Goal: Task Accomplishment & Management: Use online tool/utility

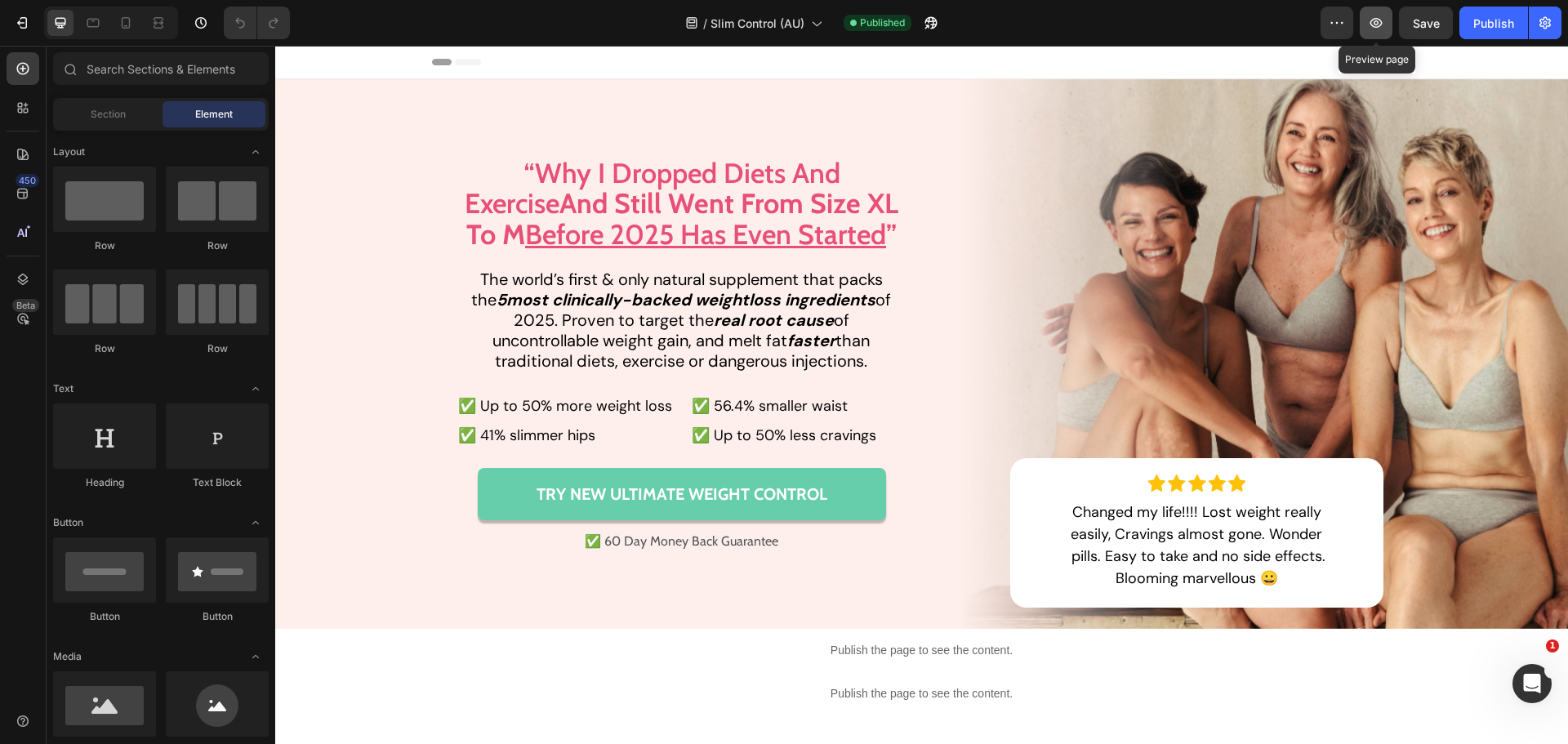
click at [1382, 24] on icon "button" at bounding box center [1376, 22] width 12 height 10
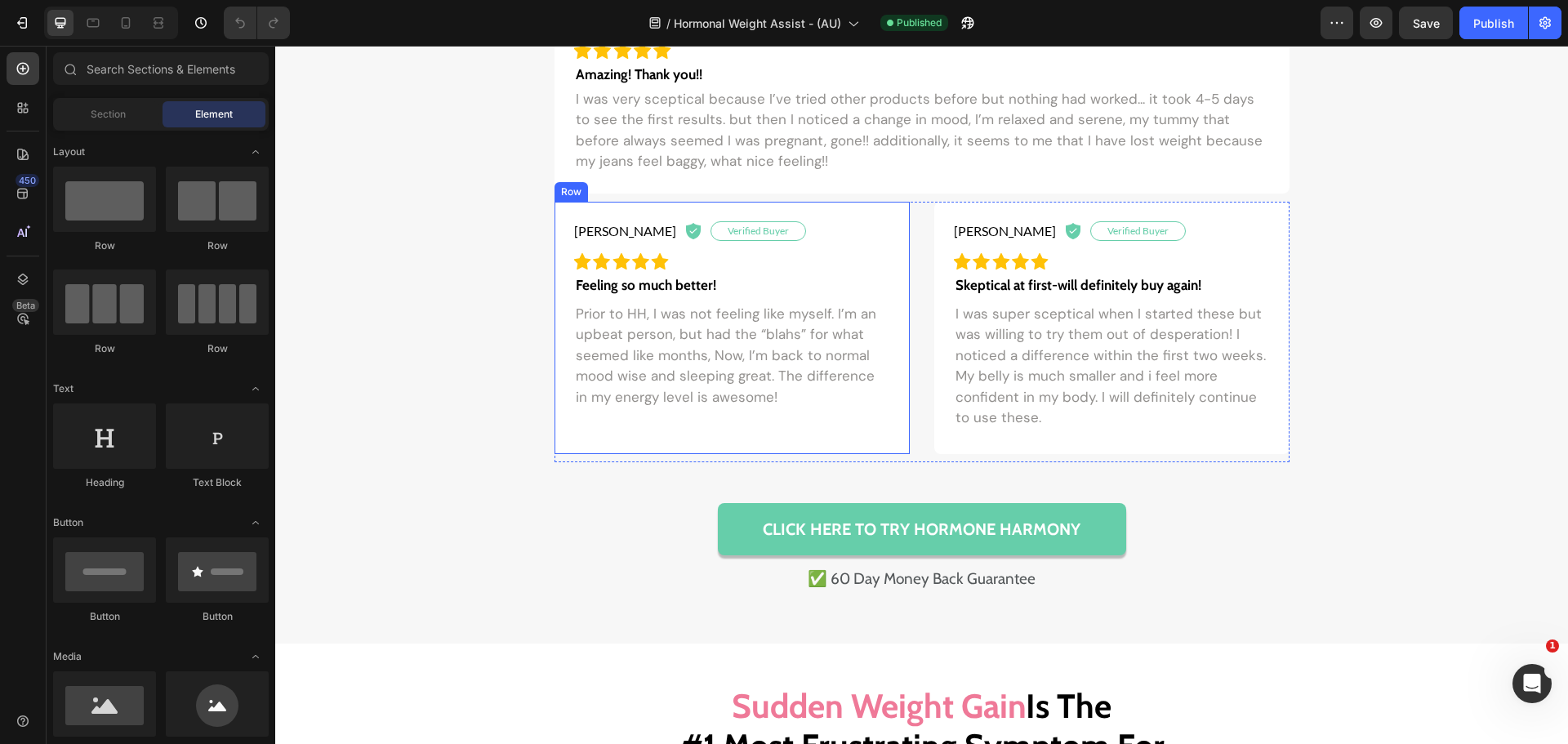
scroll to position [1488, 0]
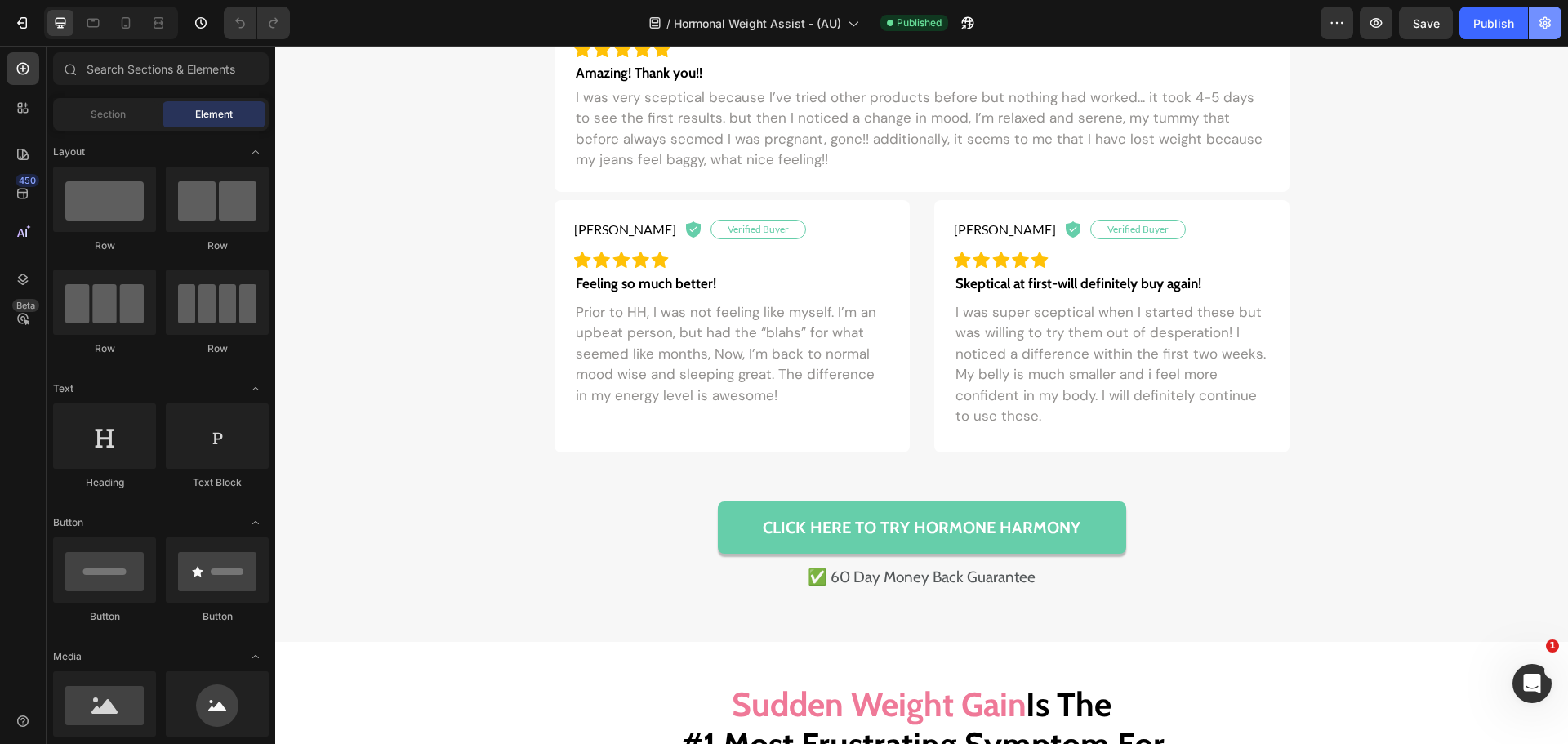
click at [1549, 24] on icon "button" at bounding box center [1545, 23] width 11 height 12
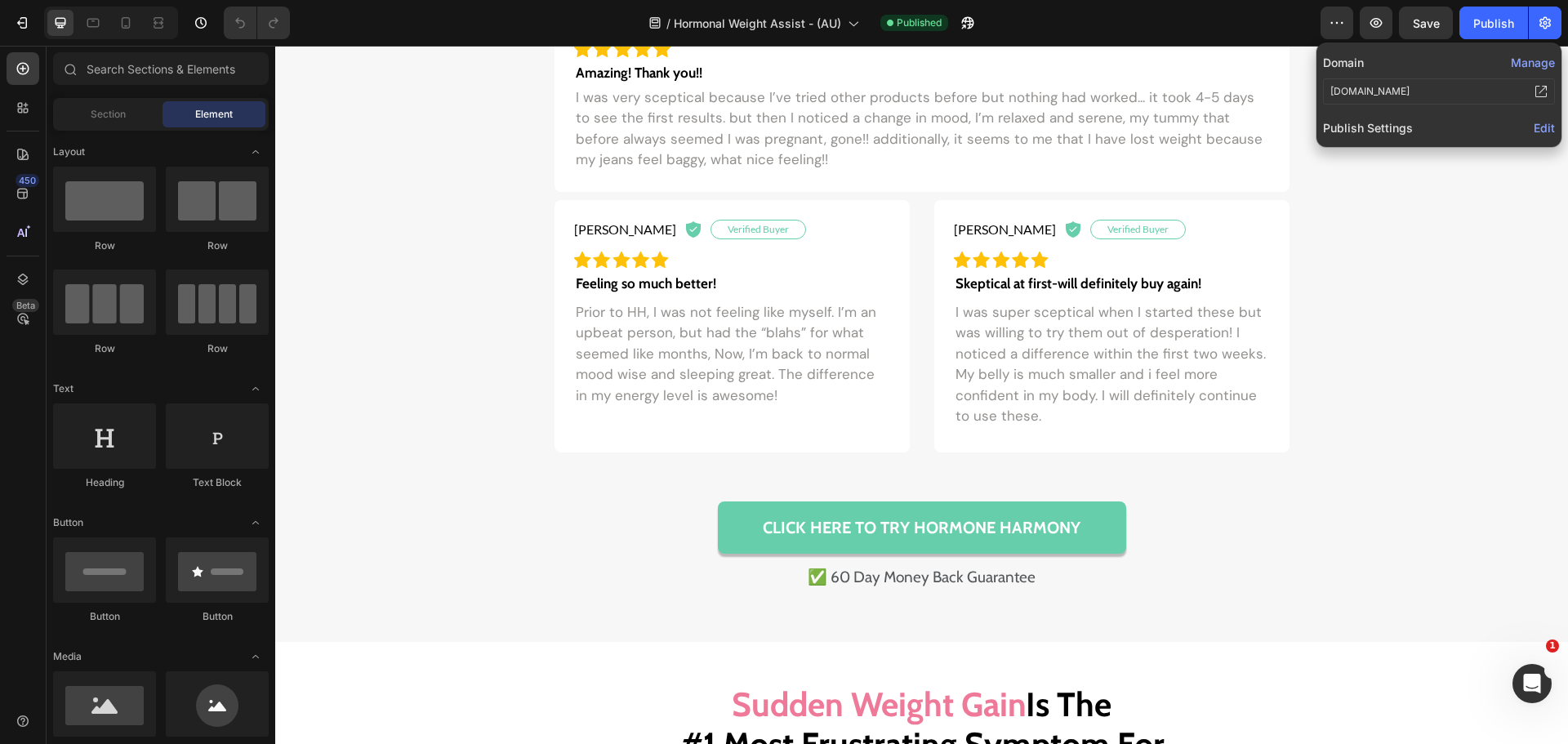
drag, startPoint x: 1542, startPoint y: 125, endPoint x: 1519, endPoint y: 144, distance: 29.8
click at [1542, 125] on span "Edit" at bounding box center [1544, 128] width 21 height 14
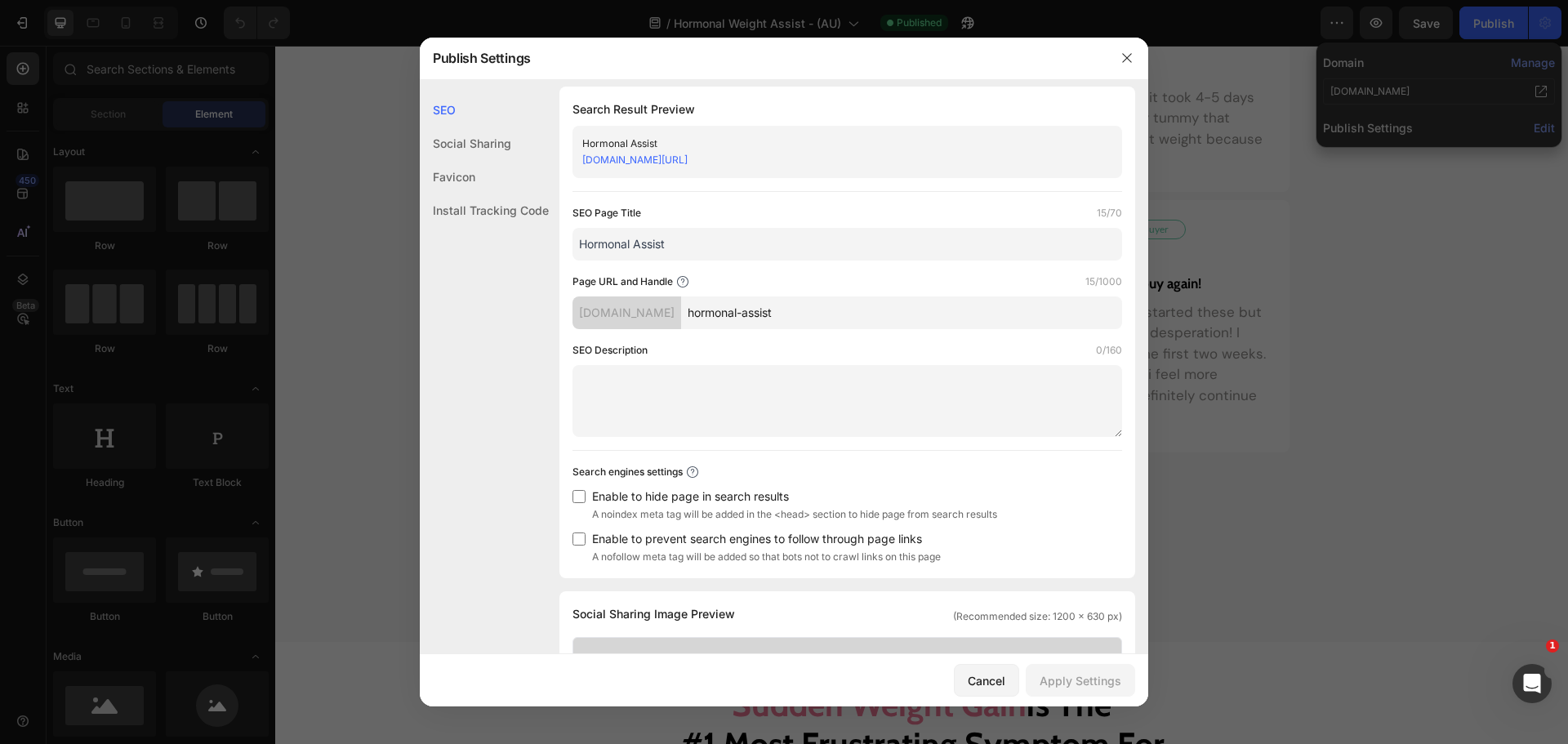
scroll to position [0, 0]
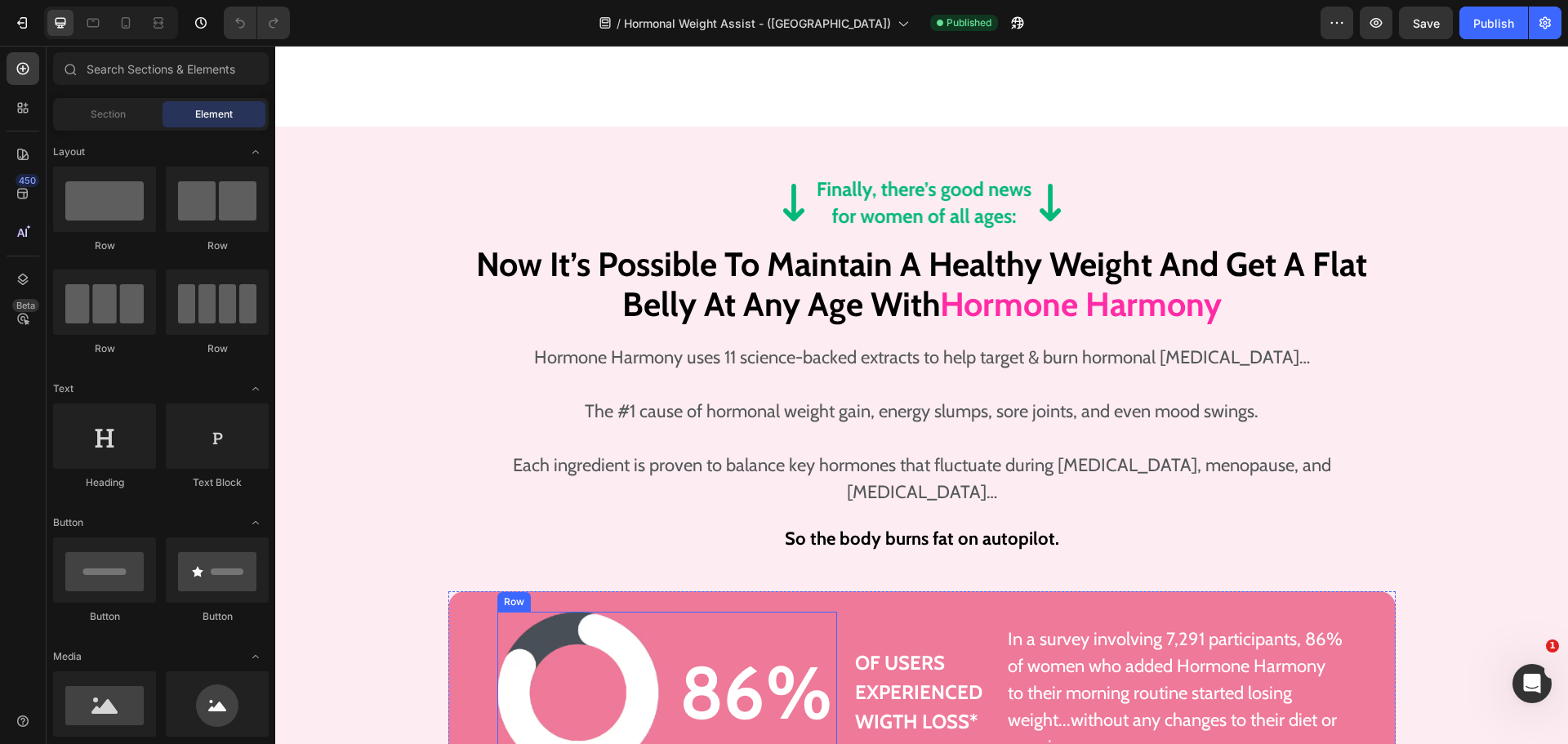
scroll to position [3237, 0]
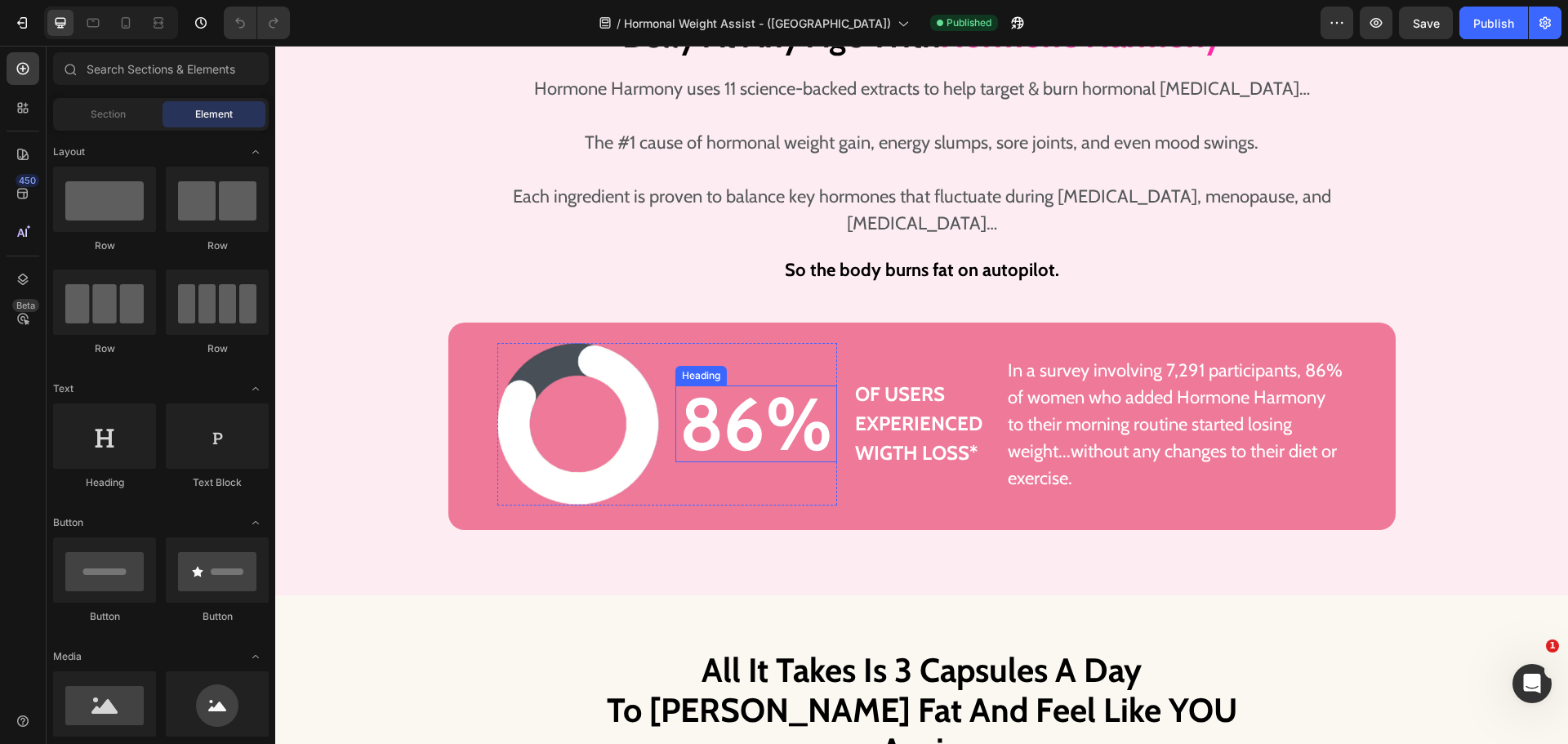
click at [741, 406] on h3 "86%" at bounding box center [755, 423] width 162 height 77
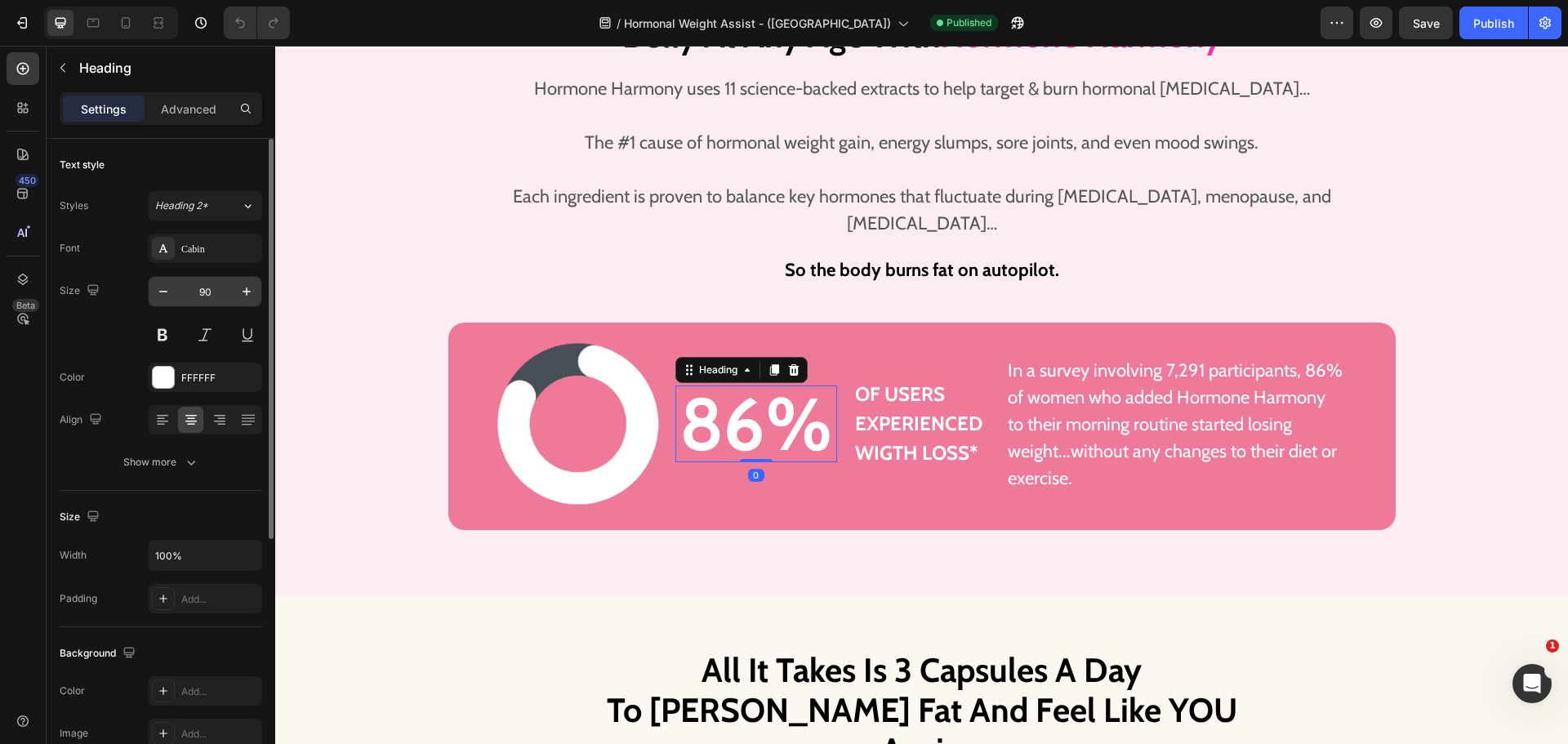
click at [210, 290] on input "90" at bounding box center [205, 291] width 54 height 29
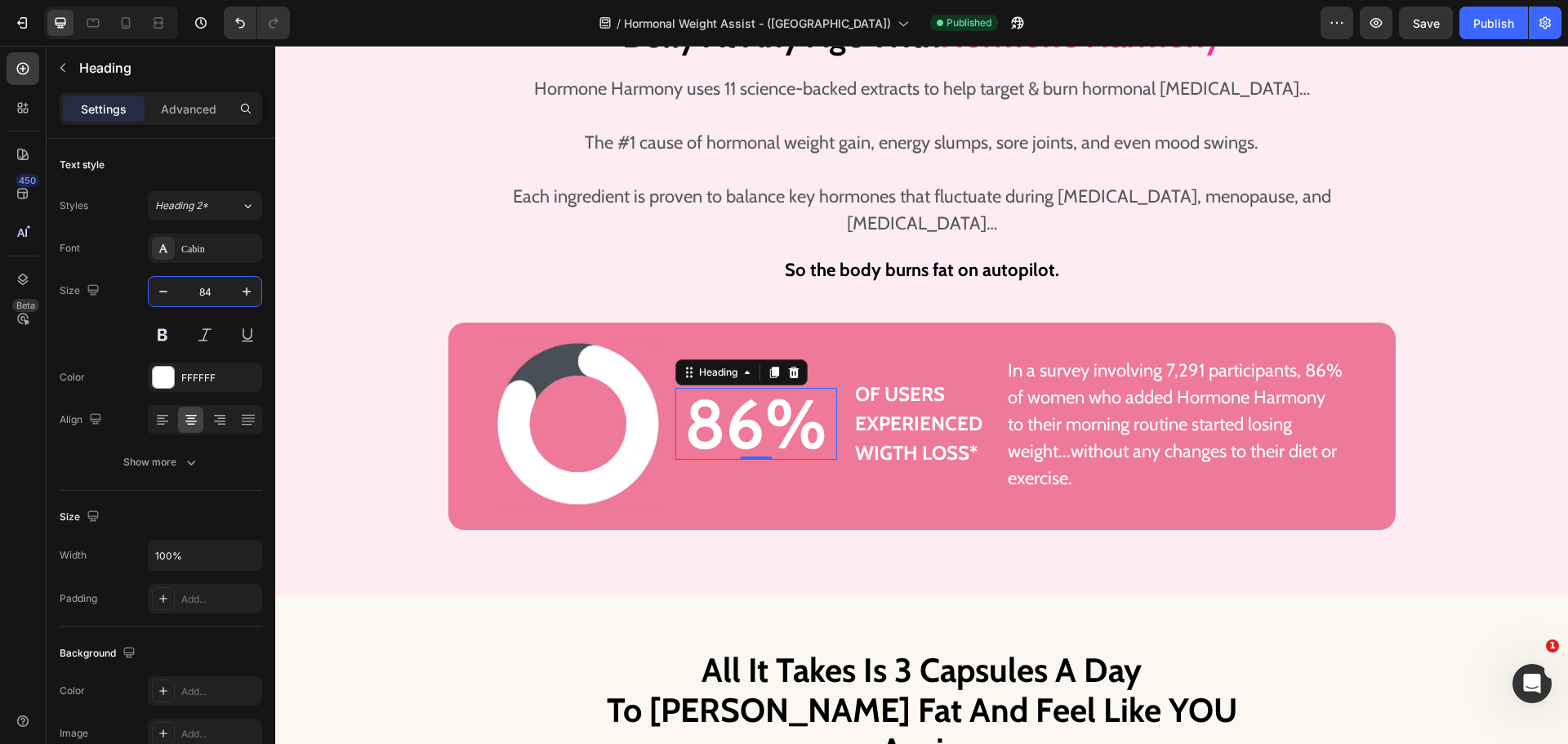
type input "84"
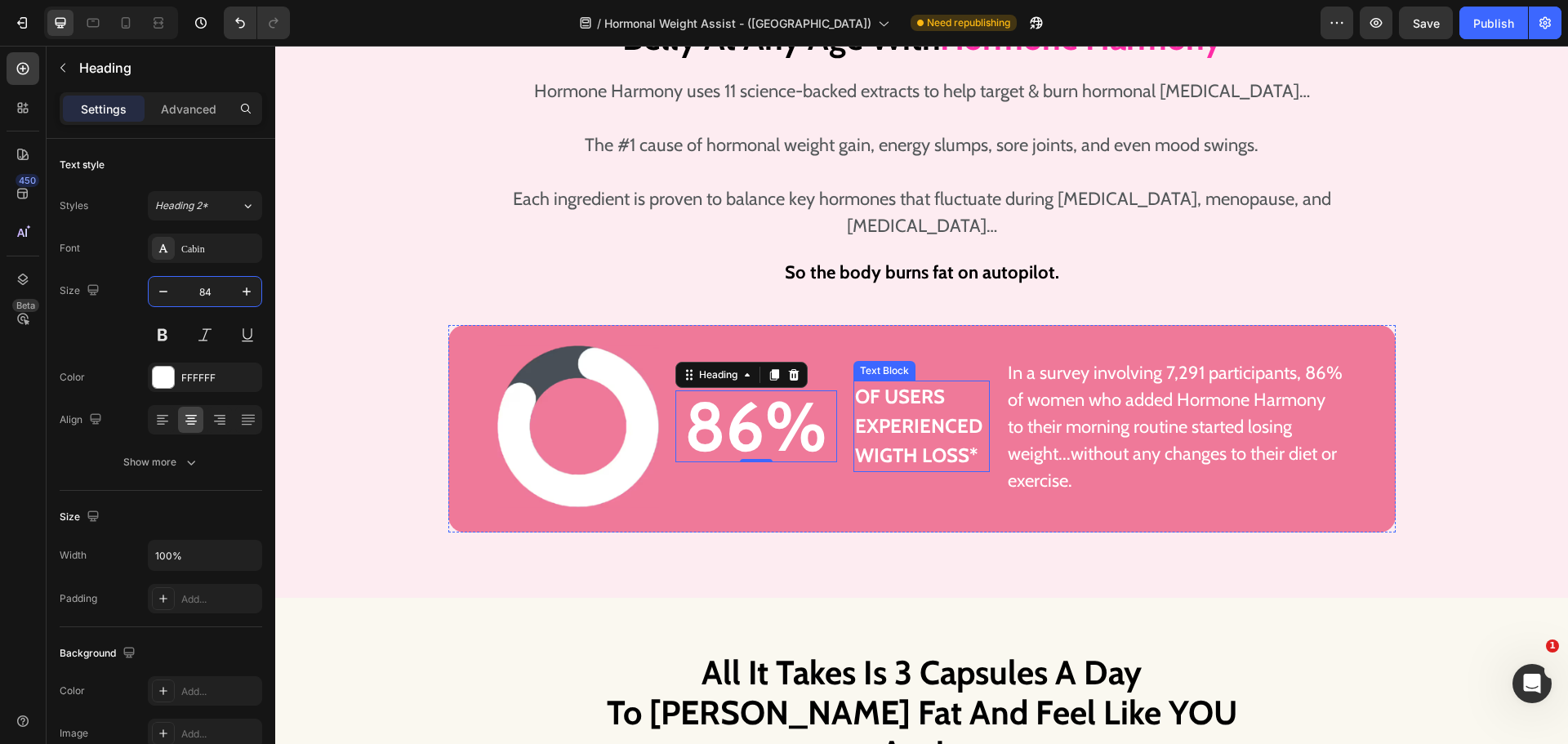
click at [910, 395] on p "of users experienced wigth loss*" at bounding box center [921, 427] width 133 height 88
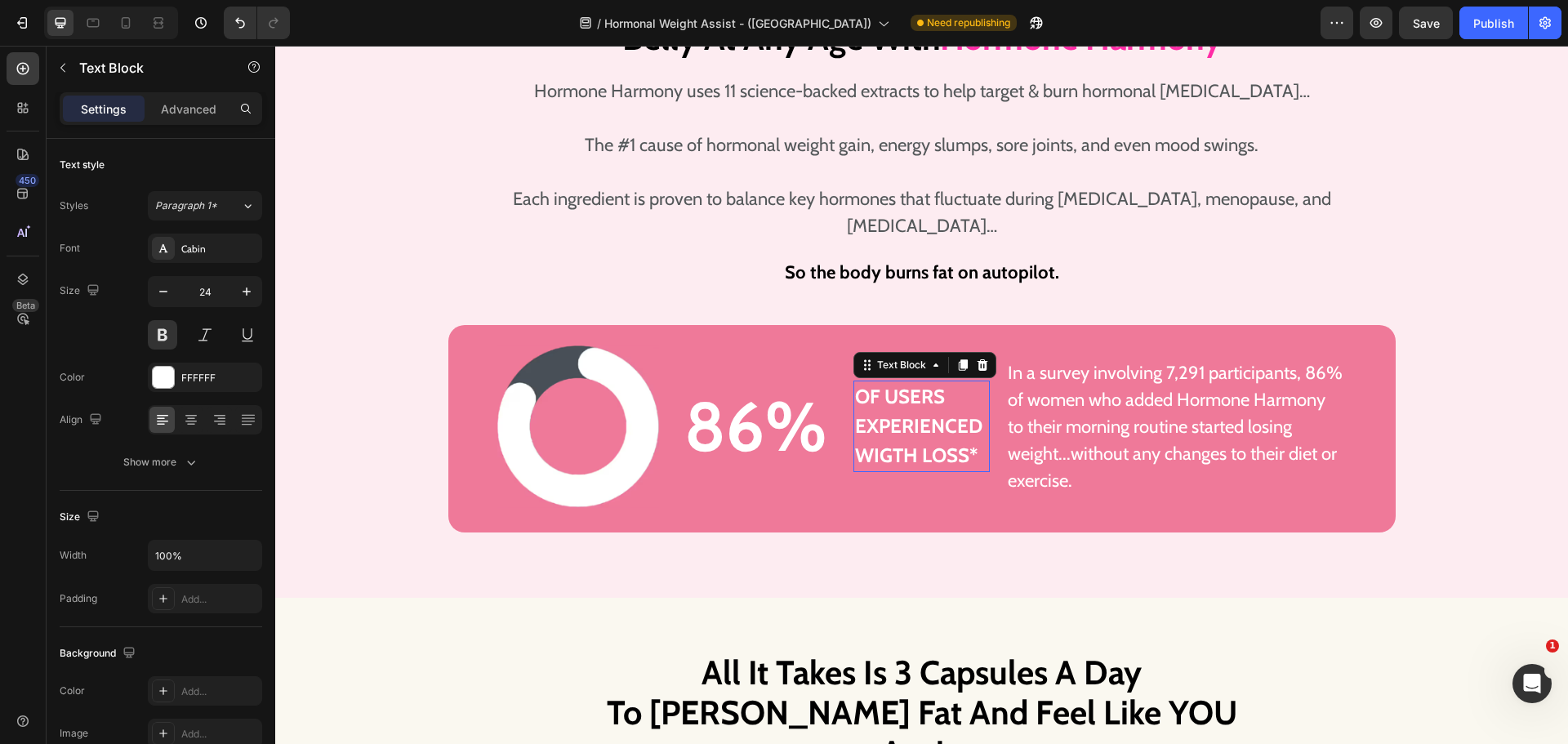
scroll to position [3234, 0]
click at [210, 303] on input "24" at bounding box center [205, 291] width 54 height 29
type input "23"
click at [925, 406] on p "of users experienced wigth loss*" at bounding box center [921, 428] width 133 height 85
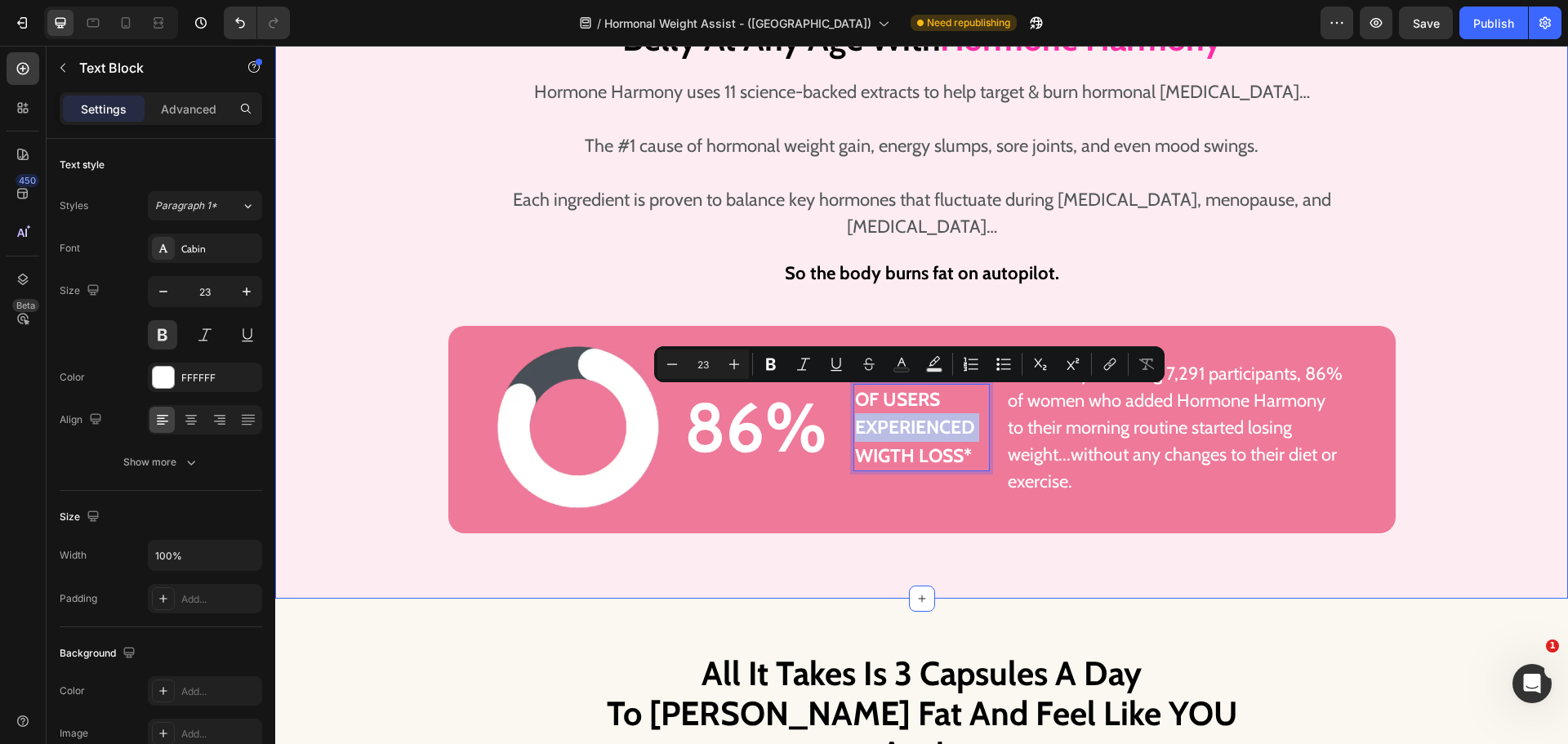
click at [1183, 487] on div "Image 86% Heading Row of users experienced wigth loss* Text Block 0 In a survey…" at bounding box center [921, 429] width 947 height 208
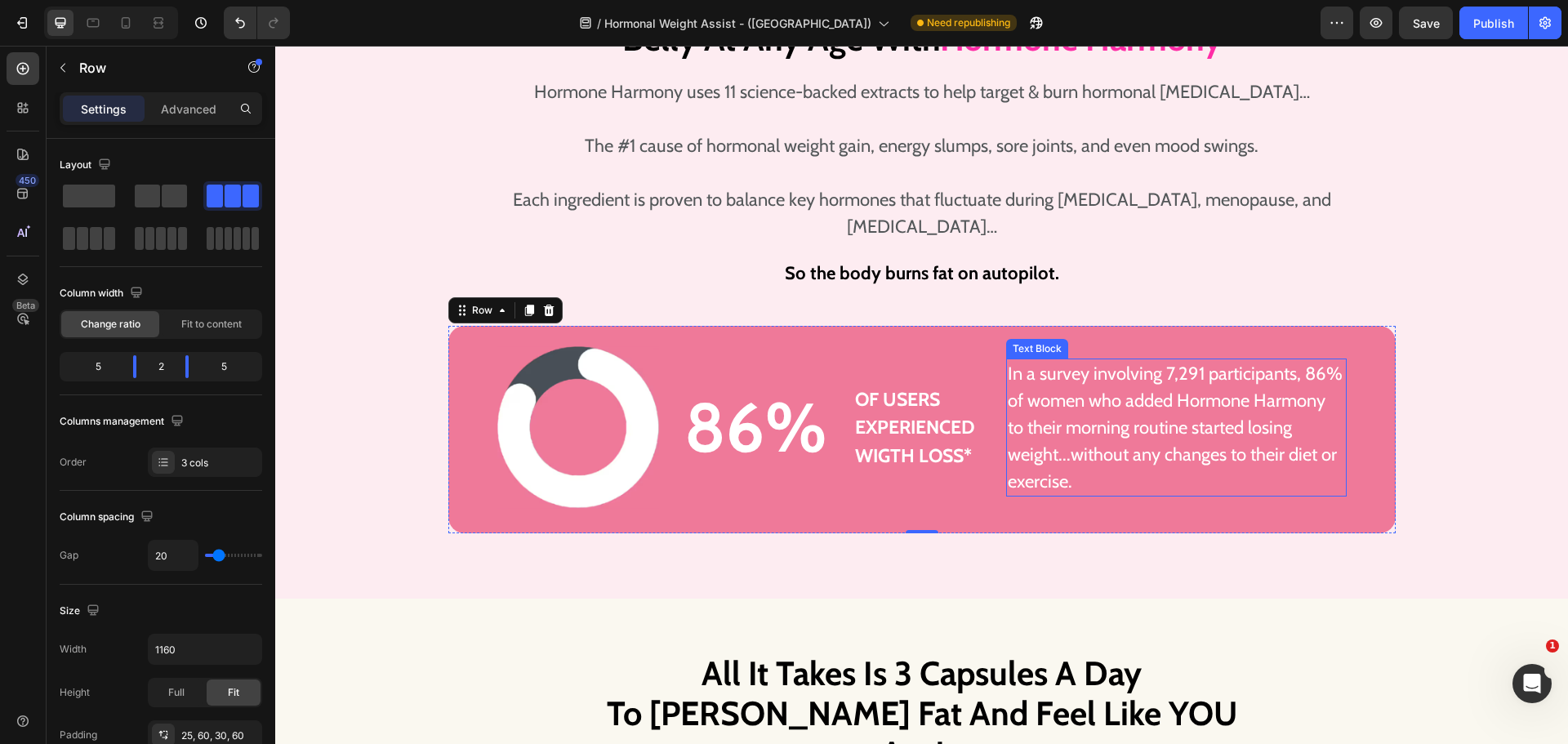
click at [1066, 434] on p "In a survey involving 7,291 participants, 86% of women who added Hormone Harmon…" at bounding box center [1177, 428] width 337 height 135
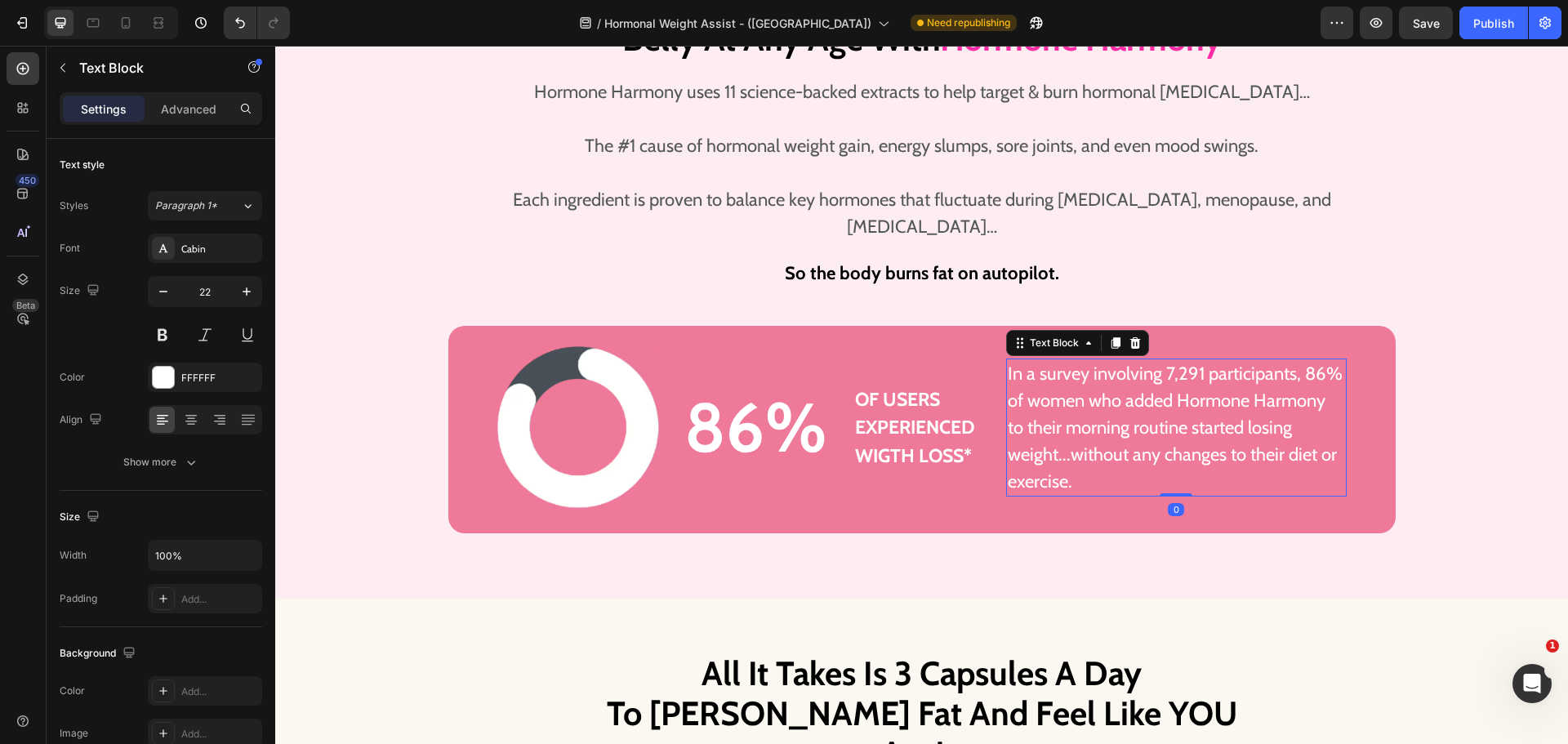
click at [1067, 429] on p "In a survey involving 7,291 participants, 86% of women who added Hormone Harmon…" at bounding box center [1177, 428] width 337 height 135
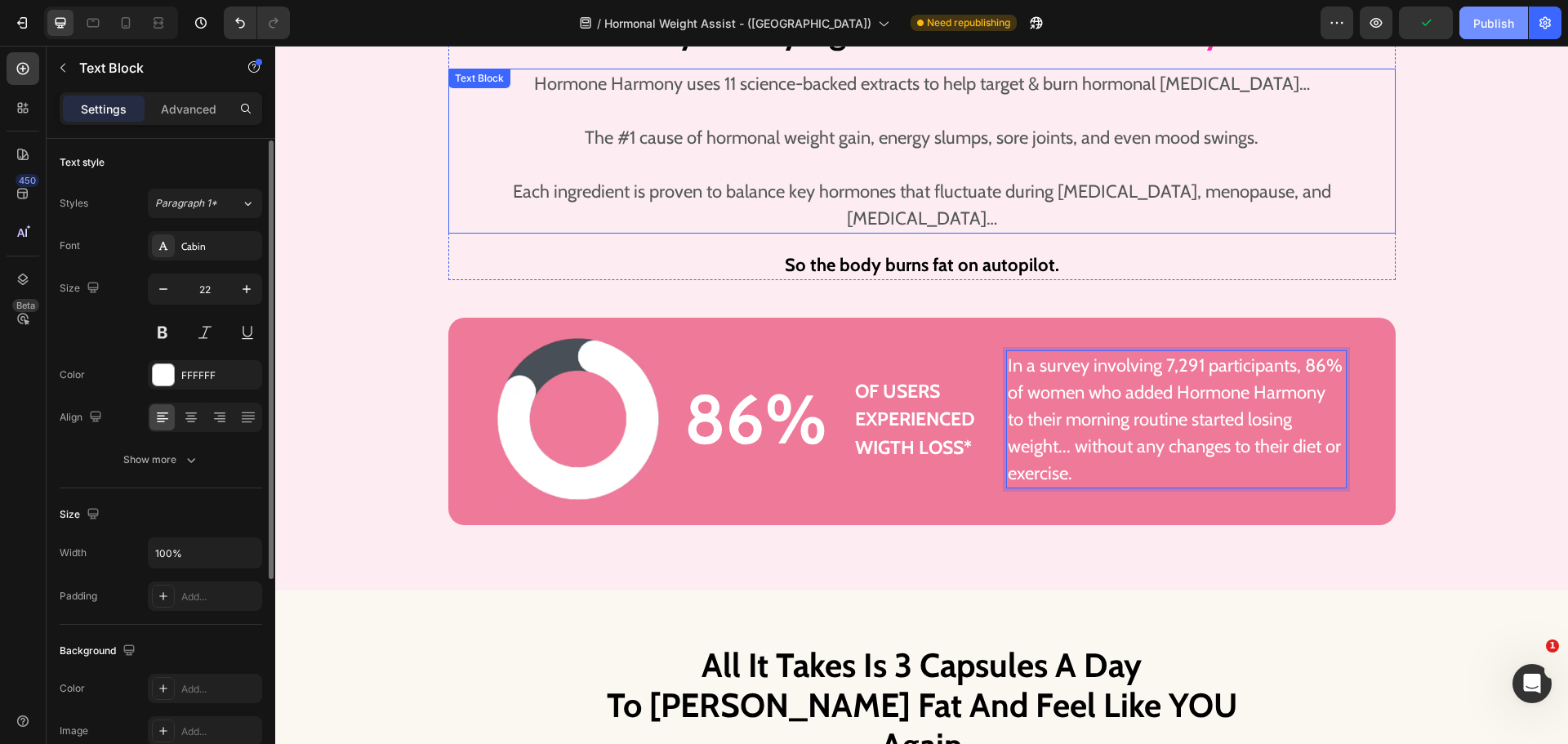
scroll to position [3243, 0]
click at [1487, 16] on div "Publish" at bounding box center [1494, 23] width 41 height 17
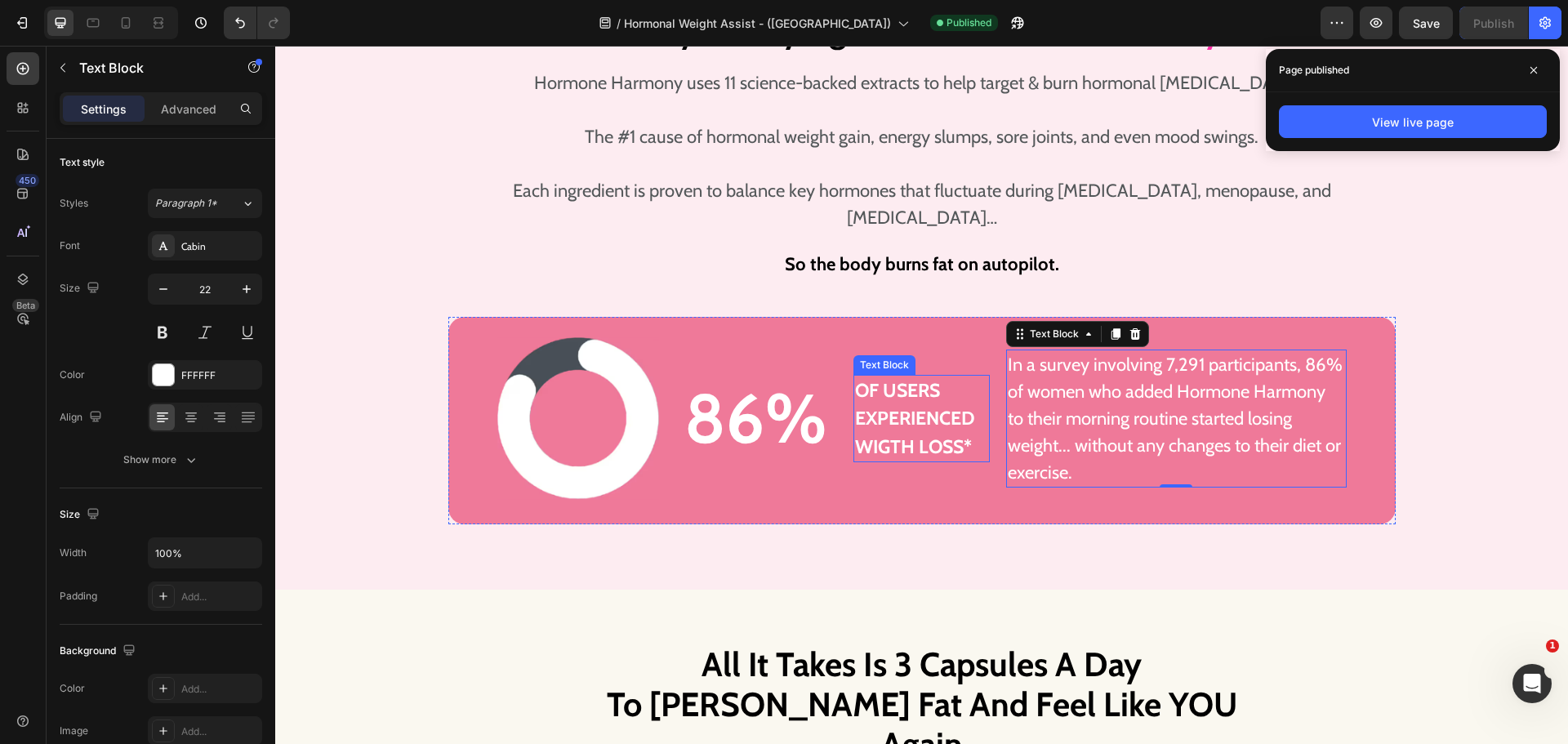
click at [901, 381] on p "of users experienced wigth loss*" at bounding box center [921, 419] width 133 height 85
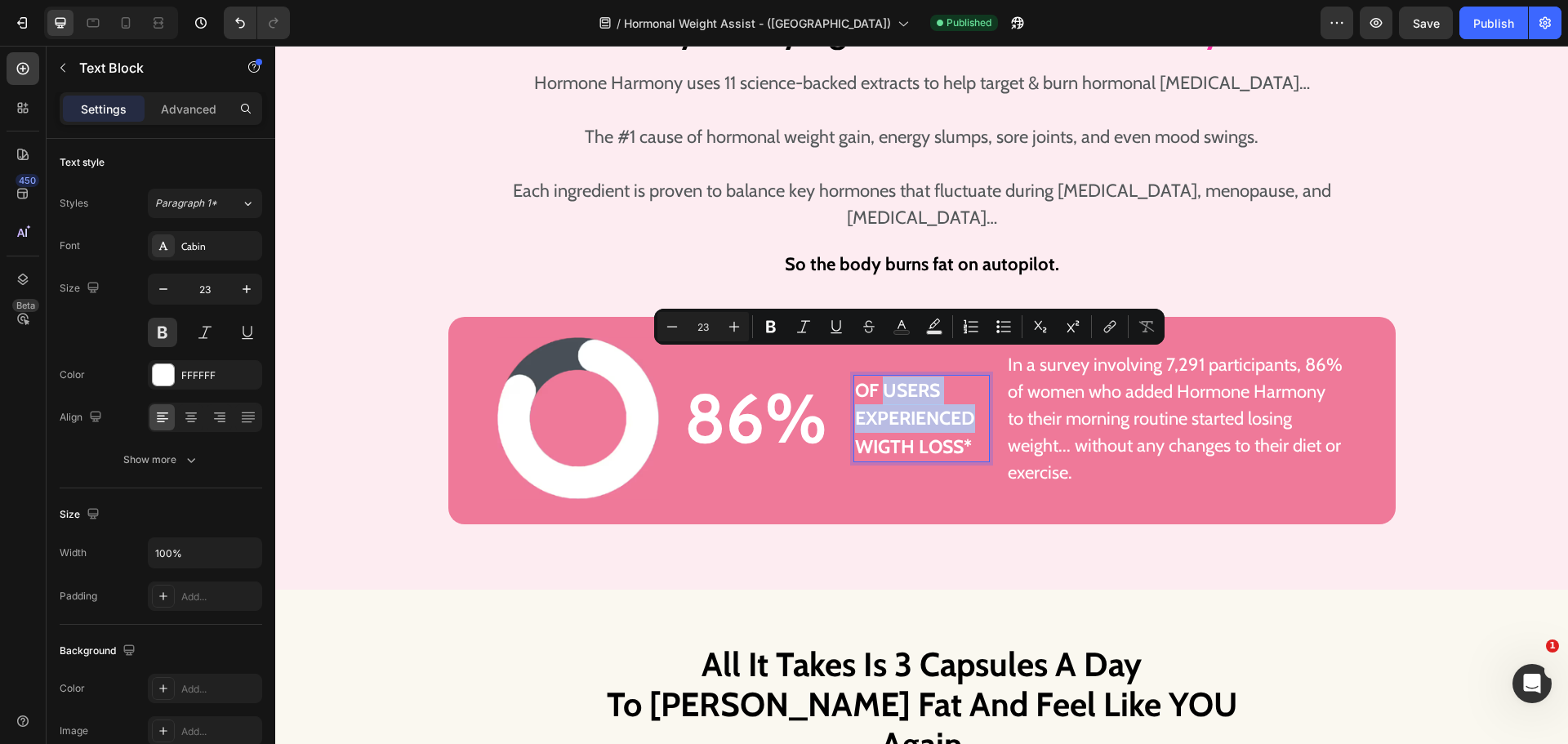
drag, startPoint x: 881, startPoint y: 360, endPoint x: 966, endPoint y: 383, distance: 88.1
click at [966, 383] on p "of users experienced wigth loss*" at bounding box center [921, 419] width 133 height 85
click at [918, 404] on p "of users experienced wigth loss*" at bounding box center [921, 419] width 133 height 85
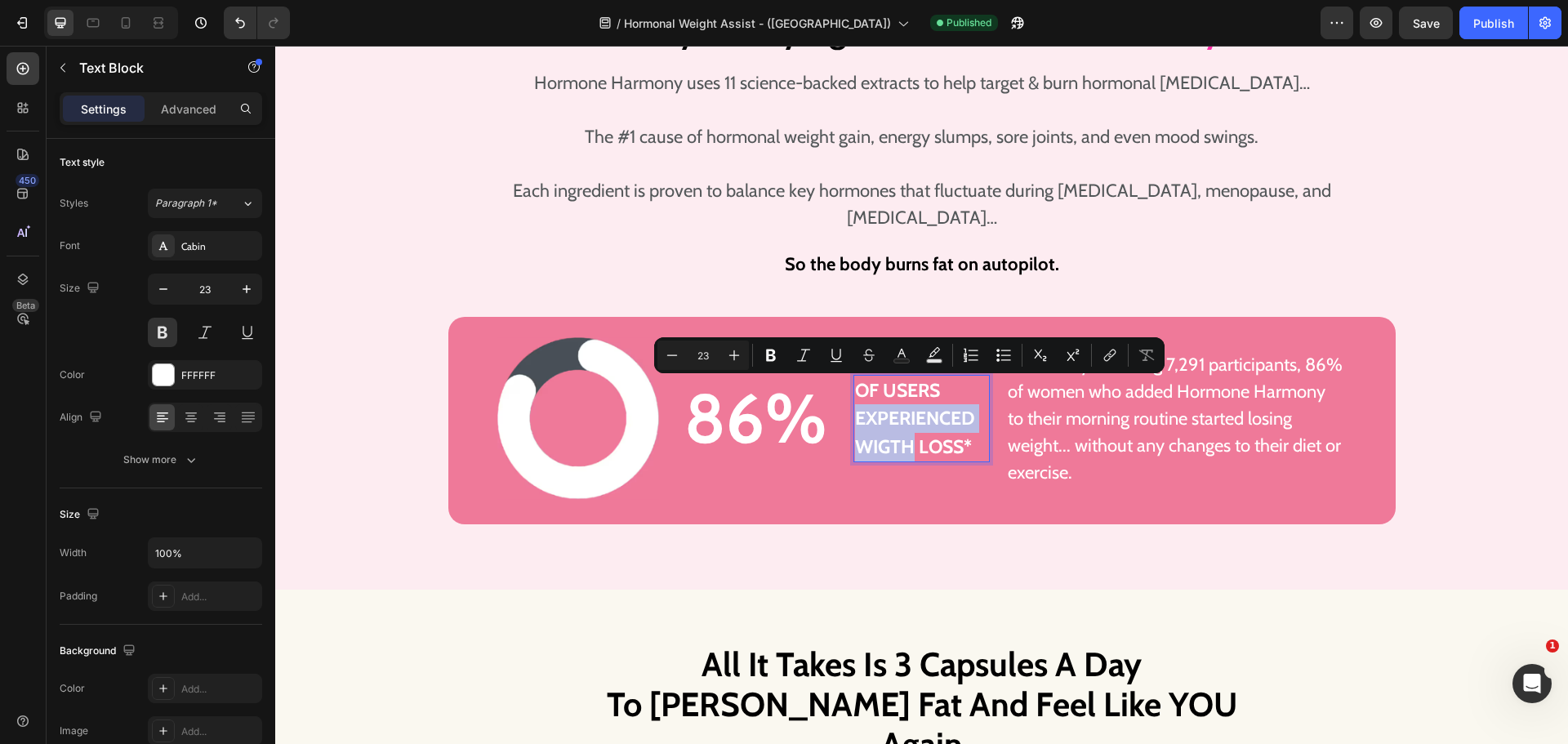
drag, startPoint x: 850, startPoint y: 389, endPoint x: 905, endPoint y: 411, distance: 59.2
click at [905, 411] on p "of users experienced wigth loss*" at bounding box center [921, 419] width 133 height 85
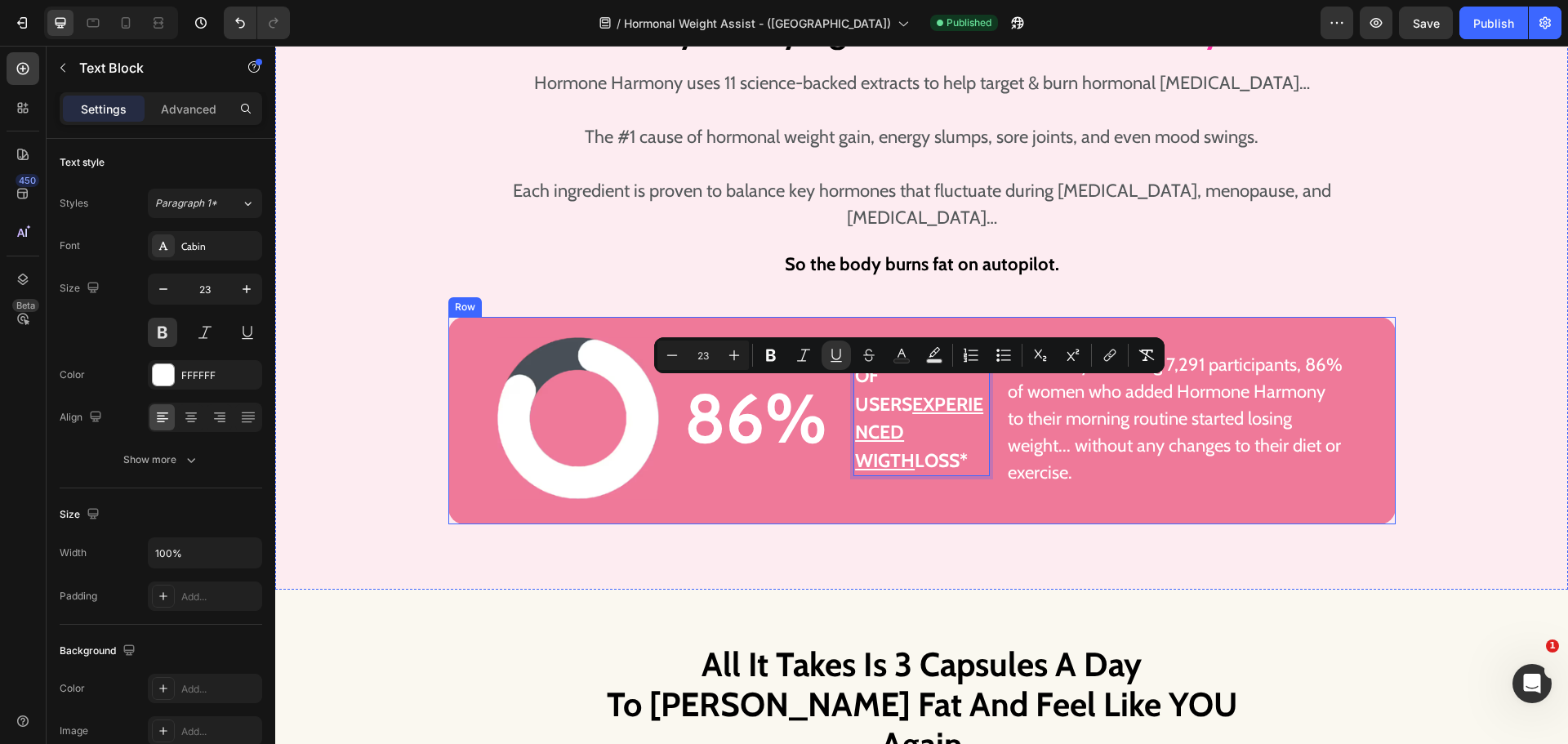
click at [902, 463] on div "of users experienced wigth loss* Text Block 0" at bounding box center [921, 419] width 136 height 163
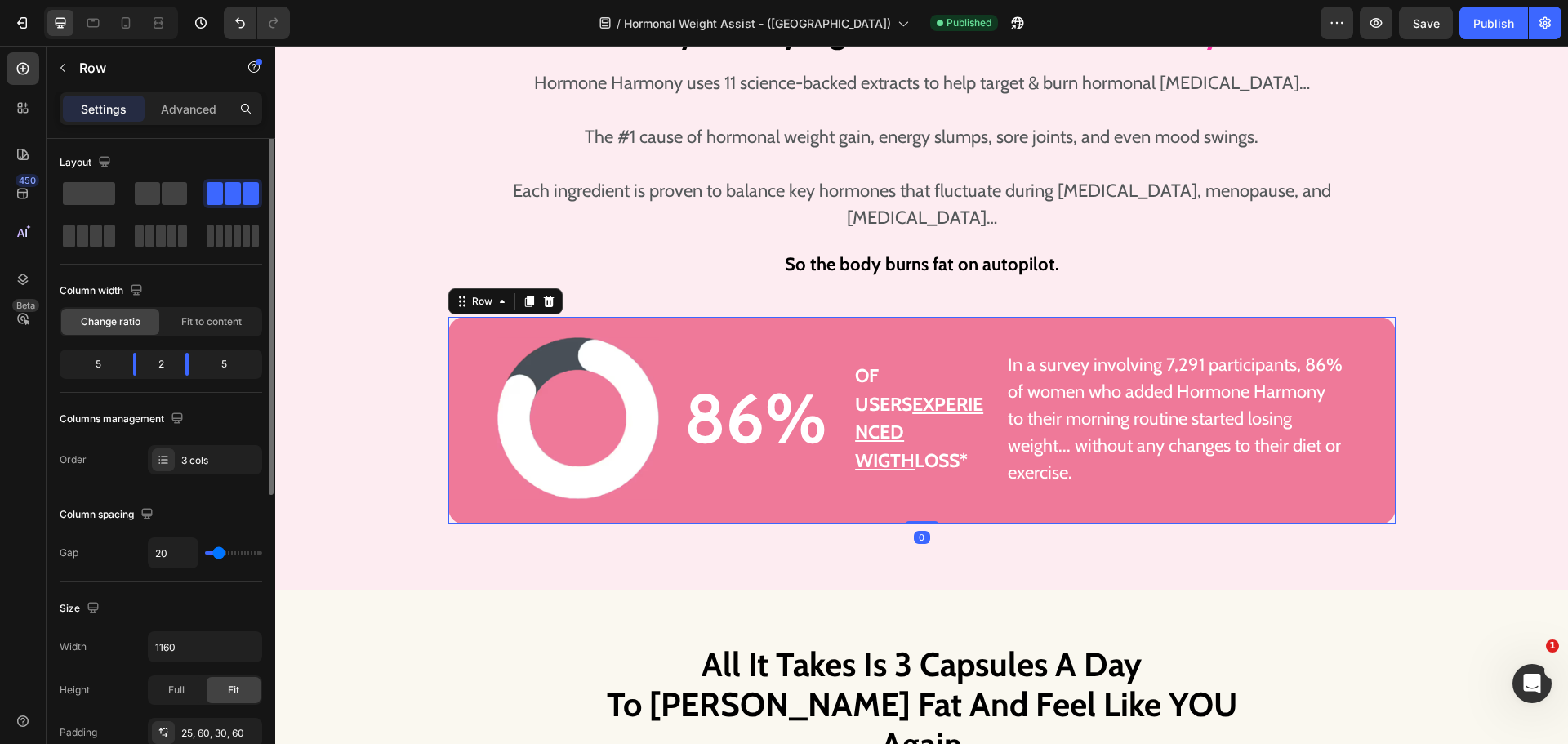
scroll to position [0, 0]
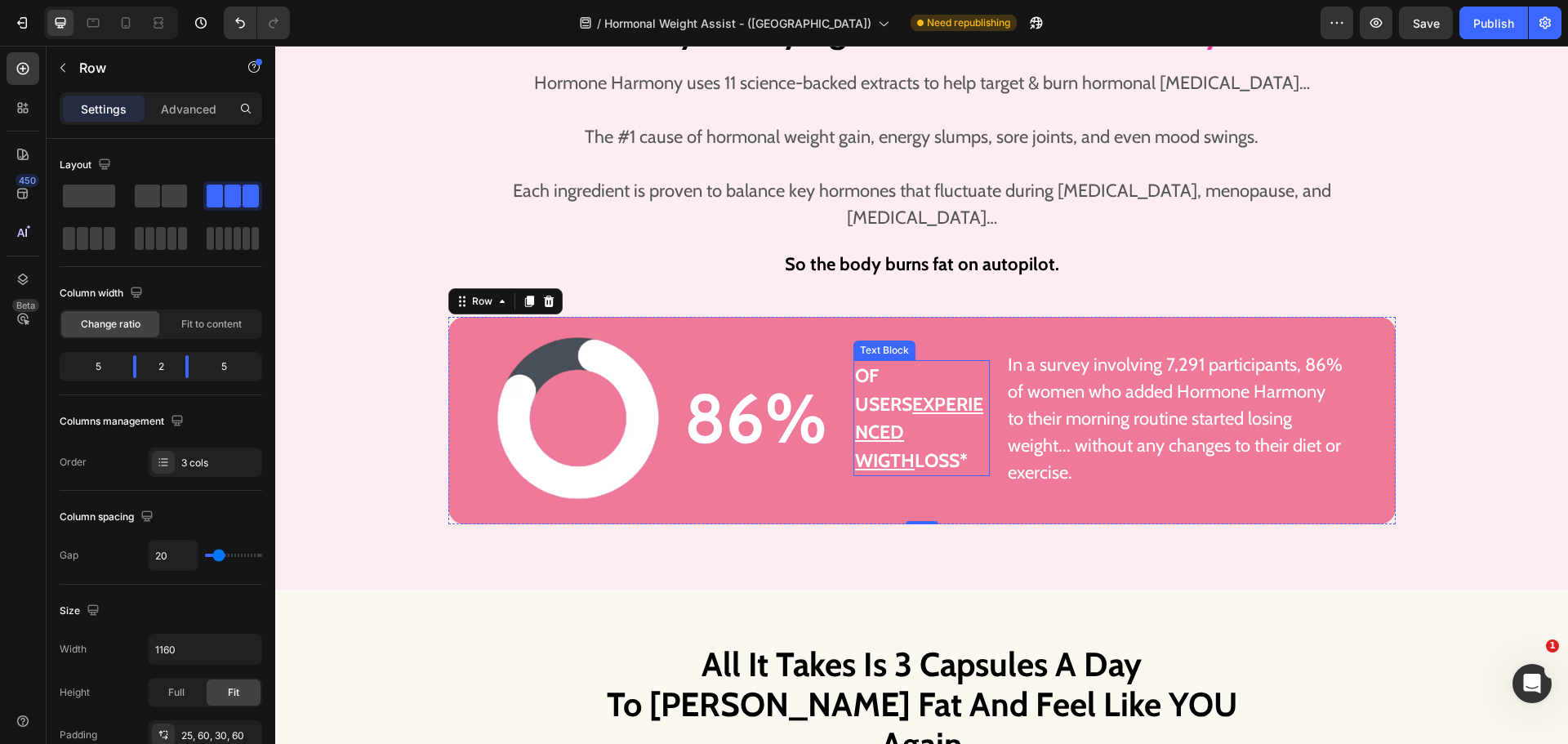
click at [907, 377] on p "of users experienced wigth loss*" at bounding box center [921, 419] width 133 height 113
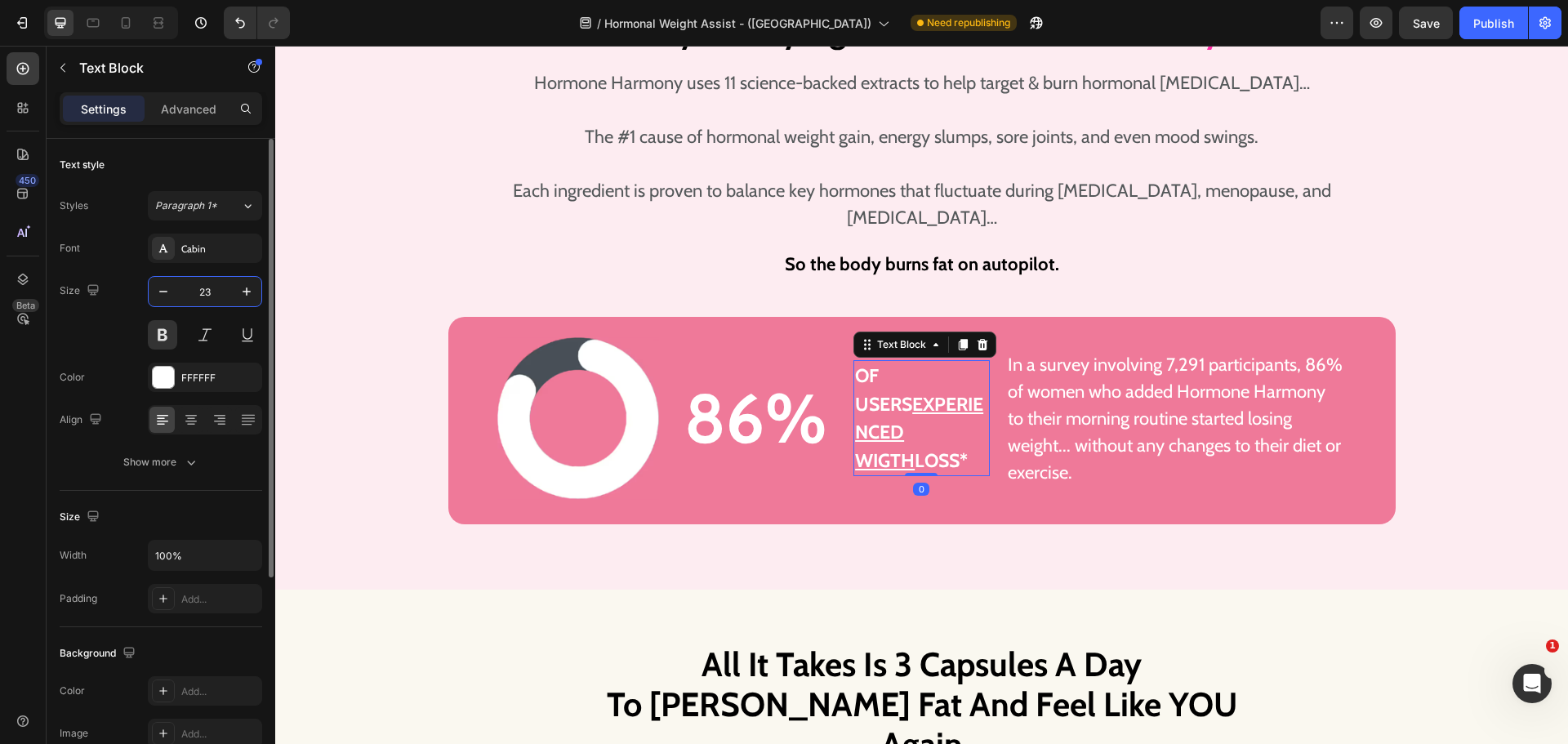
click at [209, 293] on input "23" at bounding box center [205, 291] width 54 height 29
type input "22"
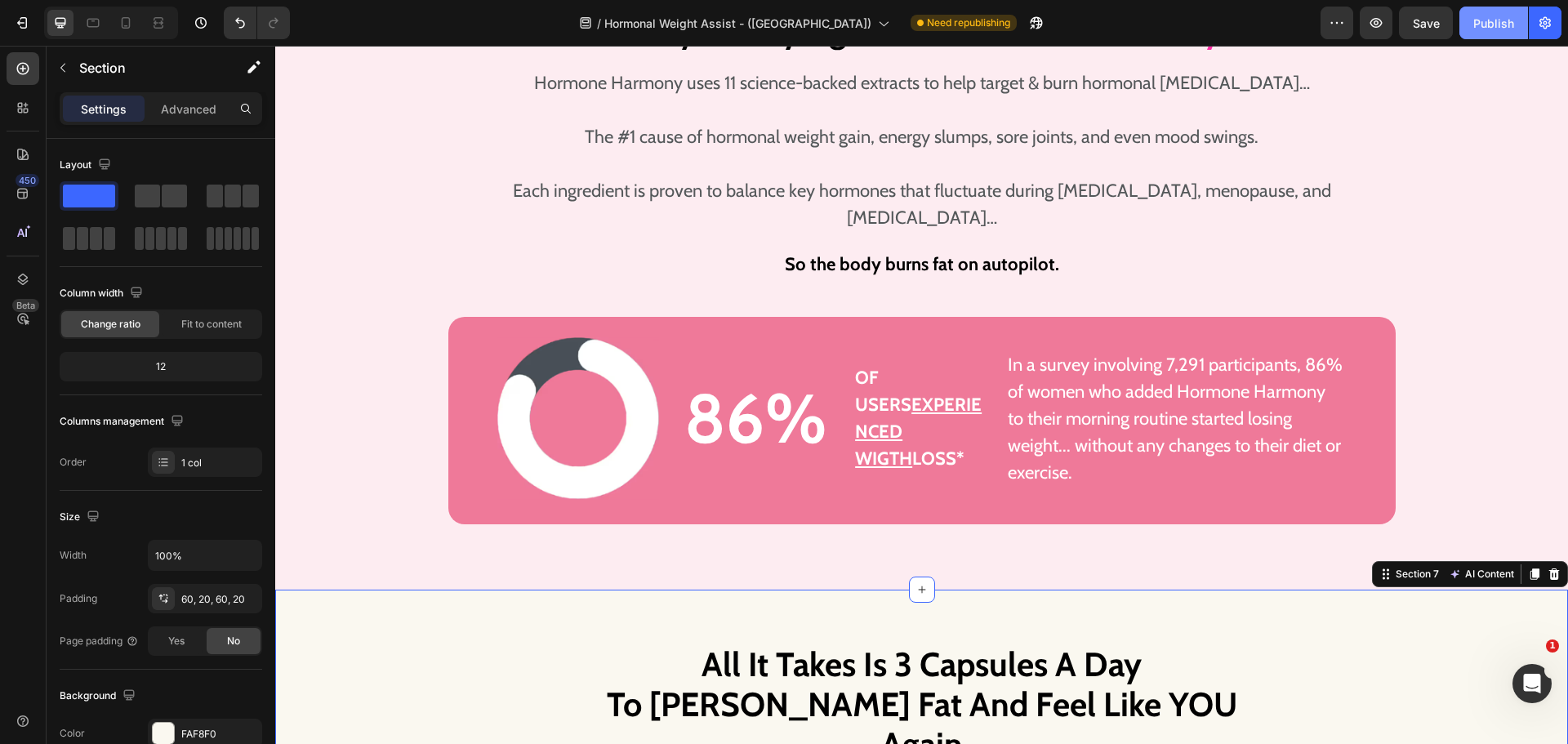
click at [1477, 24] on div "Publish" at bounding box center [1494, 23] width 41 height 17
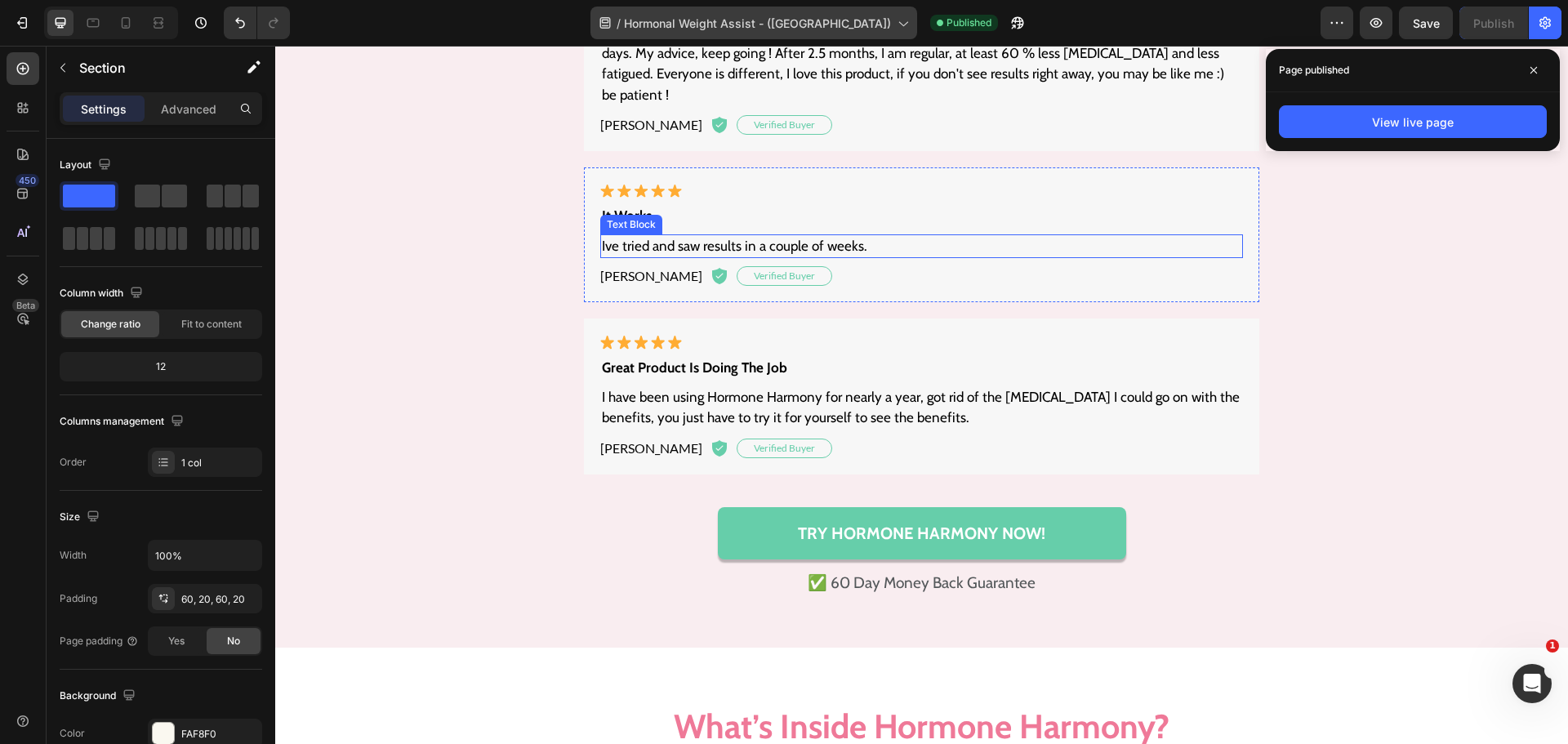
scroll to position [9980, 0]
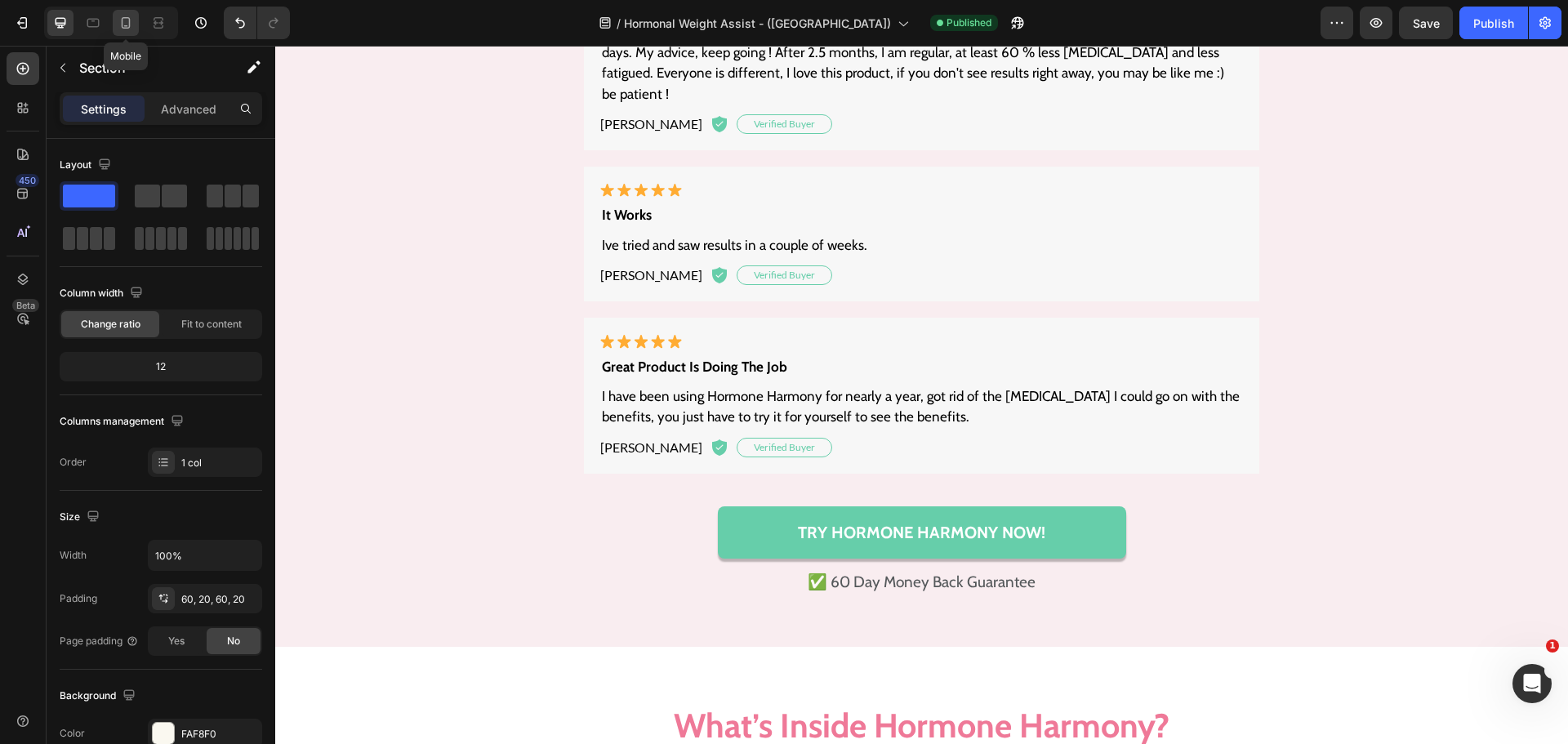
click at [119, 28] on icon at bounding box center [125, 23] width 16 height 16
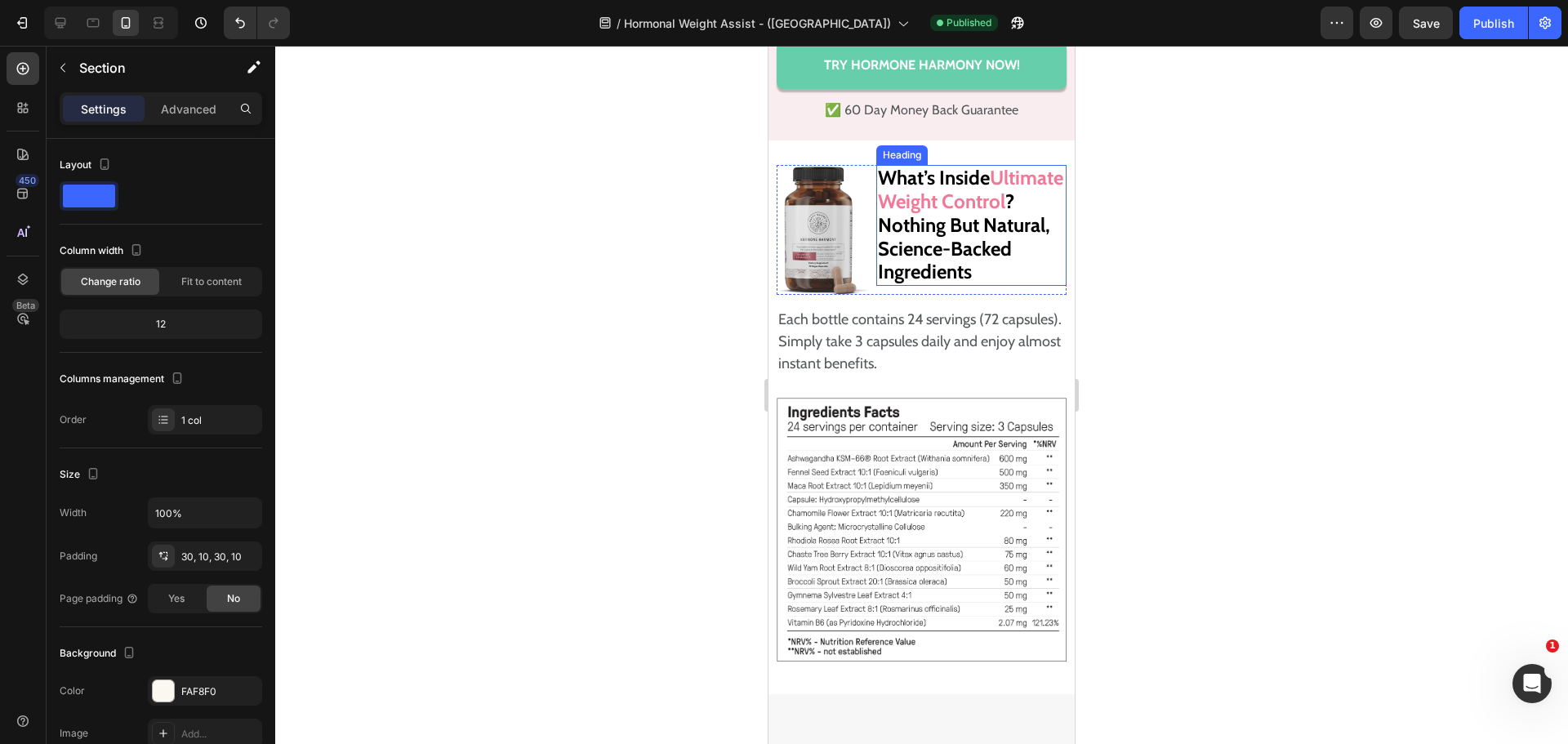
scroll to position [12421, 0]
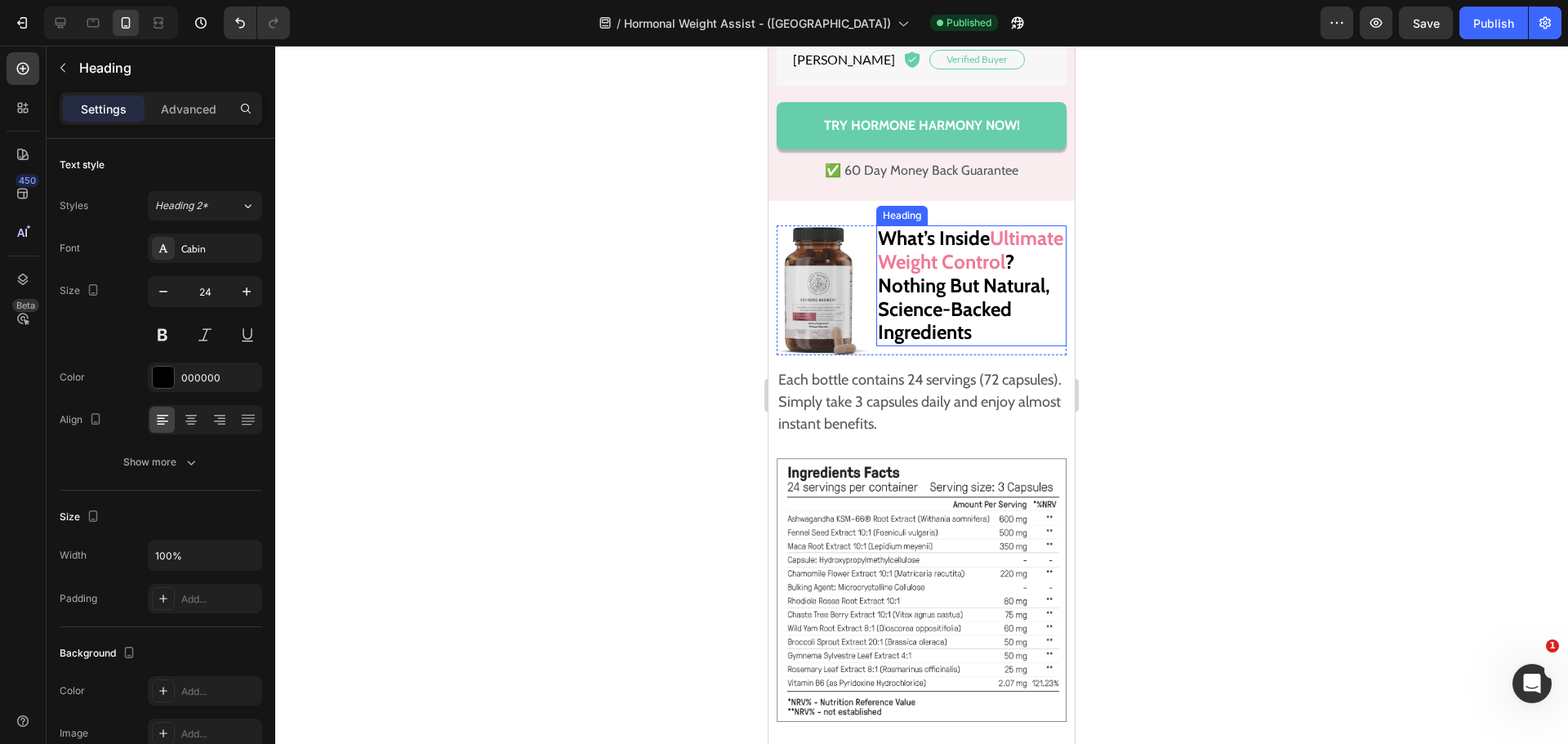
click at [935, 274] on strong "Ultimate Weight Control" at bounding box center [971, 250] width 186 height 48
drag, startPoint x: 910, startPoint y: 301, endPoint x: 925, endPoint y: 307, distance: 16.2
click at [911, 274] on strong "Ultimate Weight Control" at bounding box center [971, 250] width 186 height 48
drag, startPoint x: 935, startPoint y: 306, endPoint x: 876, endPoint y: 286, distance: 62.3
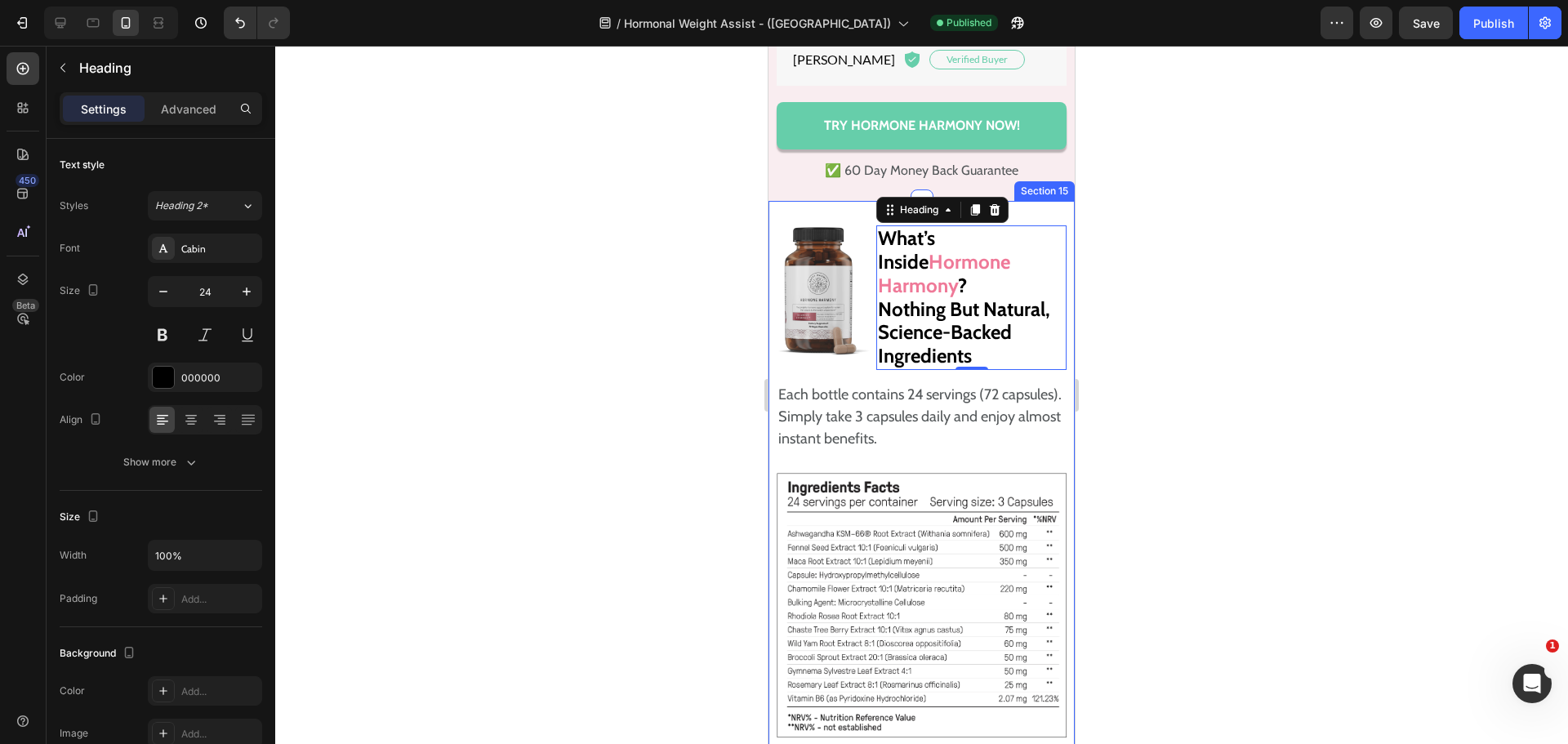
click at [1169, 288] on div at bounding box center [921, 395] width 1292 height 698
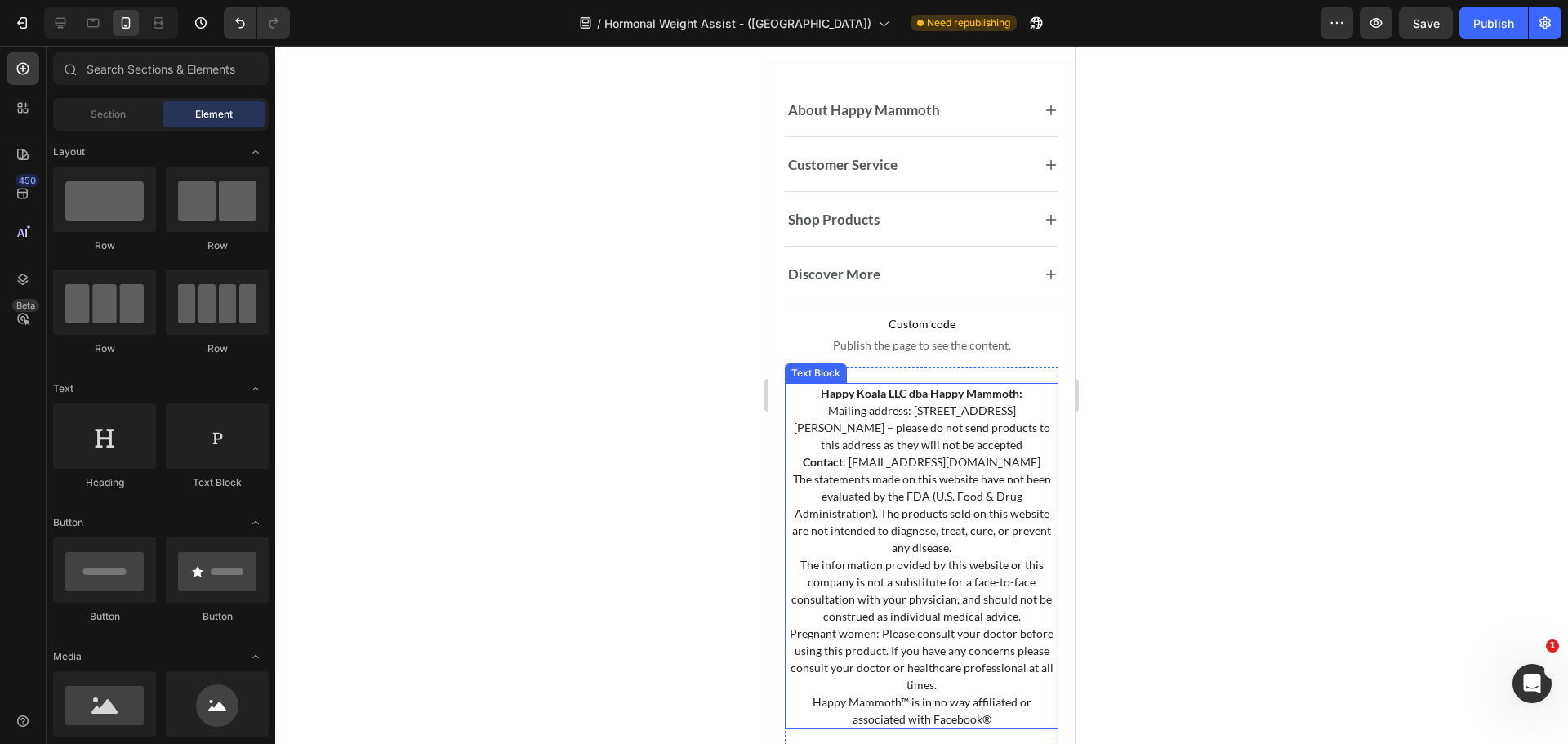
scroll to position [16518, 0]
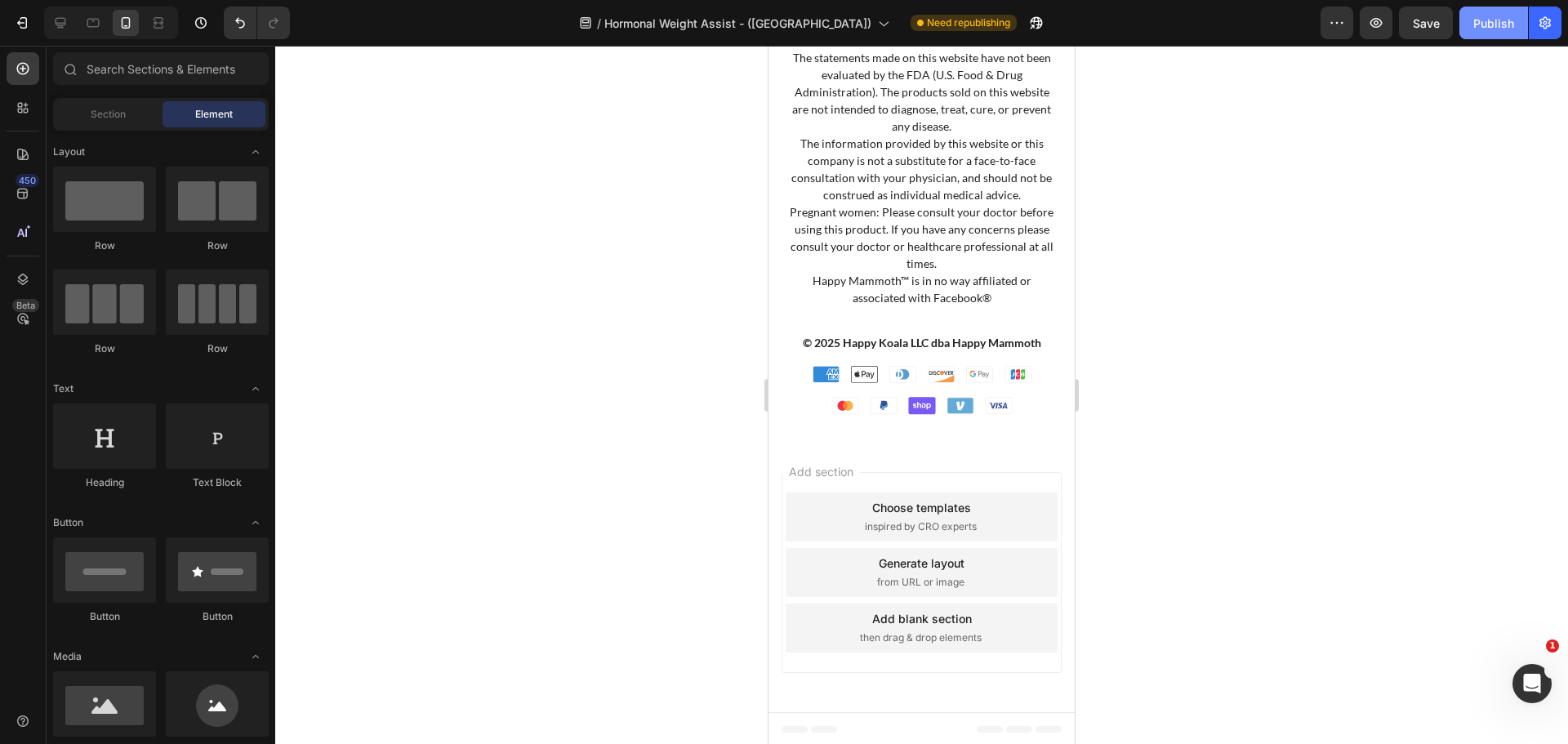
click at [1477, 36] on button "Publish" at bounding box center [1494, 22] width 69 height 33
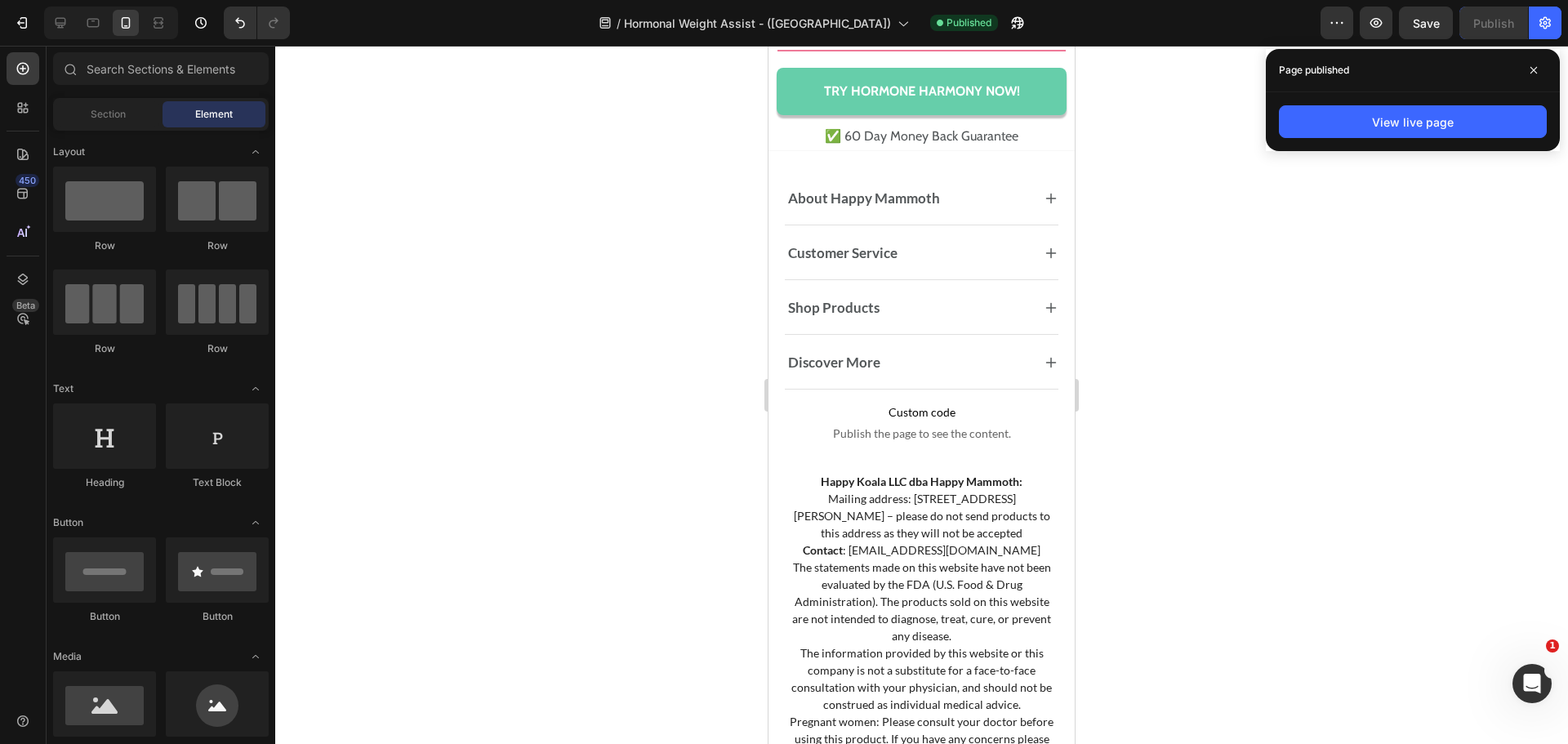
scroll to position [16030, 0]
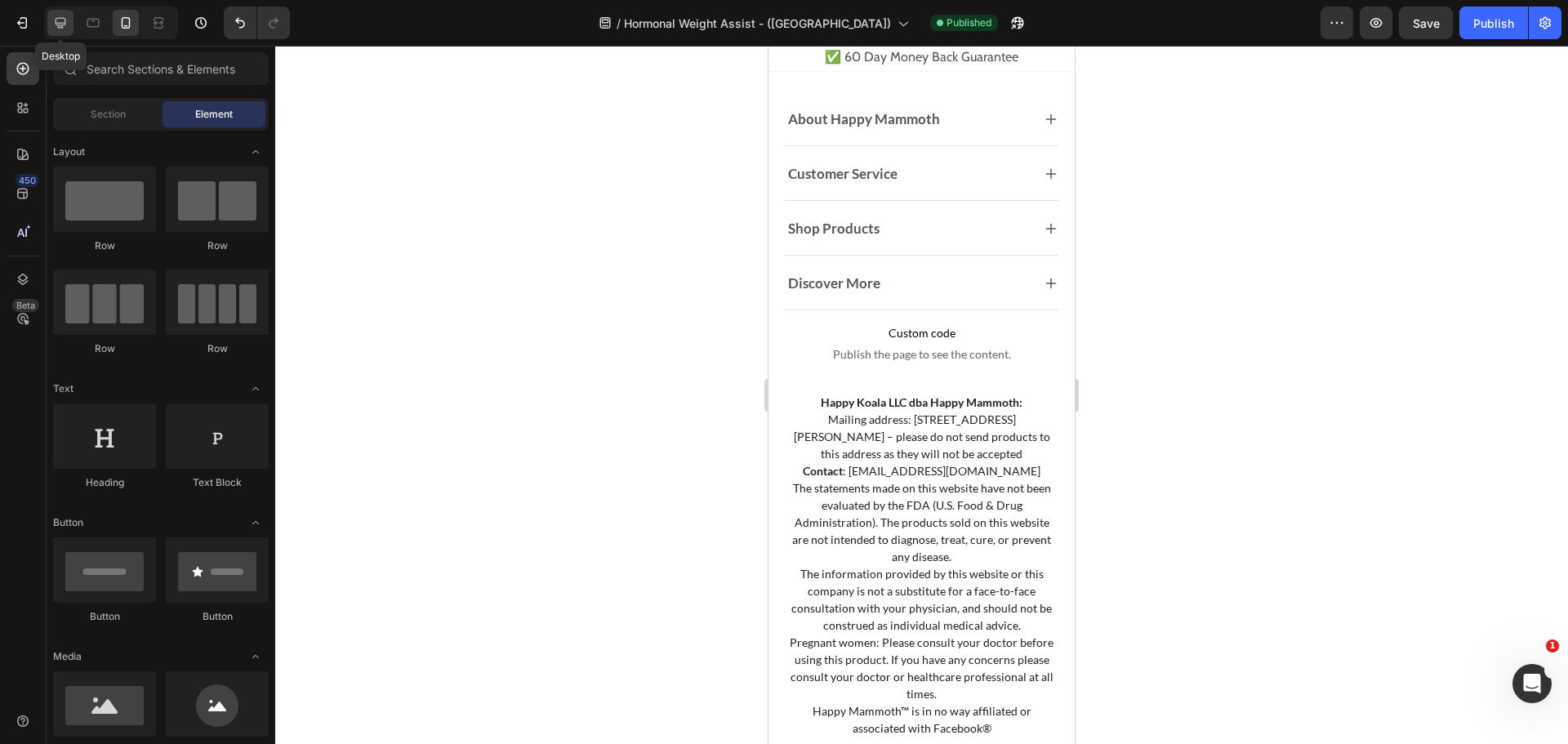
click at [66, 16] on icon at bounding box center [60, 23] width 16 height 16
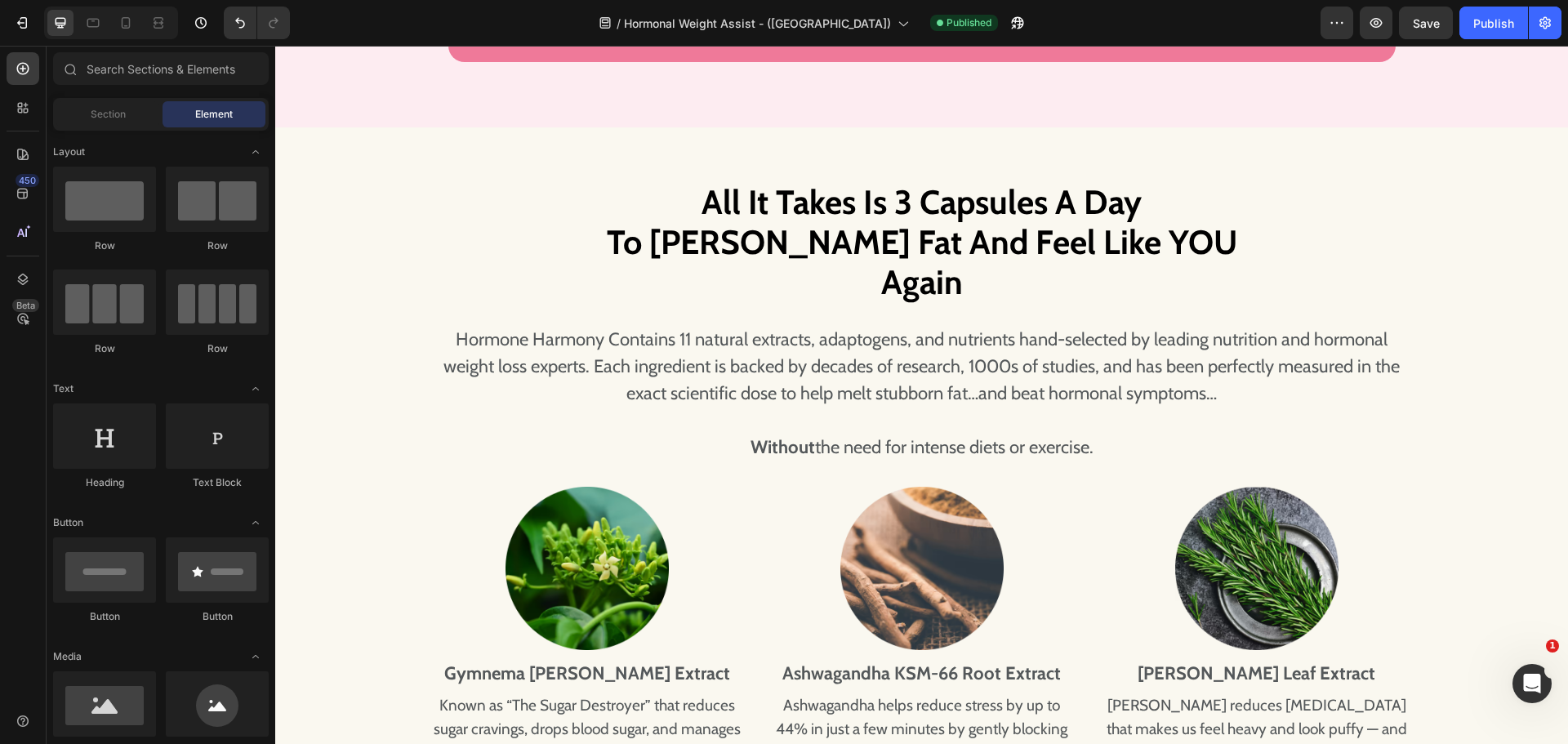
scroll to position [2989, 0]
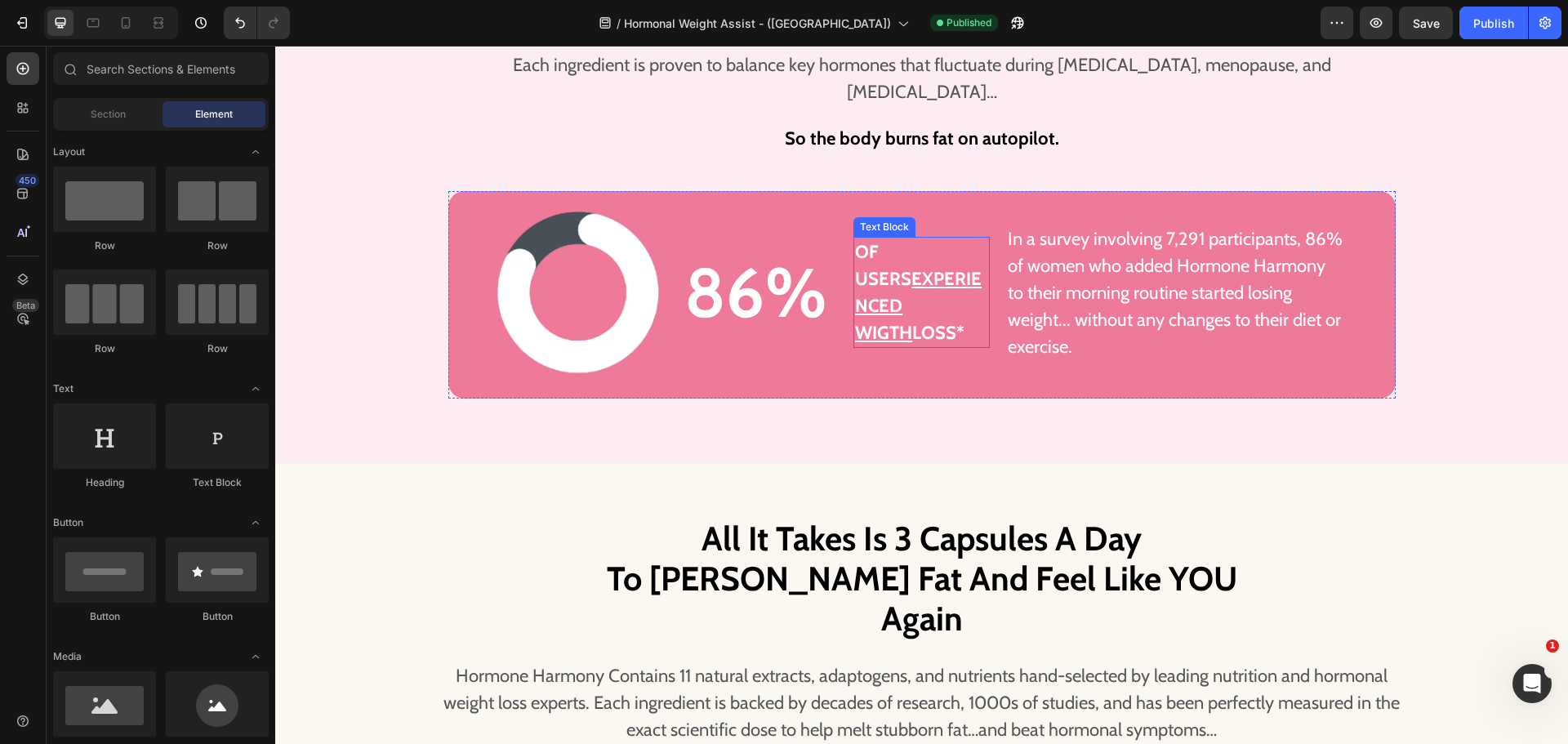
click at [880, 293] on u "experienced wigth" at bounding box center [918, 306] width 126 height 76
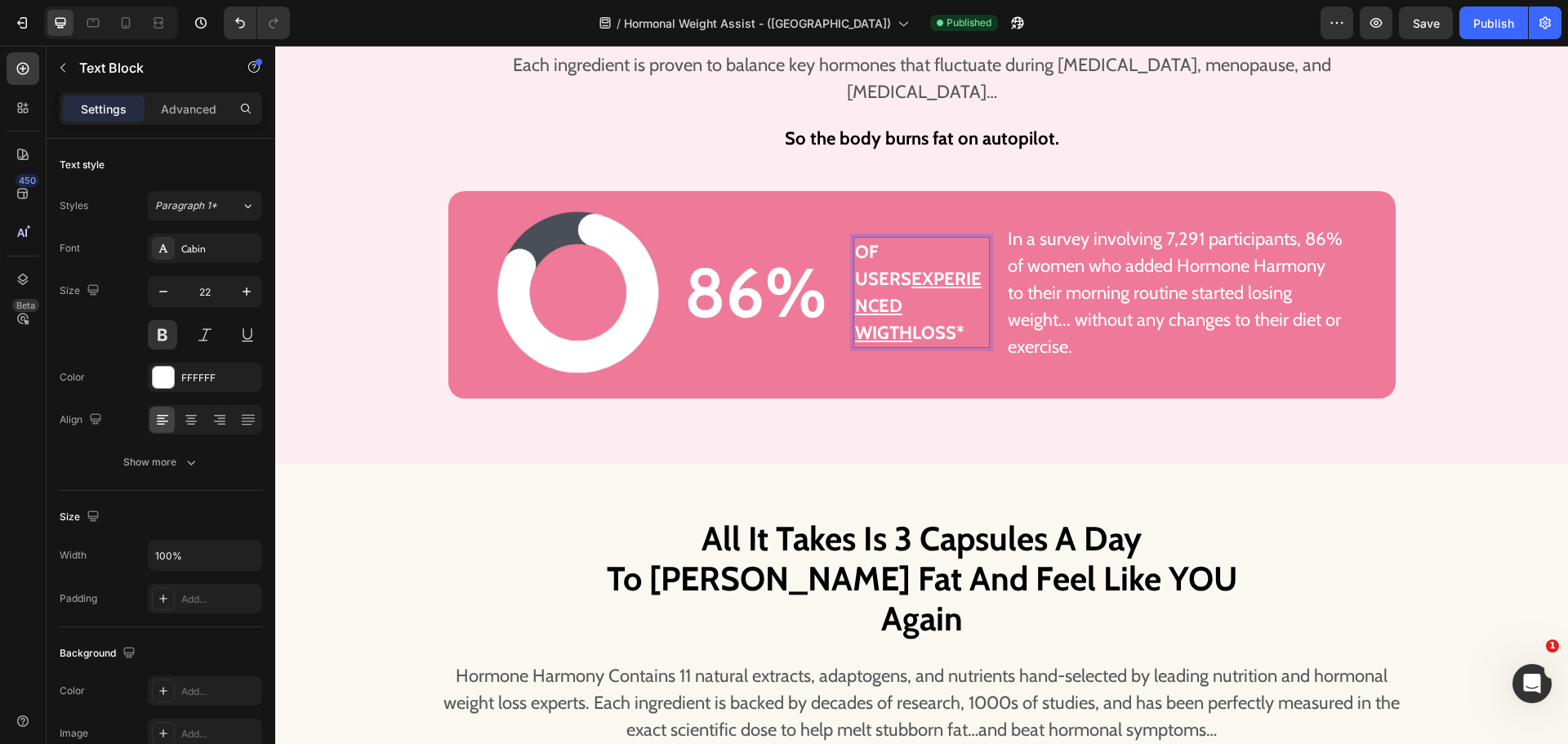
click at [879, 292] on u "experienced wigth" at bounding box center [918, 306] width 126 height 76
click at [855, 270] on u "experienced WEIGHT" at bounding box center [918, 306] width 126 height 76
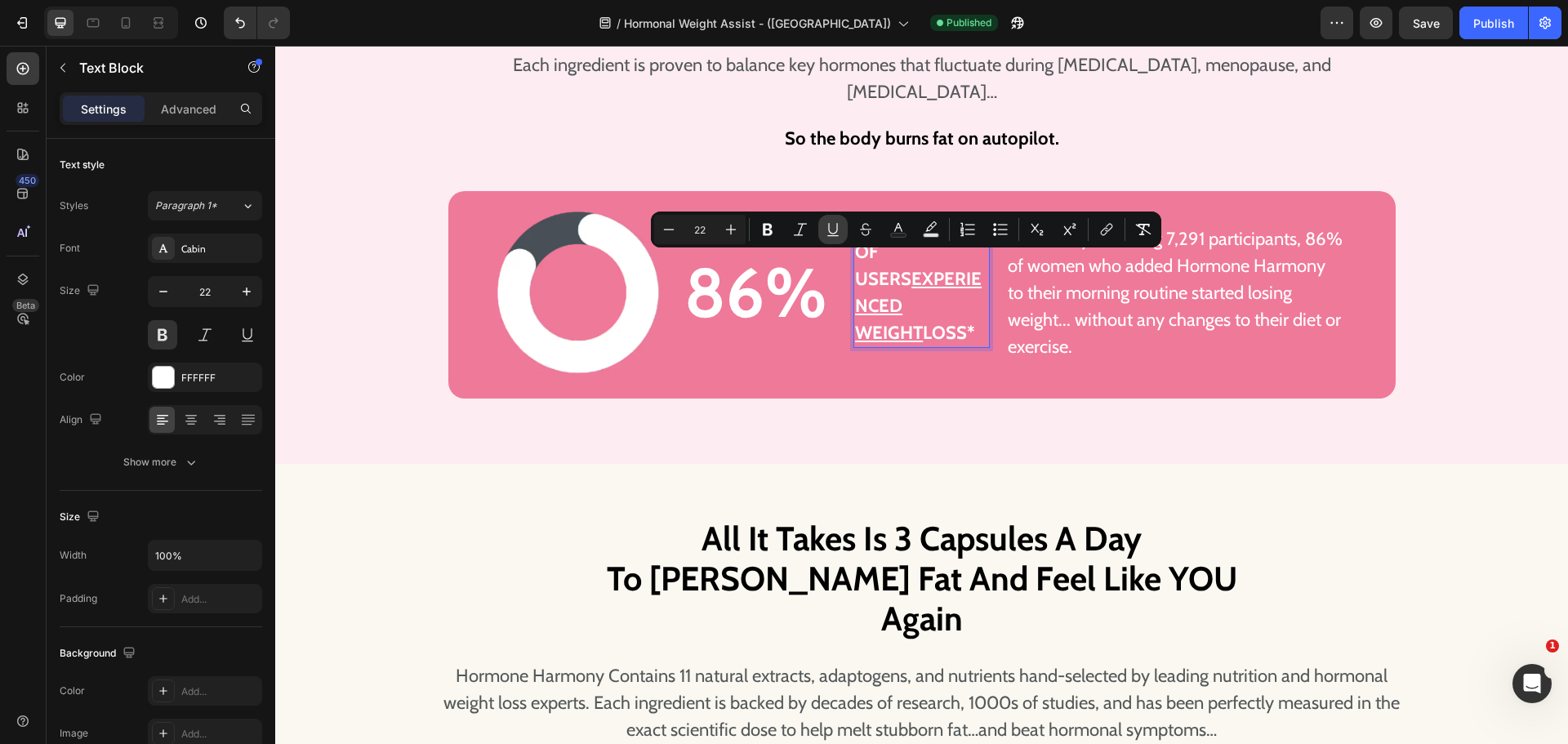
click at [841, 233] on button "Underline" at bounding box center [832, 229] width 29 height 29
click at [876, 368] on div "Image 86% Heading Row of users experienced WEIGHT loss* Text Block 0 In a surve…" at bounding box center [921, 294] width 947 height 208
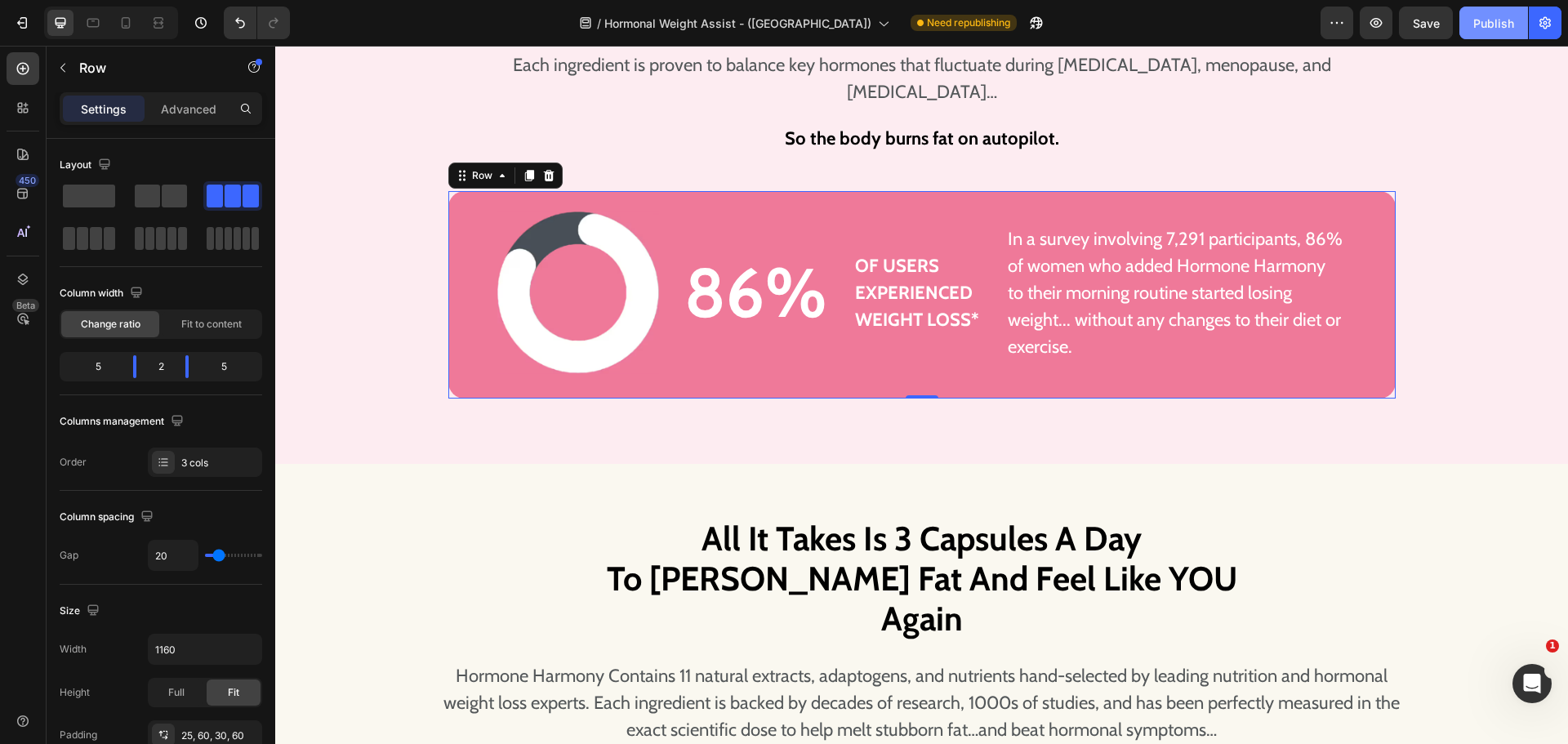
click at [1469, 19] on button "Publish" at bounding box center [1494, 22] width 69 height 33
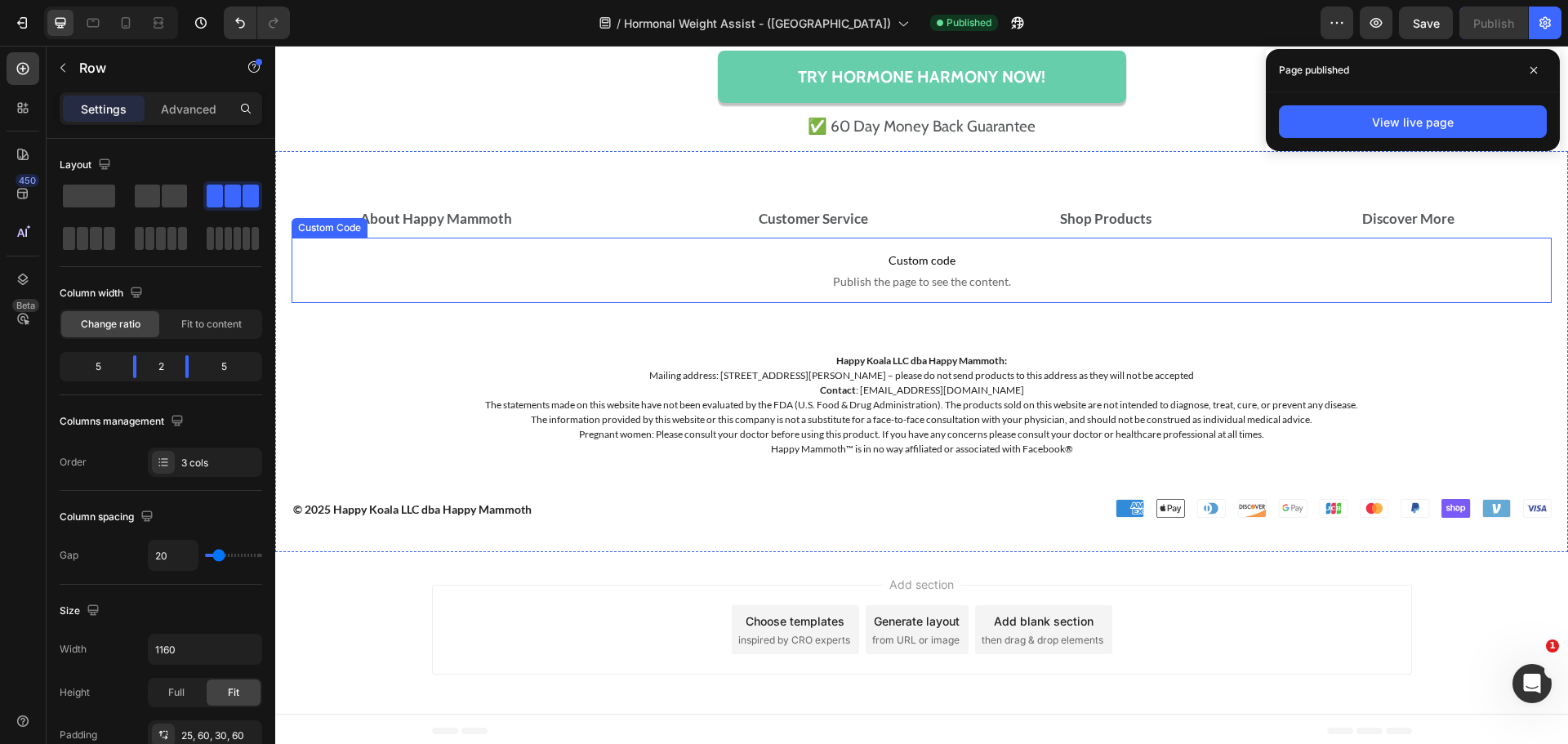
scroll to position [13234, 0]
click at [331, 374] on div "About Happy Mammoth Accordion Customer Service Accordion Shop Products Accordio…" at bounding box center [921, 360] width 1260 height 319
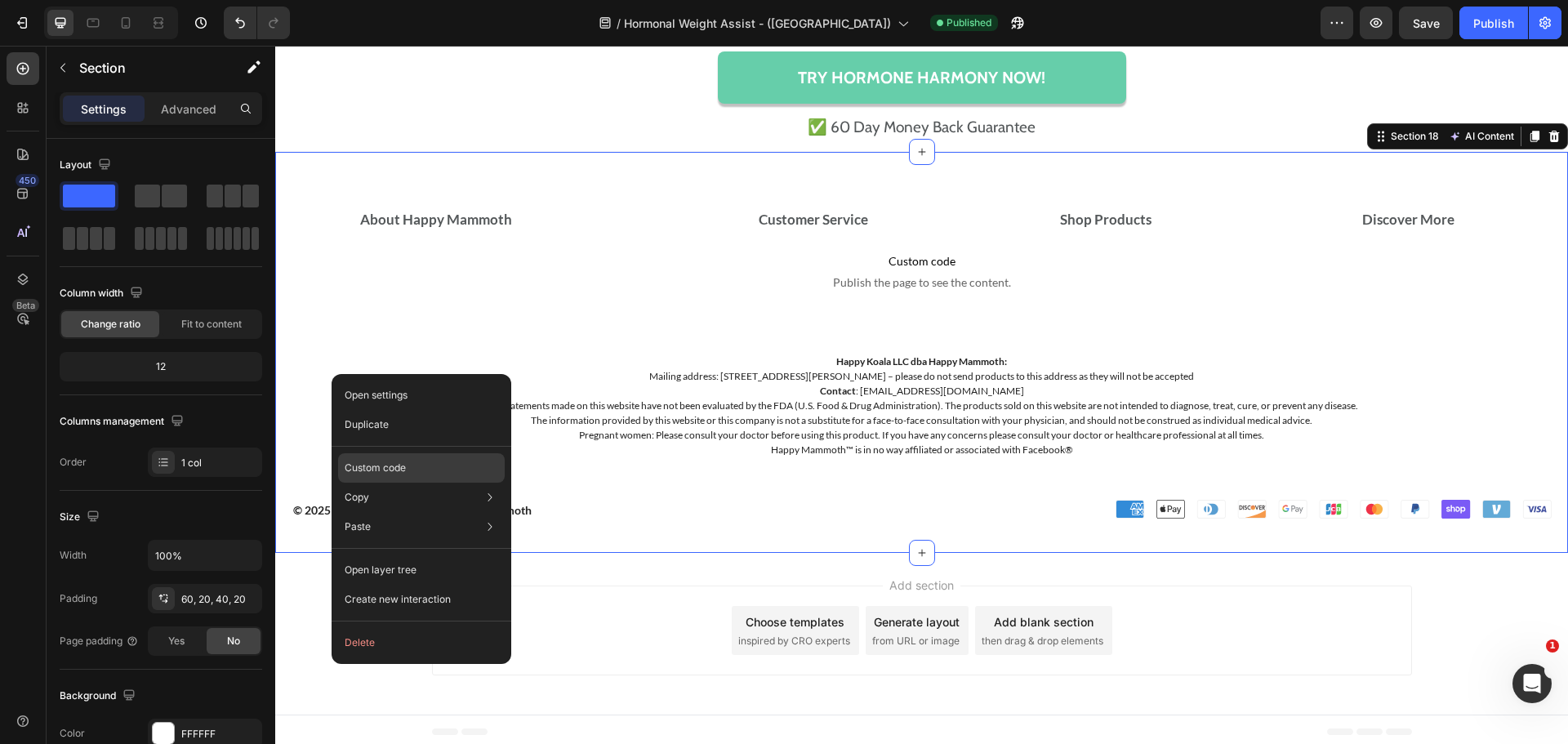
click at [386, 469] on p "Custom code" at bounding box center [375, 467] width 61 height 15
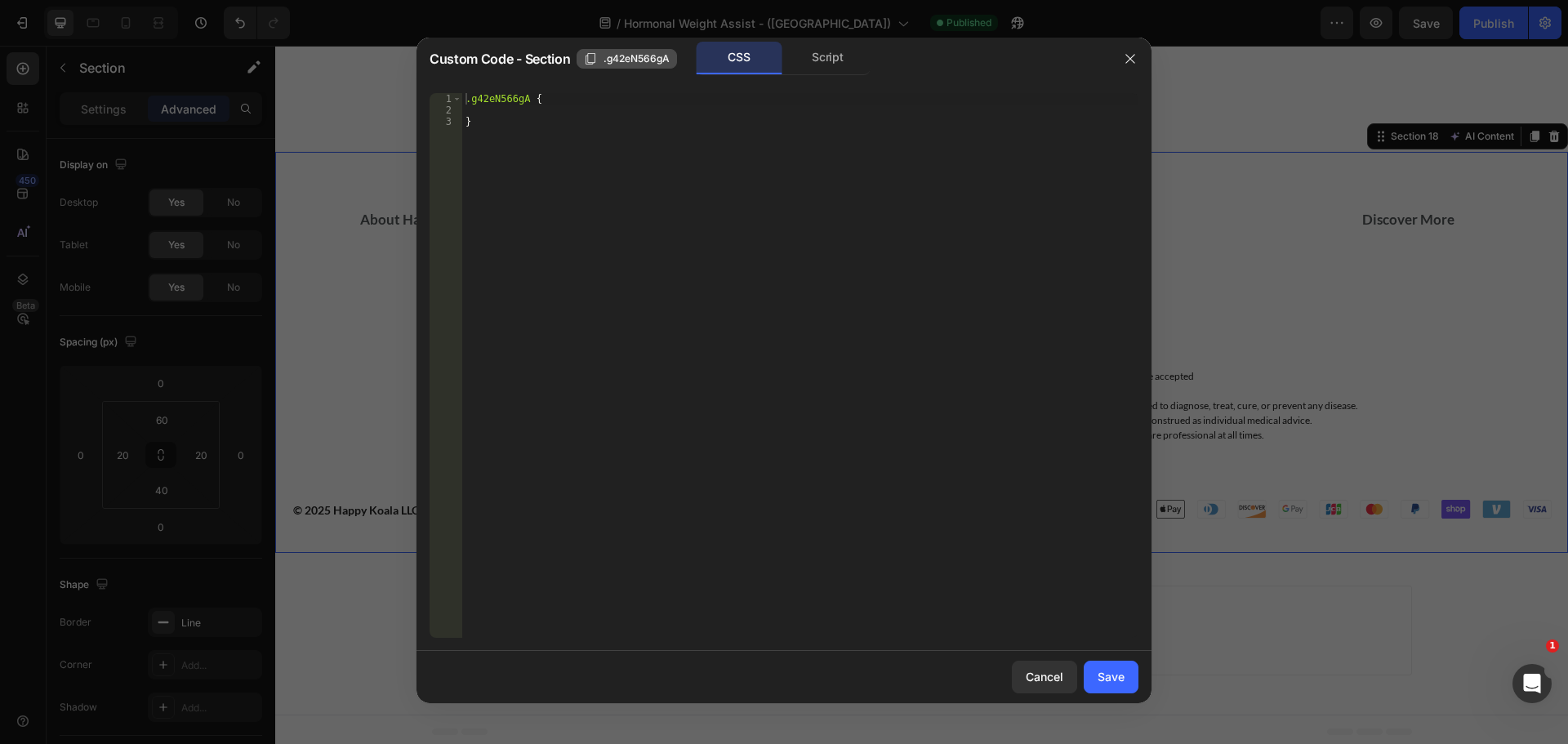
click at [648, 63] on span ".g42eN566gA" at bounding box center [636, 58] width 66 height 15
click at [1020, 673] on button "Cancel" at bounding box center [1044, 677] width 65 height 33
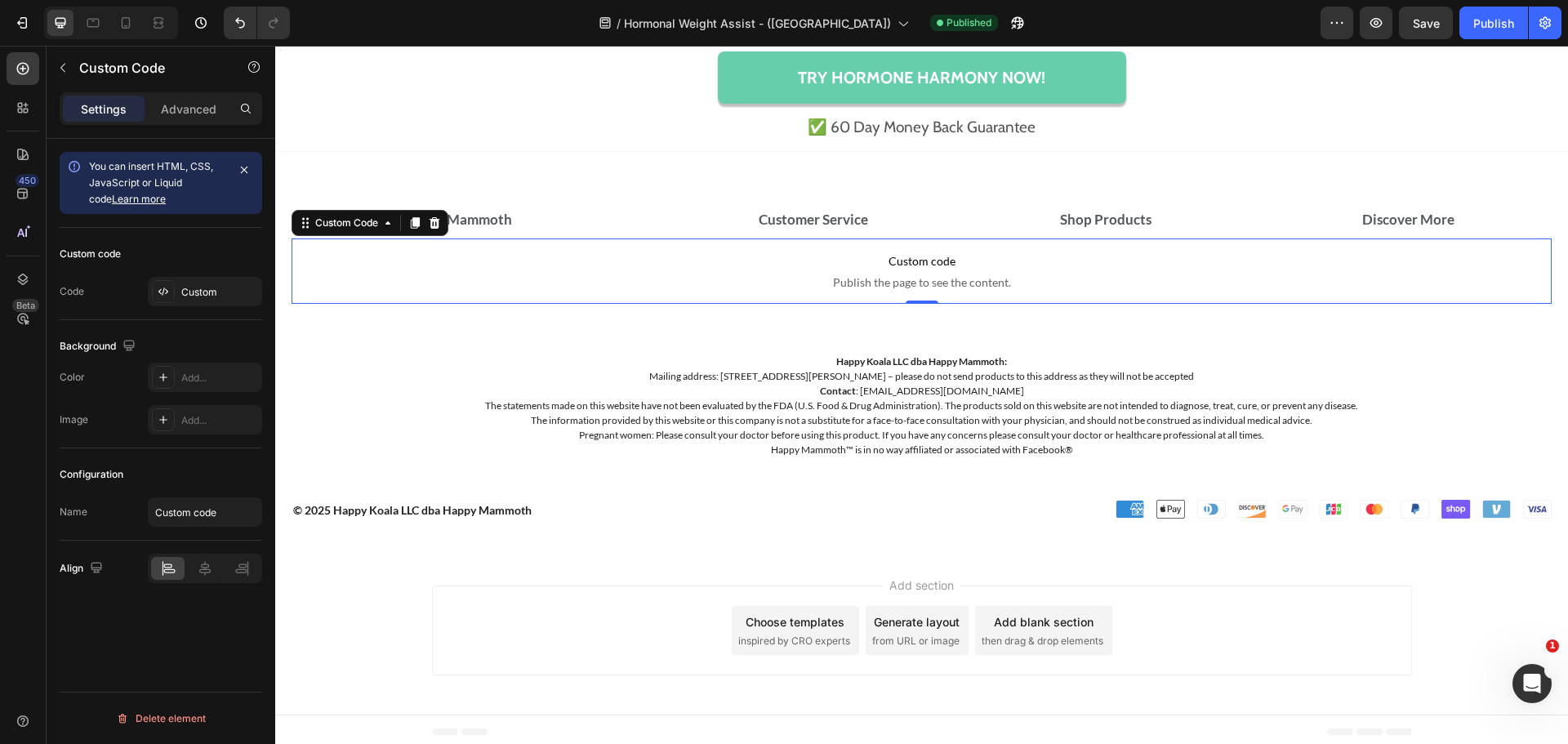
click at [913, 270] on span "Custom code" at bounding box center [921, 262] width 1260 height 19
click at [913, 271] on span "Custom code" at bounding box center [921, 262] width 1260 height 19
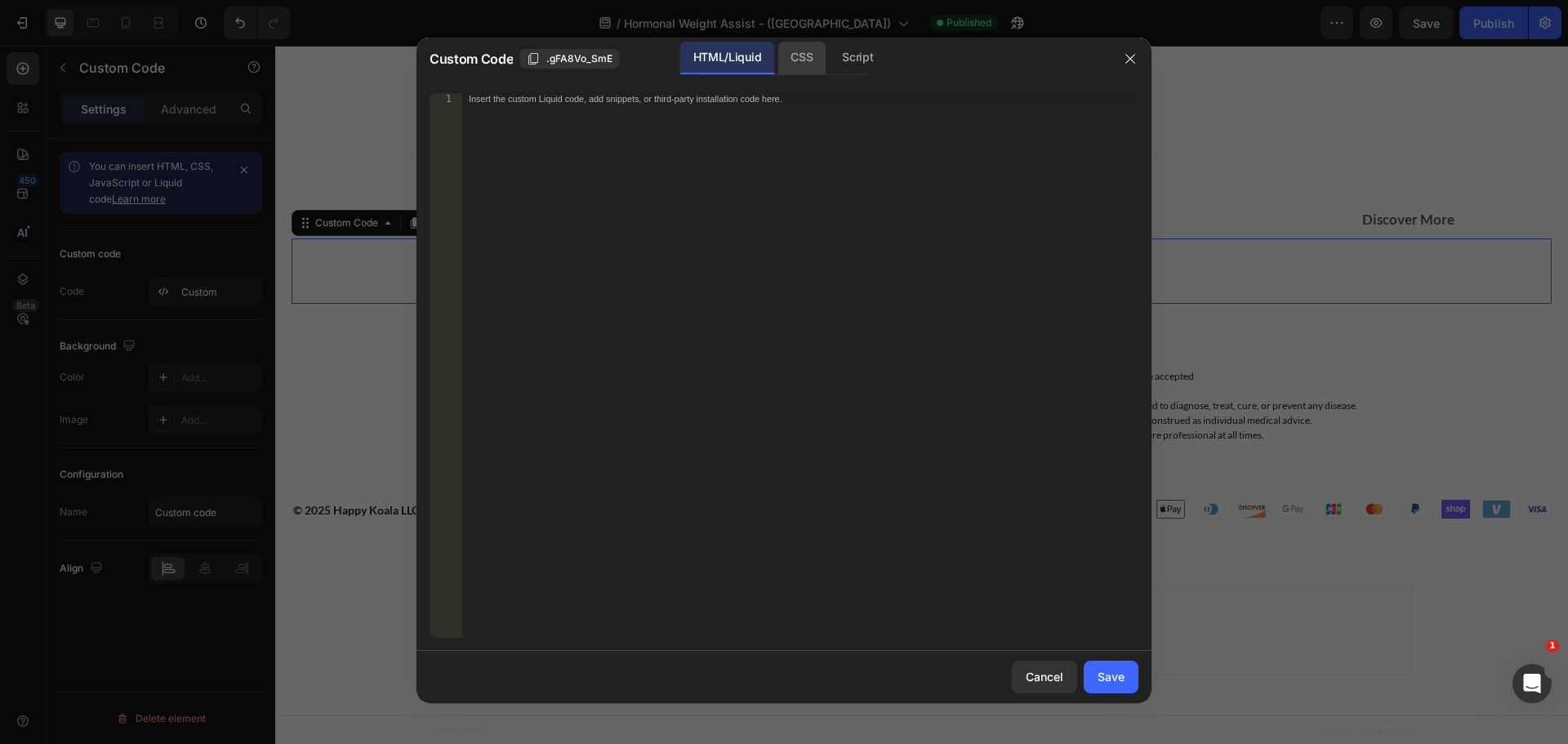
drag, startPoint x: 792, startPoint y: 50, endPoint x: 786, endPoint y: 57, distance: 9.2
click at [829, 52] on div "CSS" at bounding box center [857, 57] width 57 height 33
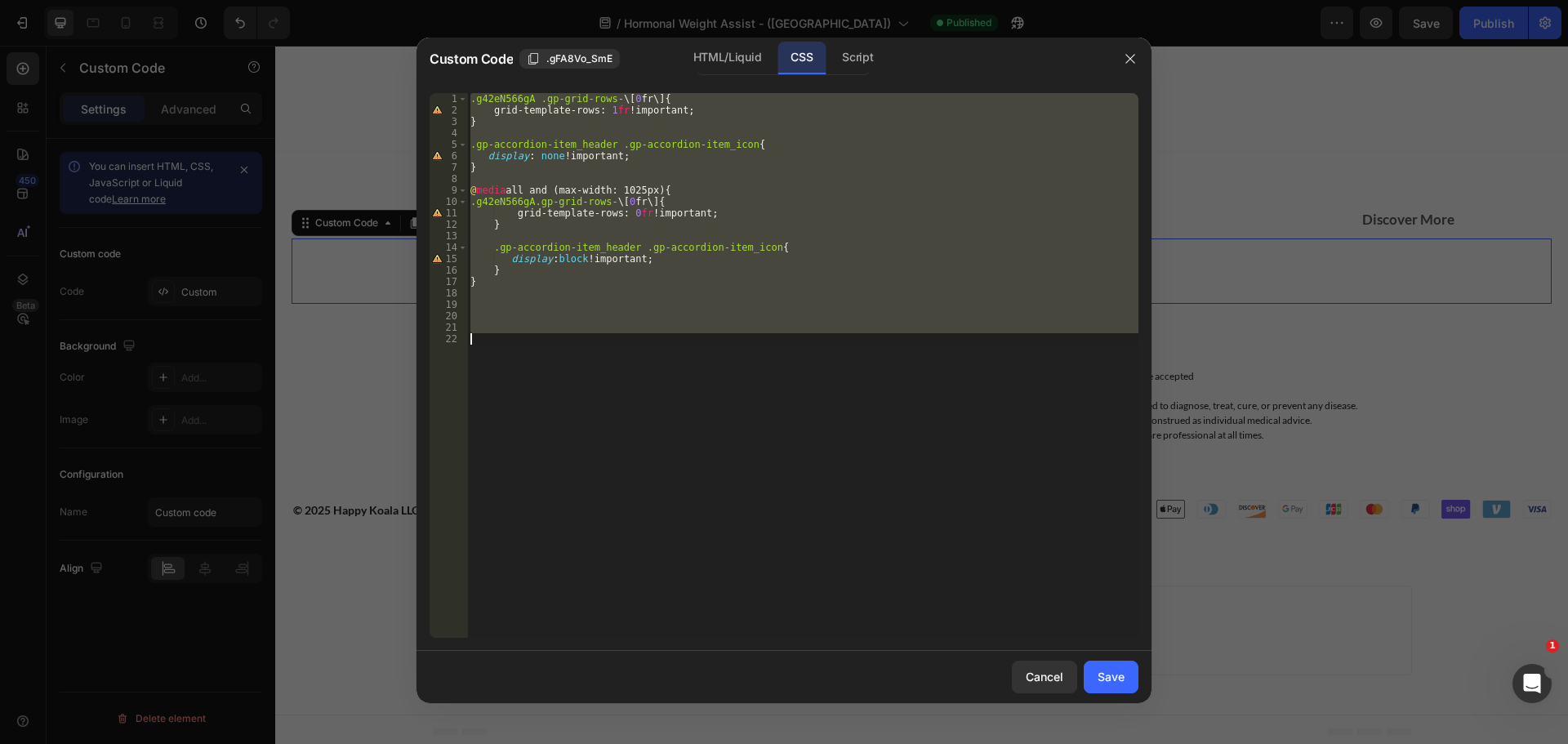
drag, startPoint x: 599, startPoint y: 135, endPoint x: 577, endPoint y: 140, distance: 22.6
click at [599, 135] on div ".g42eN566gA .gp-grid-rows- \[ 0 fr \] { grid-template-rows : 1 fr !important ; …" at bounding box center [803, 365] width 671 height 545
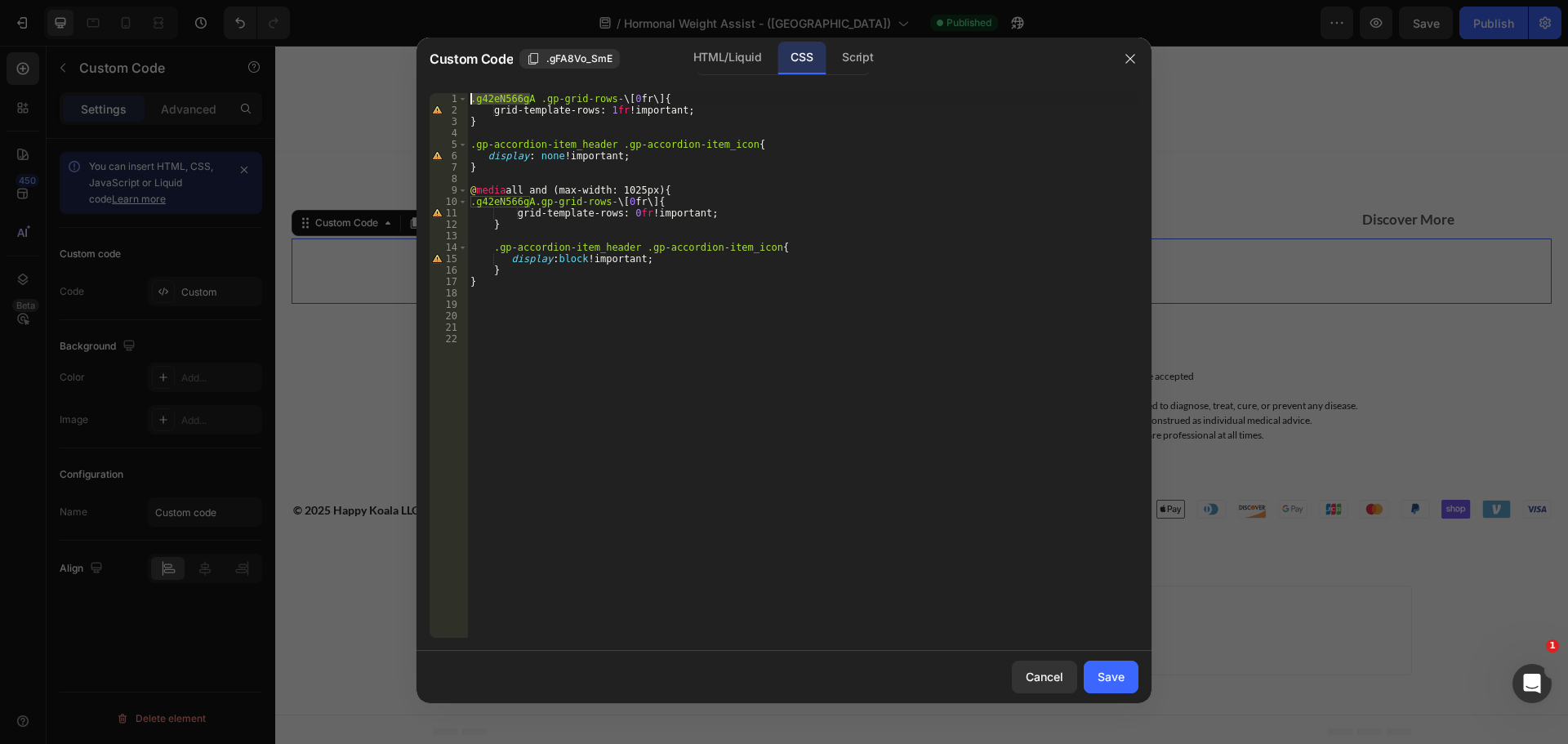
drag, startPoint x: 533, startPoint y: 98, endPoint x: 457, endPoint y: 101, distance: 76.1
click at [457, 101] on div "1 2 3 4 5 6 7 8 9 10 11 12 13 14 15 16 17 18 19 20 21 22 .g42eN566gA .gp-grid-r…" at bounding box center [784, 365] width 708 height 545
drag, startPoint x: 529, startPoint y: 200, endPoint x: 453, endPoint y: 199, distance: 76.0
click at [452, 197] on div ".g42eN566gA .gp-grid-rows-\[0fr\] { 1 2 3 4 5 6 7 8 9 10 11 12 13 14 15 16 17 1…" at bounding box center [784, 365] width 708 height 545
paste textarea
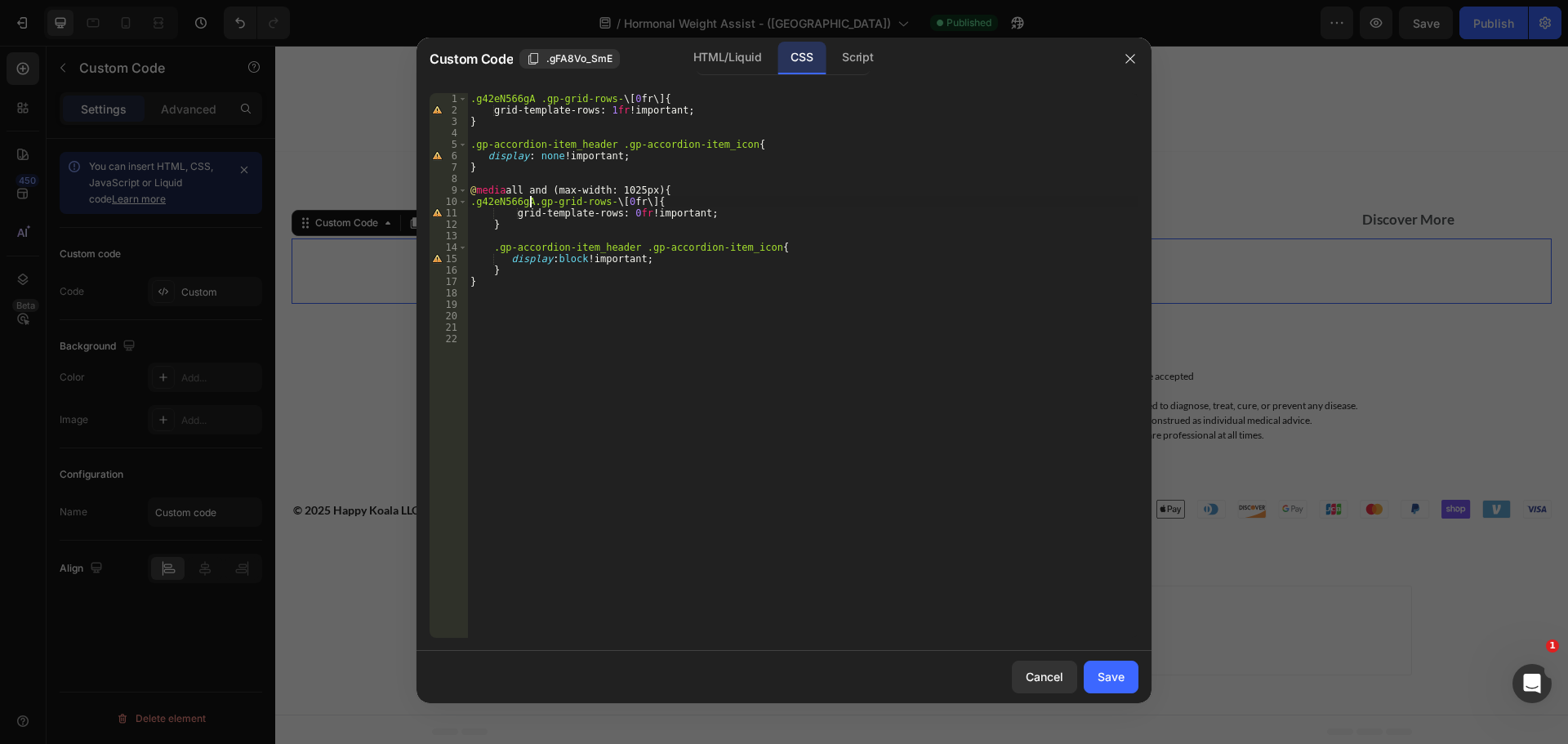
type textarea ".g42eN566gA .gp-grid-rows-\[0fr\] {"
click at [584, 373] on div ".g42eN566gA .gp-grid-rows- \[ 0 fr \] { grid-template-rows : 1 fr !important ; …" at bounding box center [803, 376] width 671 height 567
click at [1095, 673] on button "Save" at bounding box center [1111, 677] width 55 height 33
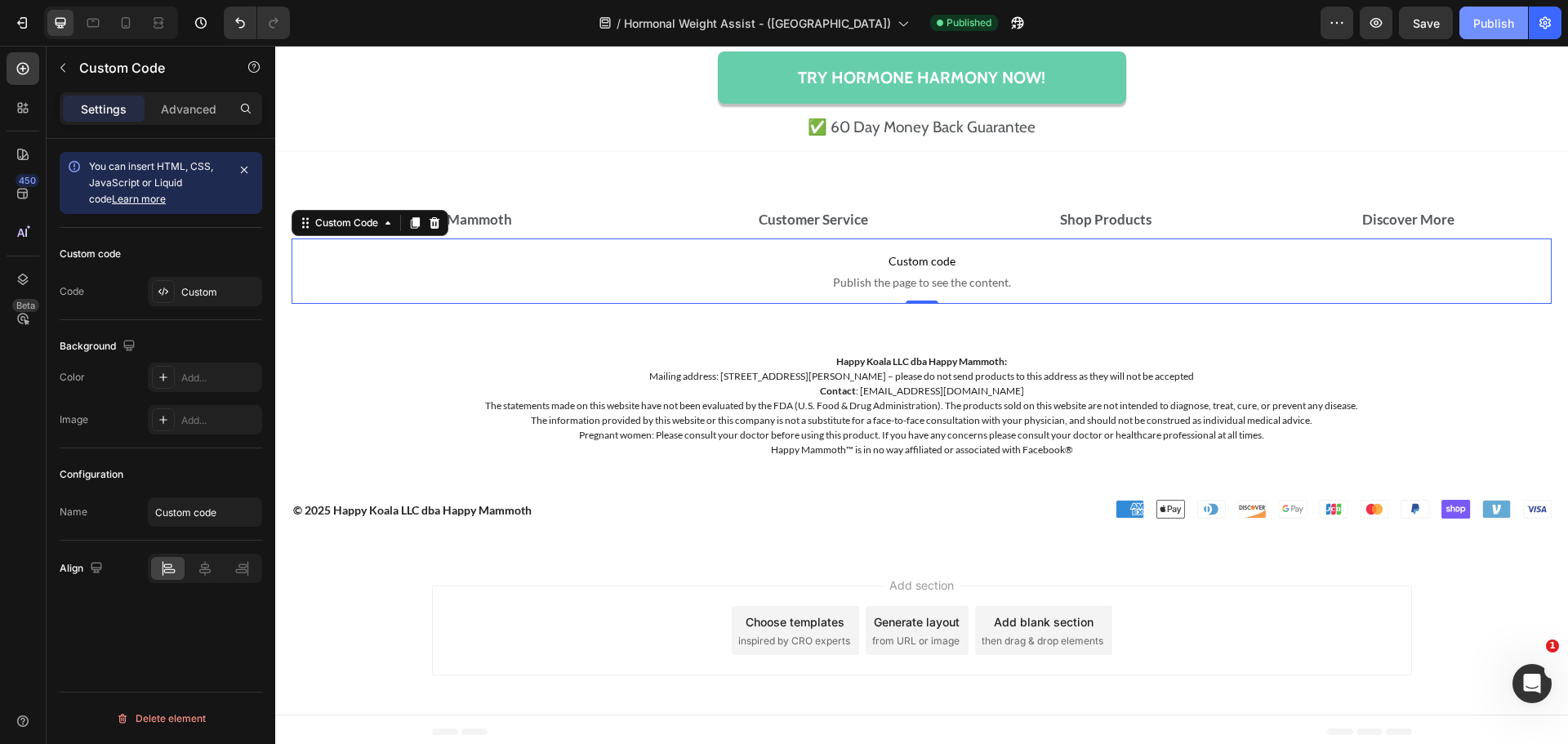
click at [1485, 29] on div "Publish" at bounding box center [1494, 23] width 41 height 17
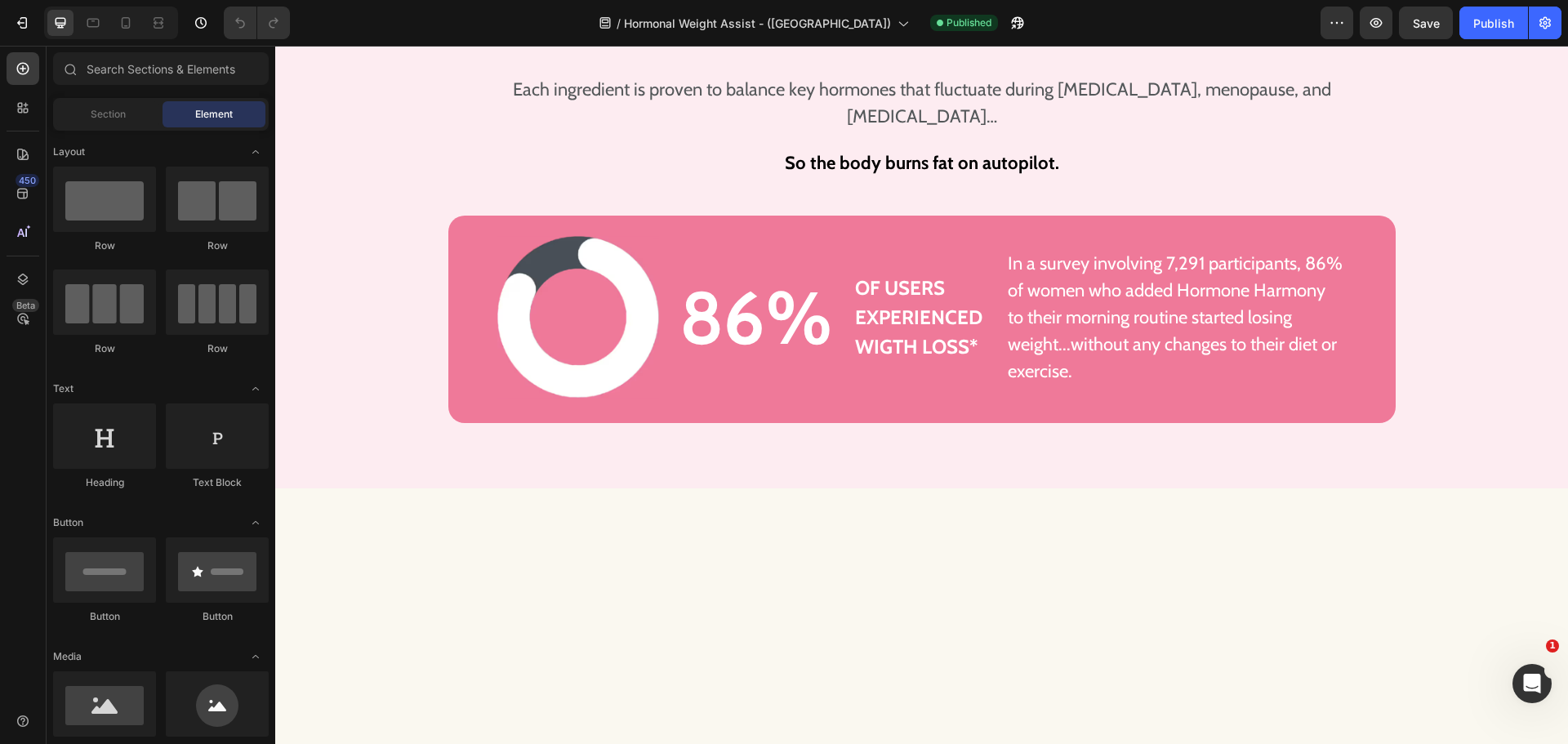
scroll to position [3393, 0]
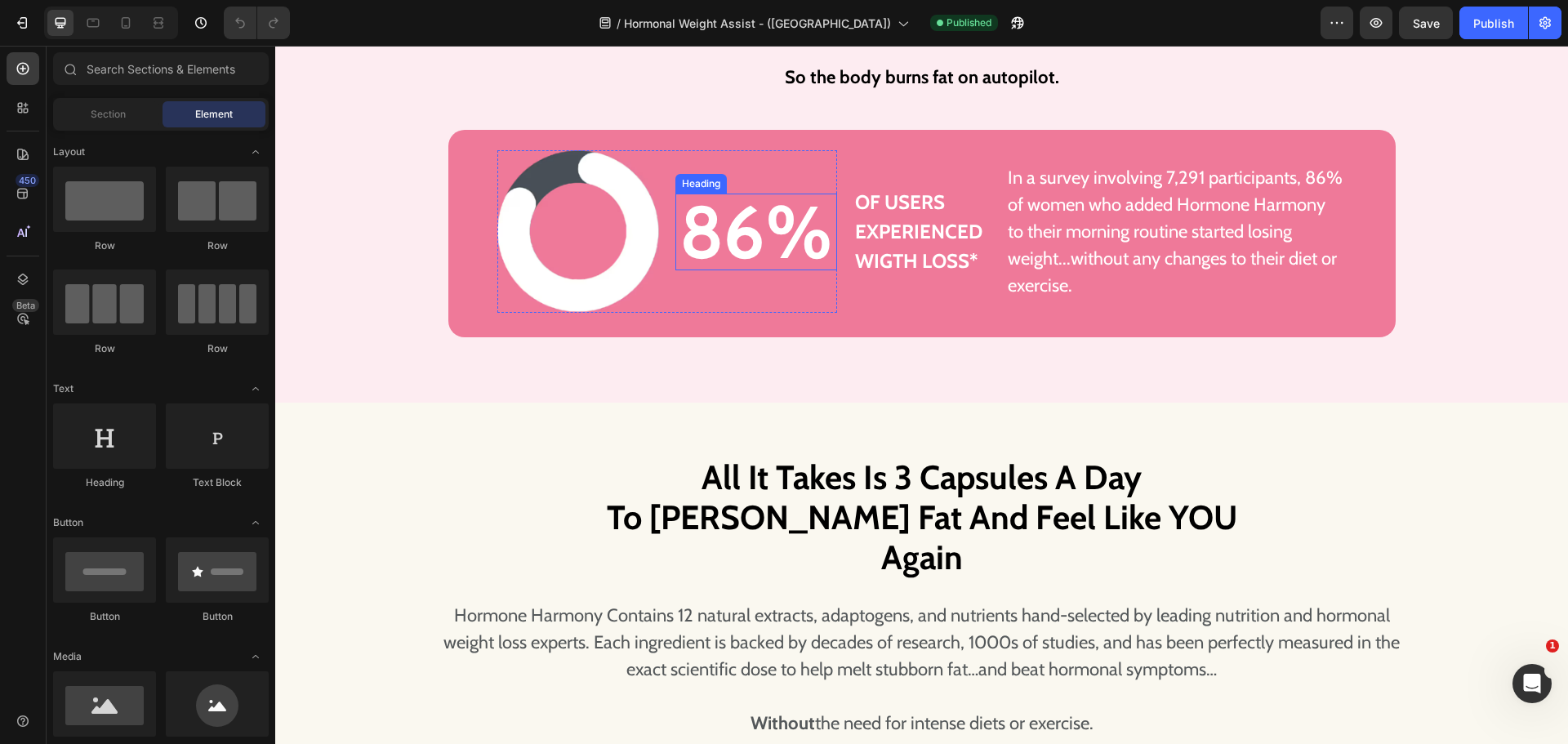
click at [764, 242] on h3 "86%" at bounding box center [755, 232] width 162 height 77
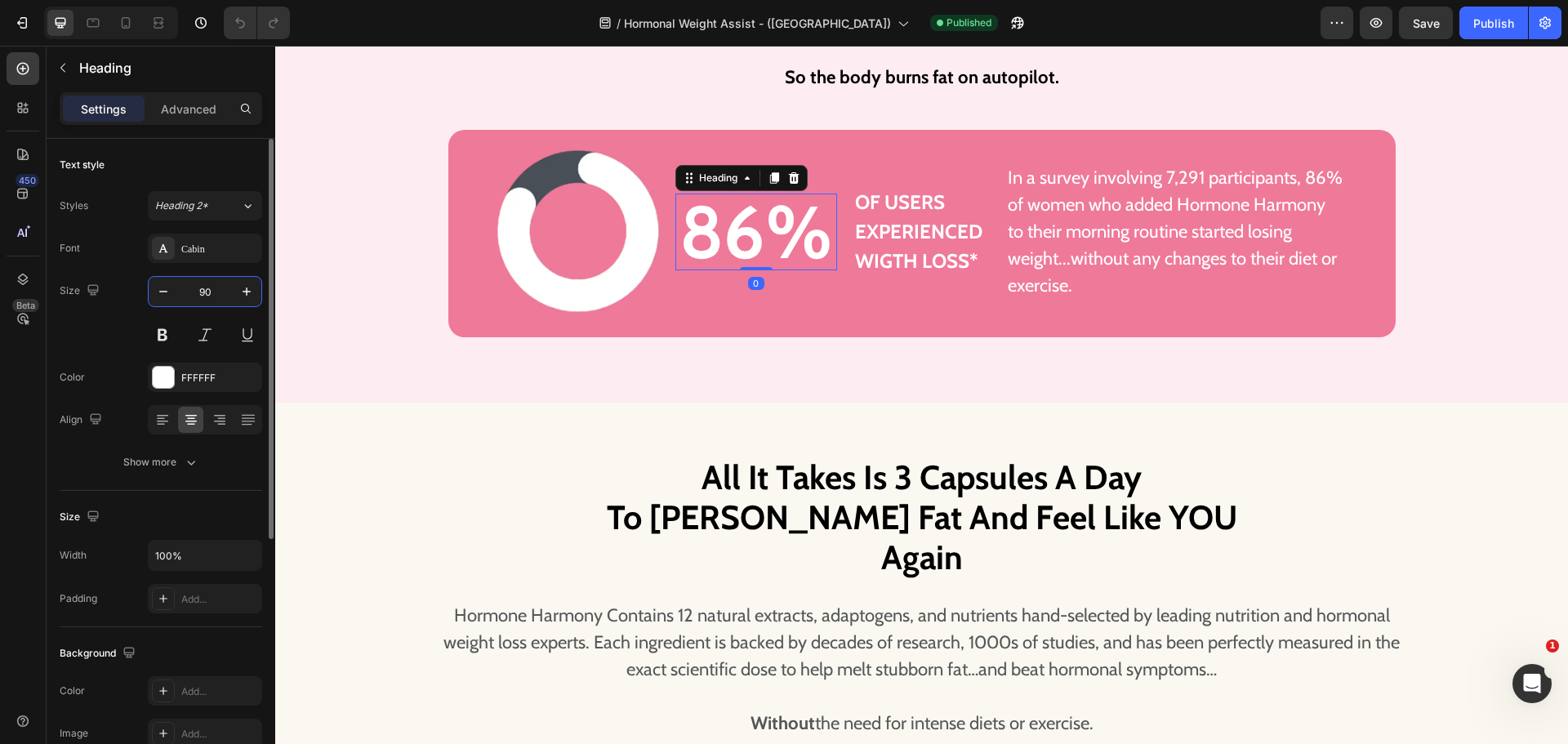
click at [200, 292] on input "90" at bounding box center [205, 291] width 54 height 29
type input "84"
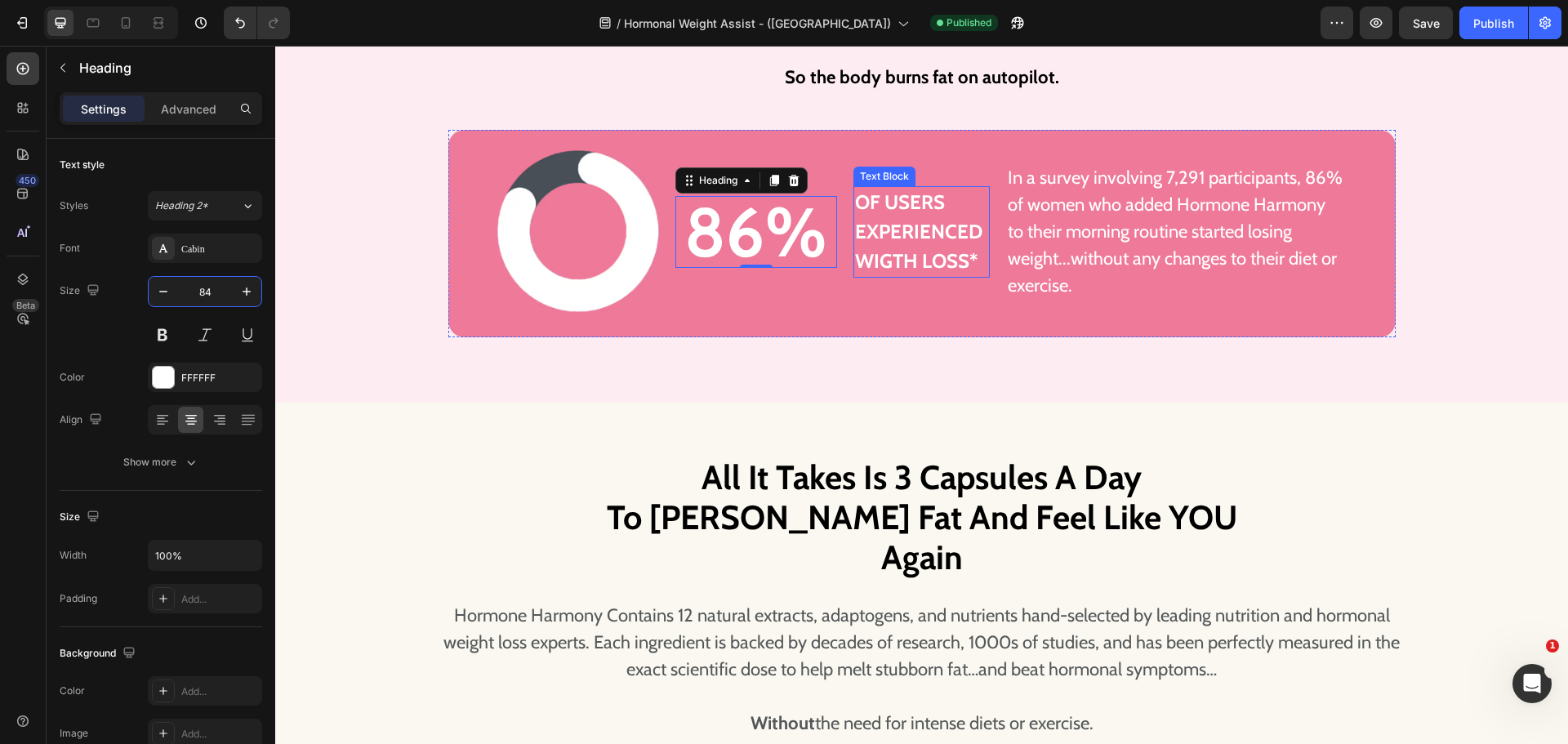
click at [932, 232] on p "of users experienced wigth loss*" at bounding box center [921, 232] width 133 height 88
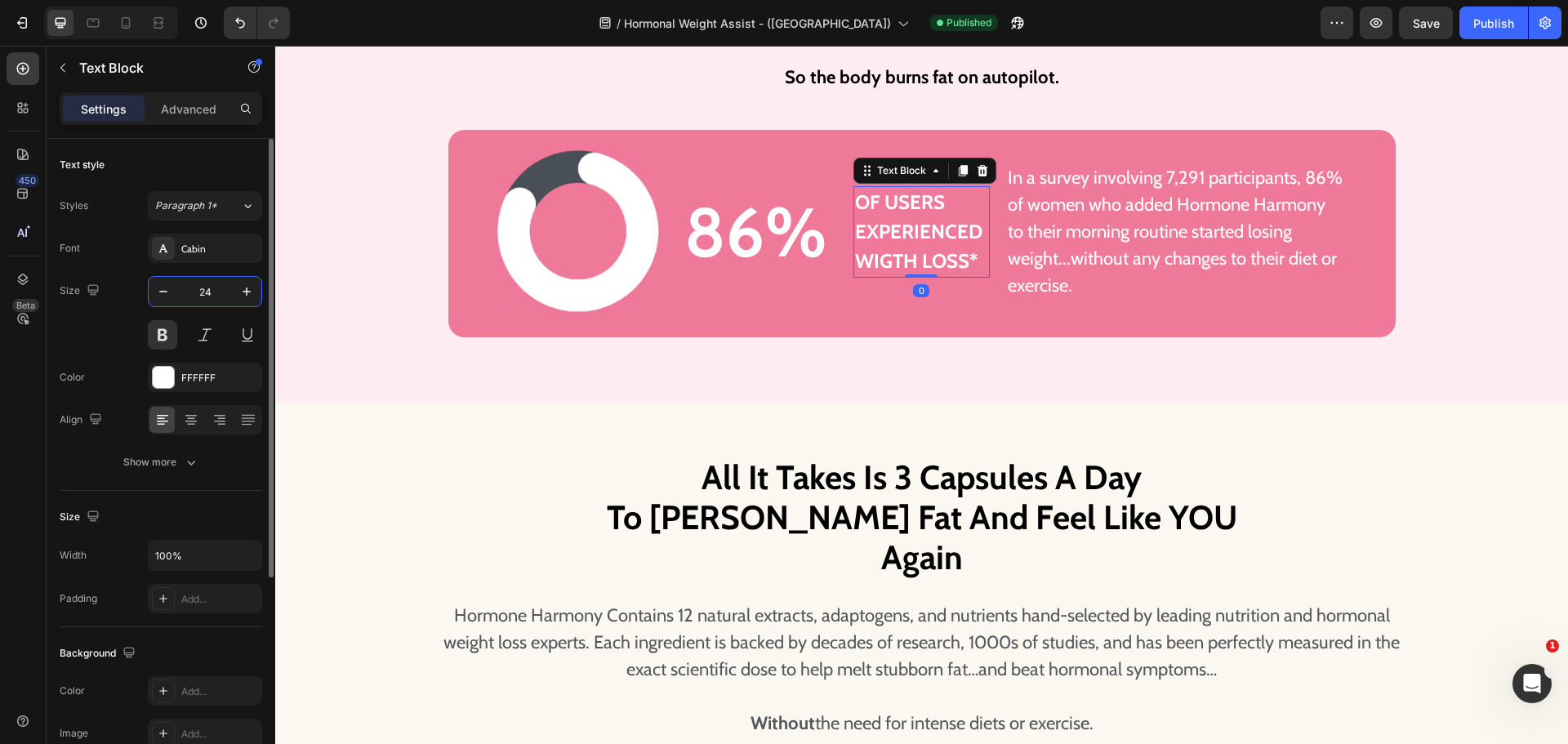
click at [190, 297] on input "24" at bounding box center [205, 291] width 54 height 29
type input "22"
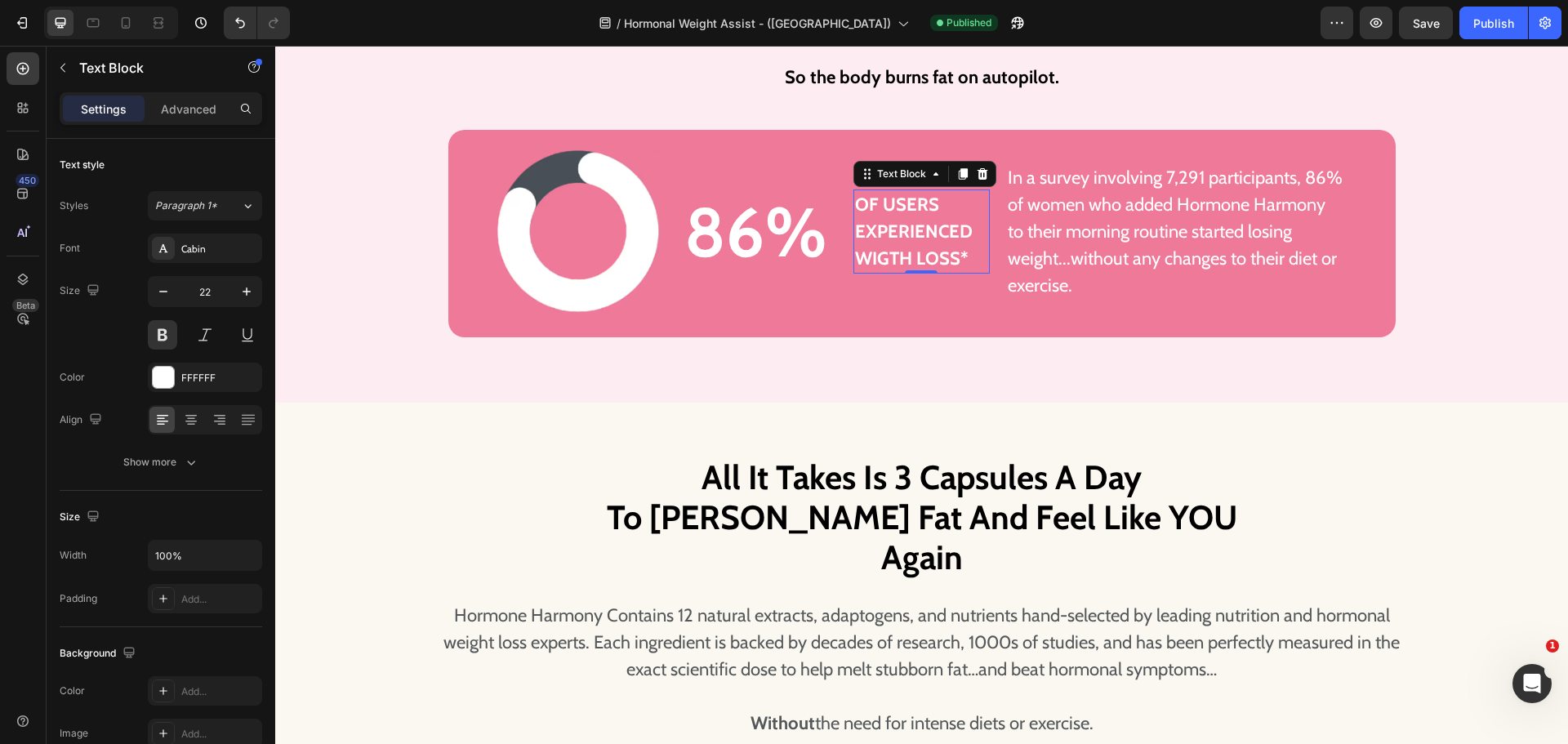
click at [868, 272] on p "of users experienced wigth loss*" at bounding box center [921, 232] width 133 height 81
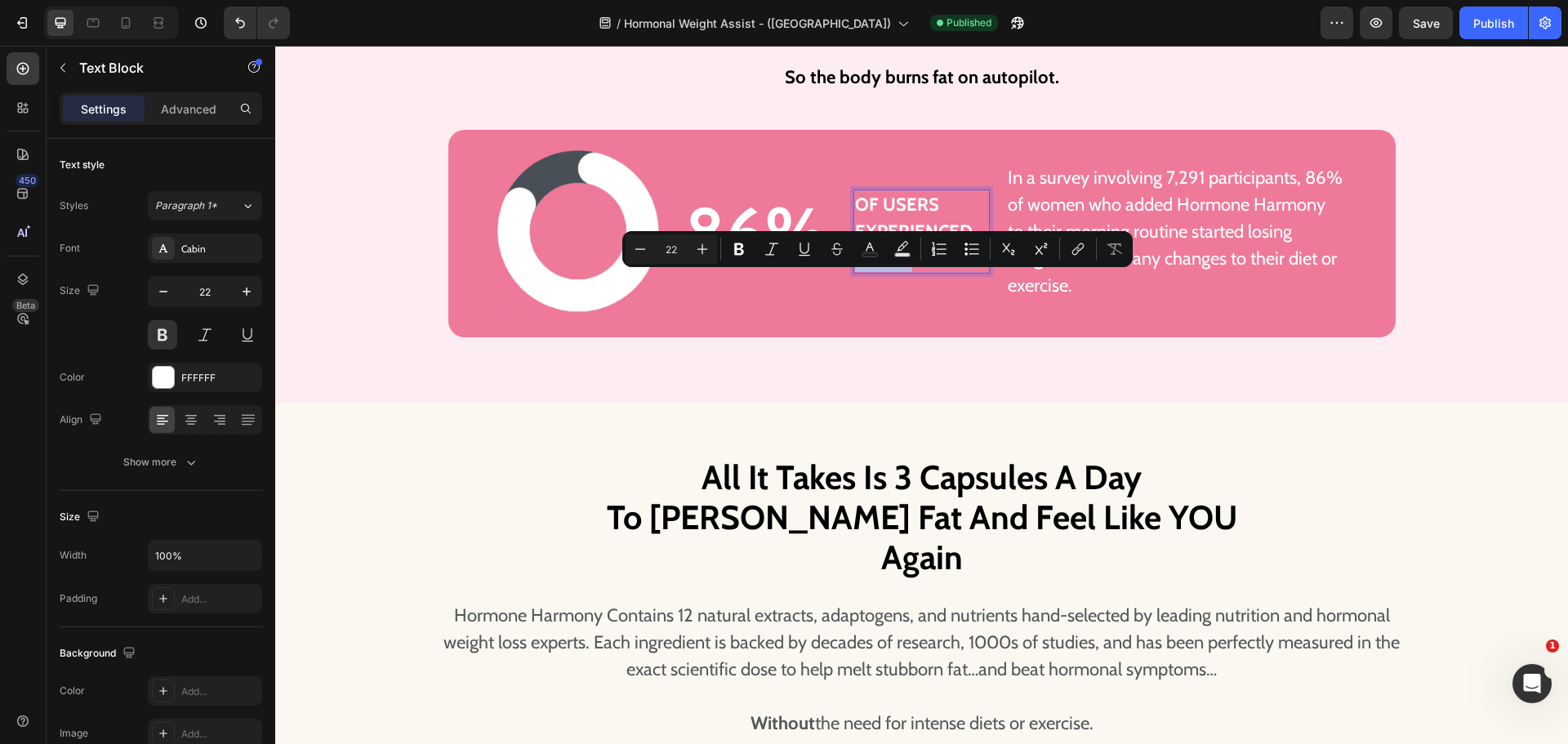
click at [868, 272] on p "of users experienced wigth loss*" at bounding box center [921, 232] width 133 height 81
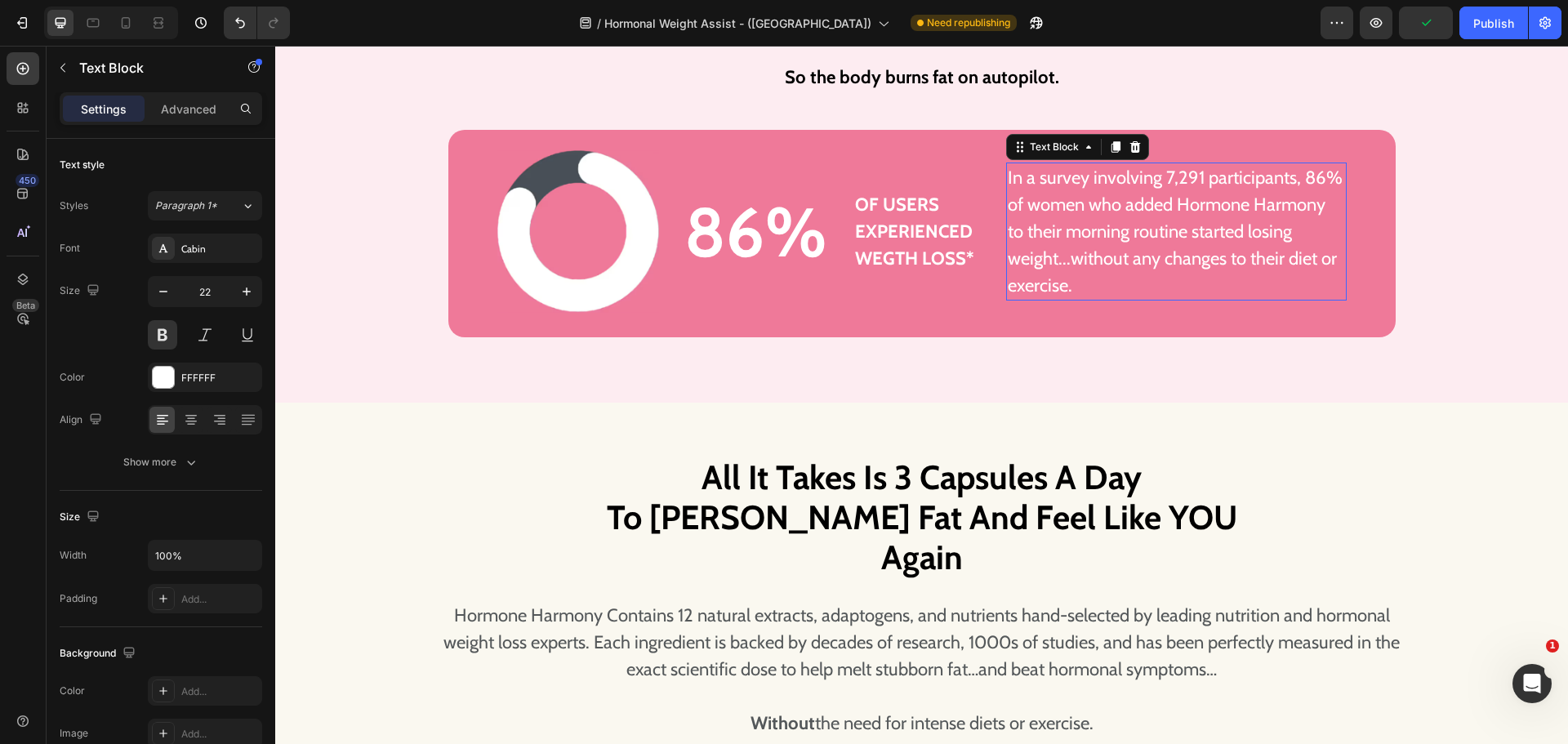
click at [1072, 291] on p "In a survey involving 7,291 participants, 86% of women who added Hormone Harmon…" at bounding box center [1177, 232] width 337 height 135
click at [1066, 291] on p "In a survey involving 7,291 participants, 86% of women who added Hormone Harmon…" at bounding box center [1177, 232] width 337 height 135
drag, startPoint x: 133, startPoint y: 27, endPoint x: 66, endPoint y: 163, distance: 151.6
click at [133, 27] on icon at bounding box center [125, 23] width 16 height 16
type input "18"
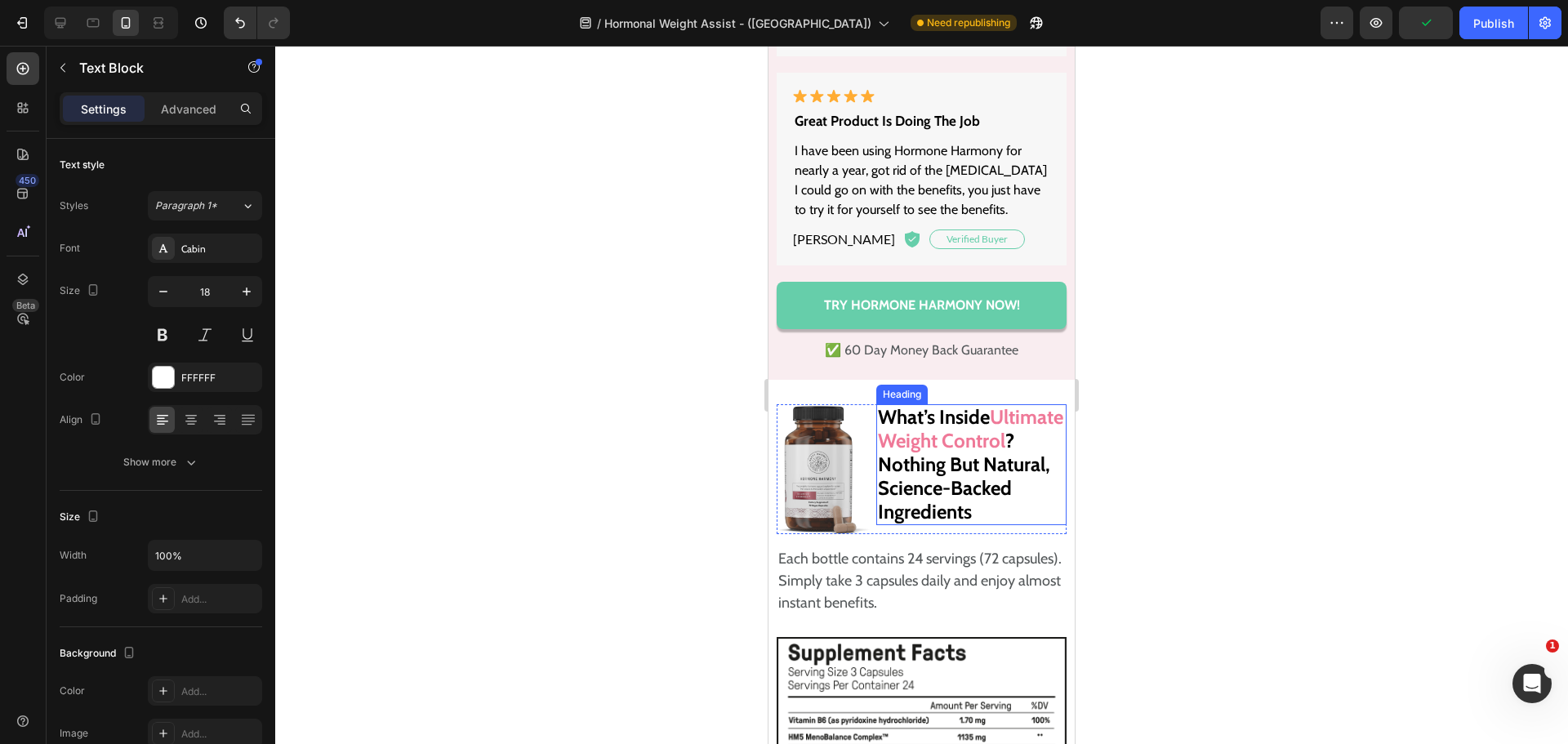
scroll to position [15818, 0]
click at [926, 452] on strong "Ultimate Weight Control" at bounding box center [971, 429] width 186 height 48
click at [935, 452] on strong "Ultimate Weight Control" at bounding box center [971, 429] width 186 height 48
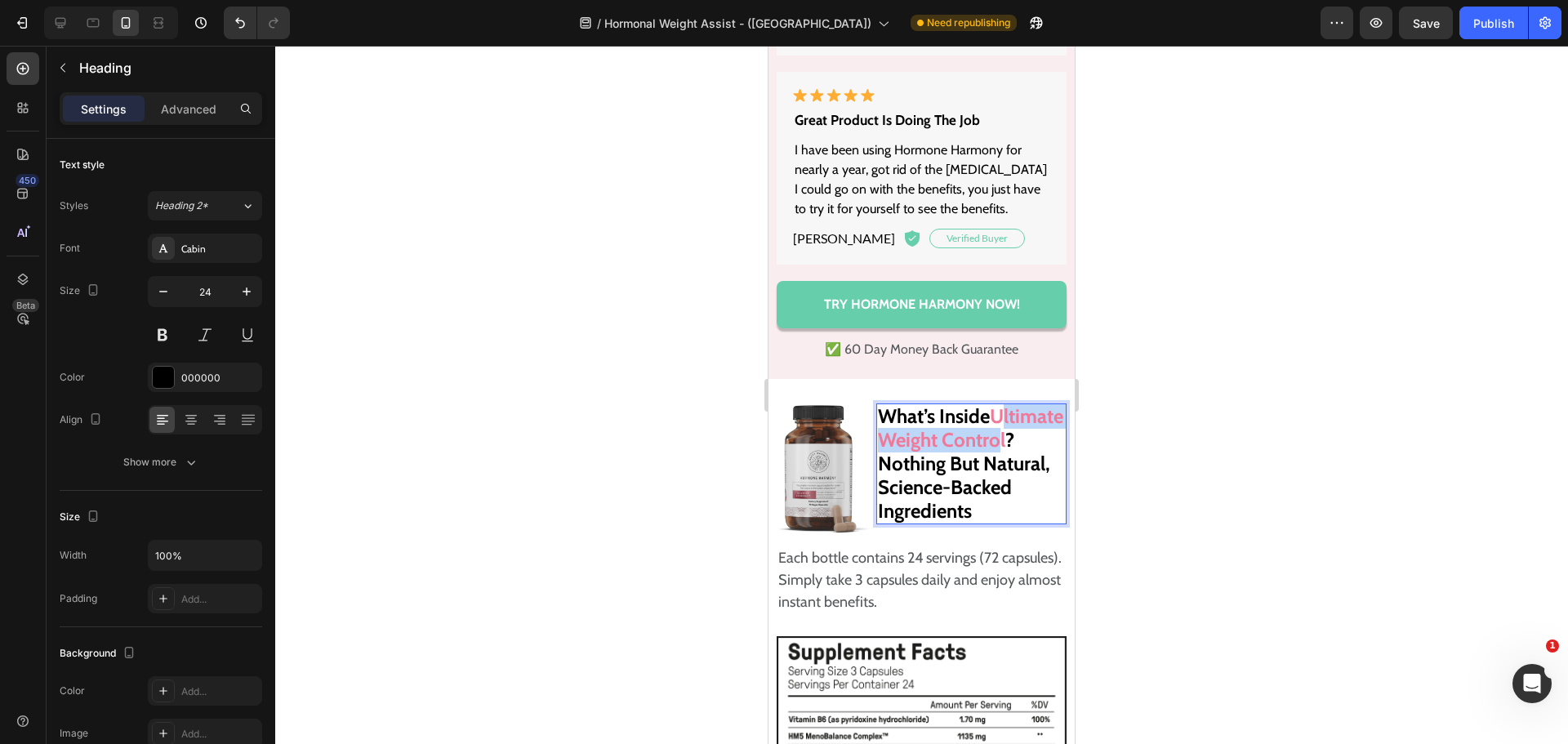
click at [882, 452] on strong "Ultimate Weight Control" at bounding box center [971, 429] width 186 height 48
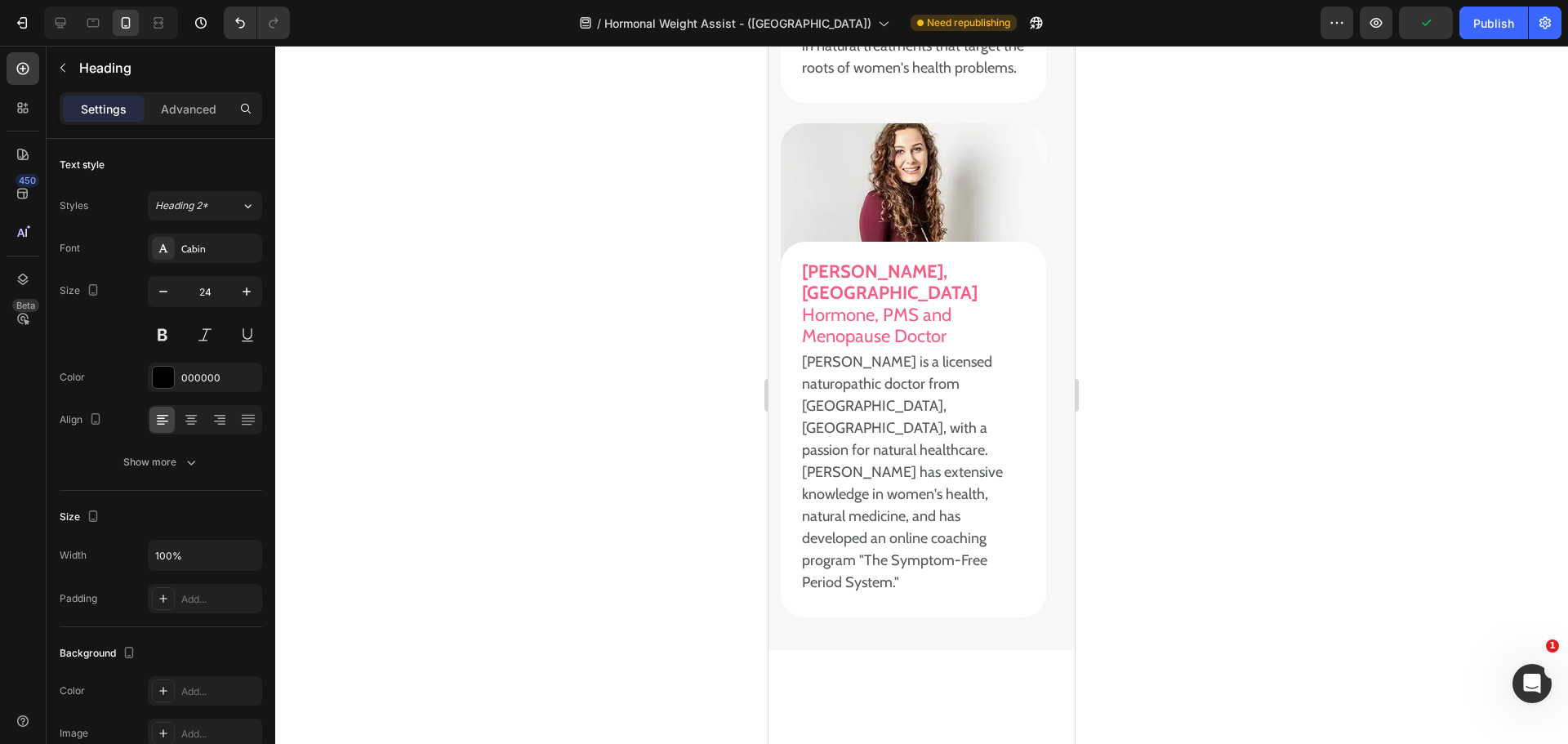
scroll to position [17505, 0]
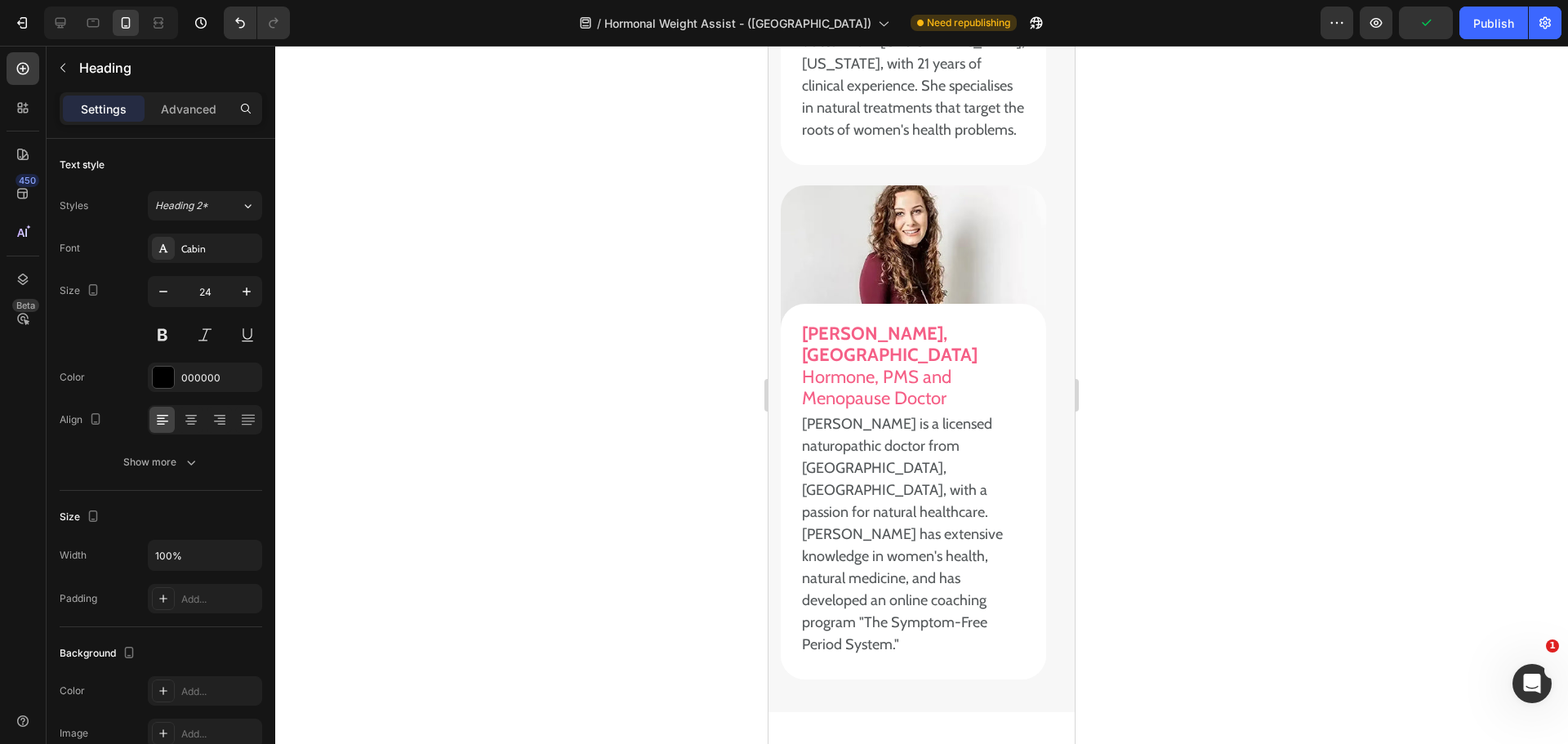
drag, startPoint x: 1502, startPoint y: 23, endPoint x: 1487, endPoint y: 42, distance: 24.2
click at [1502, 24] on div "Publish" at bounding box center [1494, 23] width 41 height 17
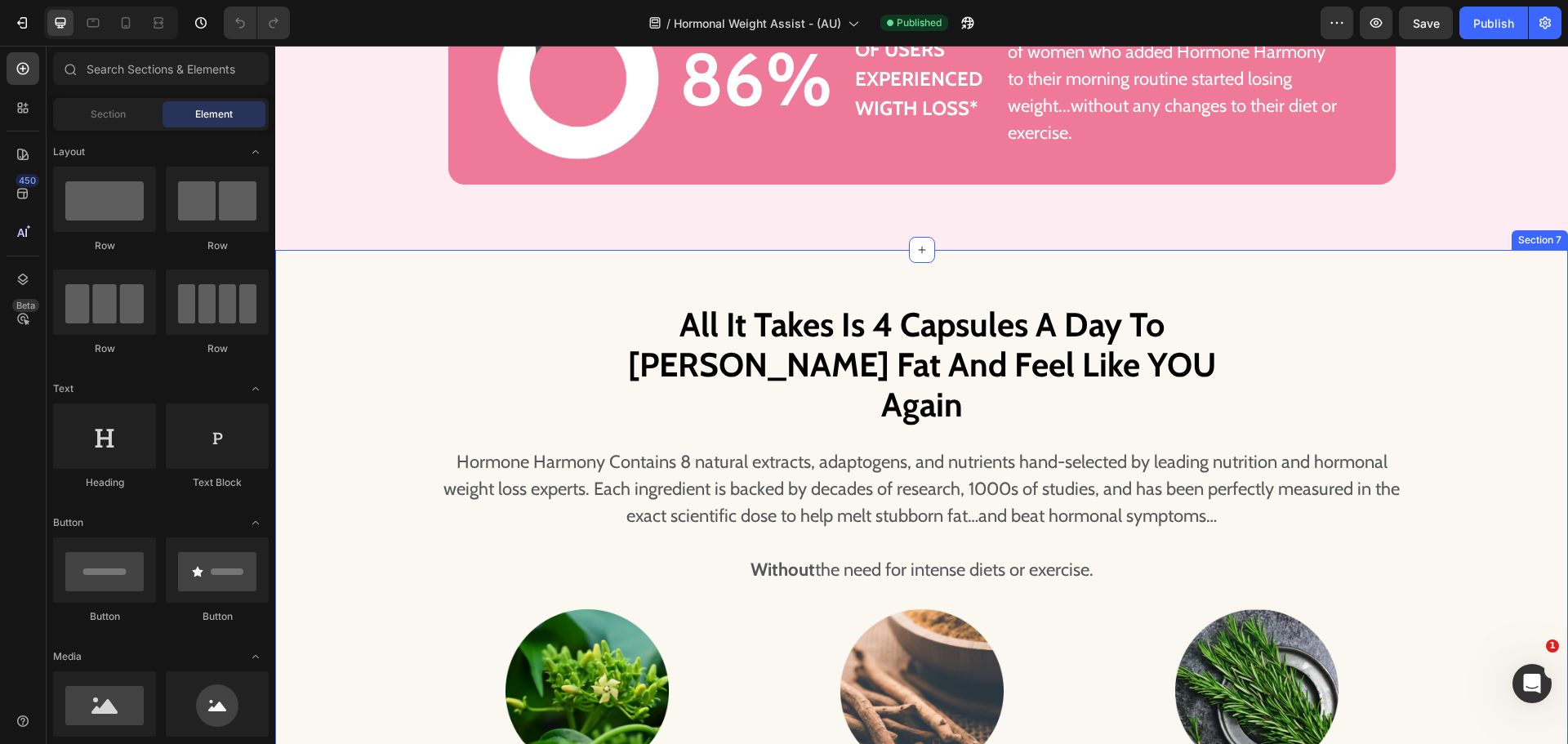
scroll to position [3675, 0]
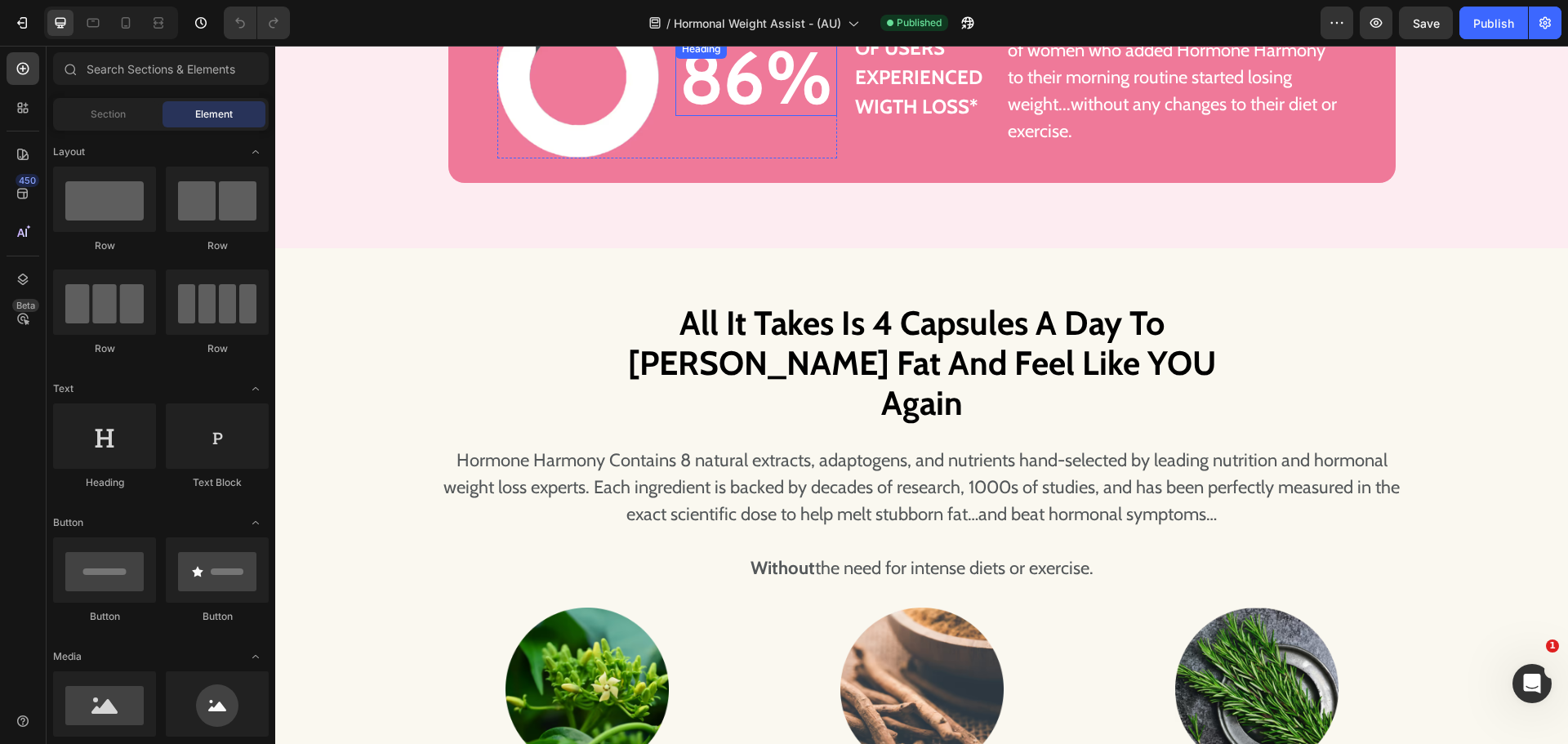
click at [751, 105] on h3 "86%" at bounding box center [755, 77] width 162 height 77
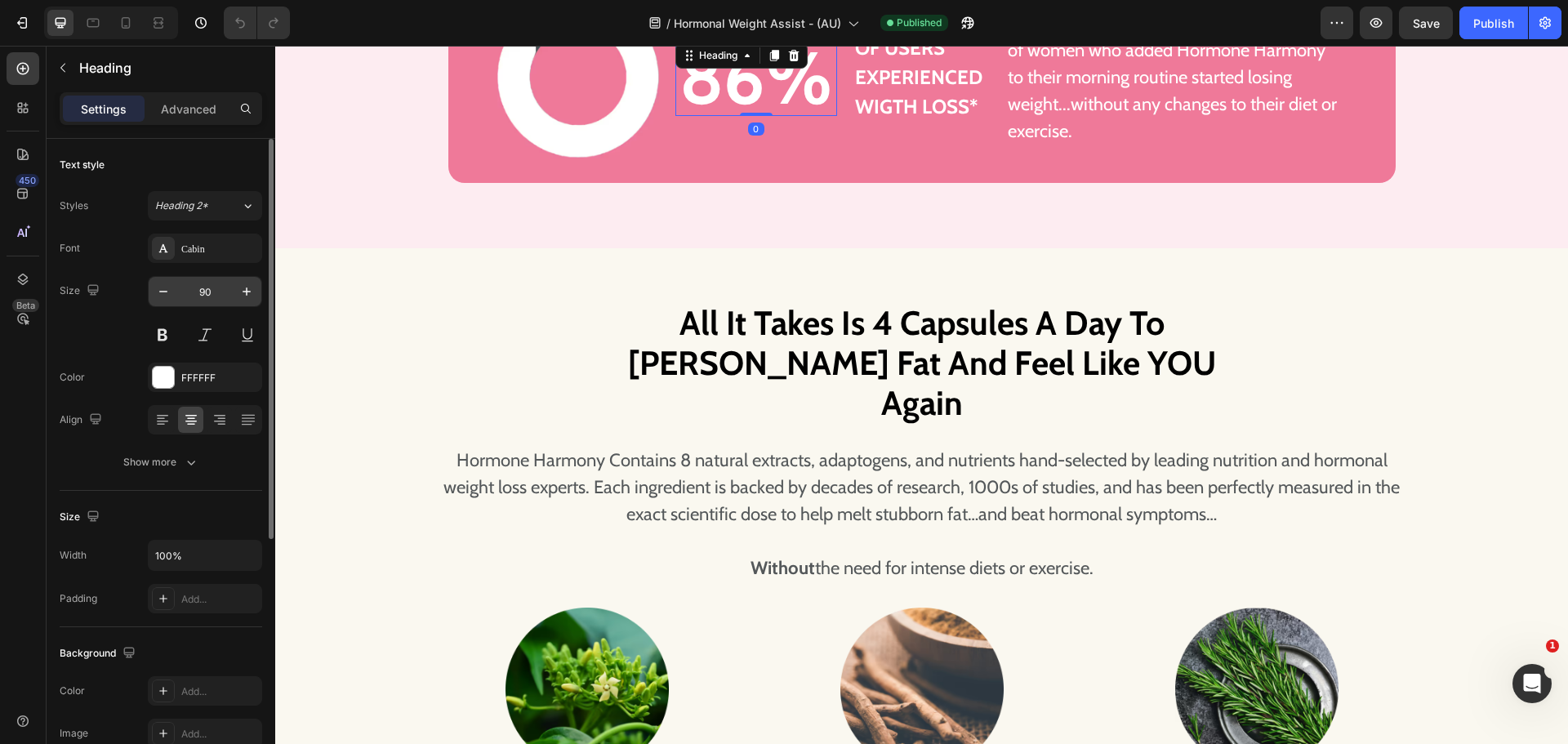
click at [195, 295] on input "90" at bounding box center [205, 291] width 54 height 29
type input "84"
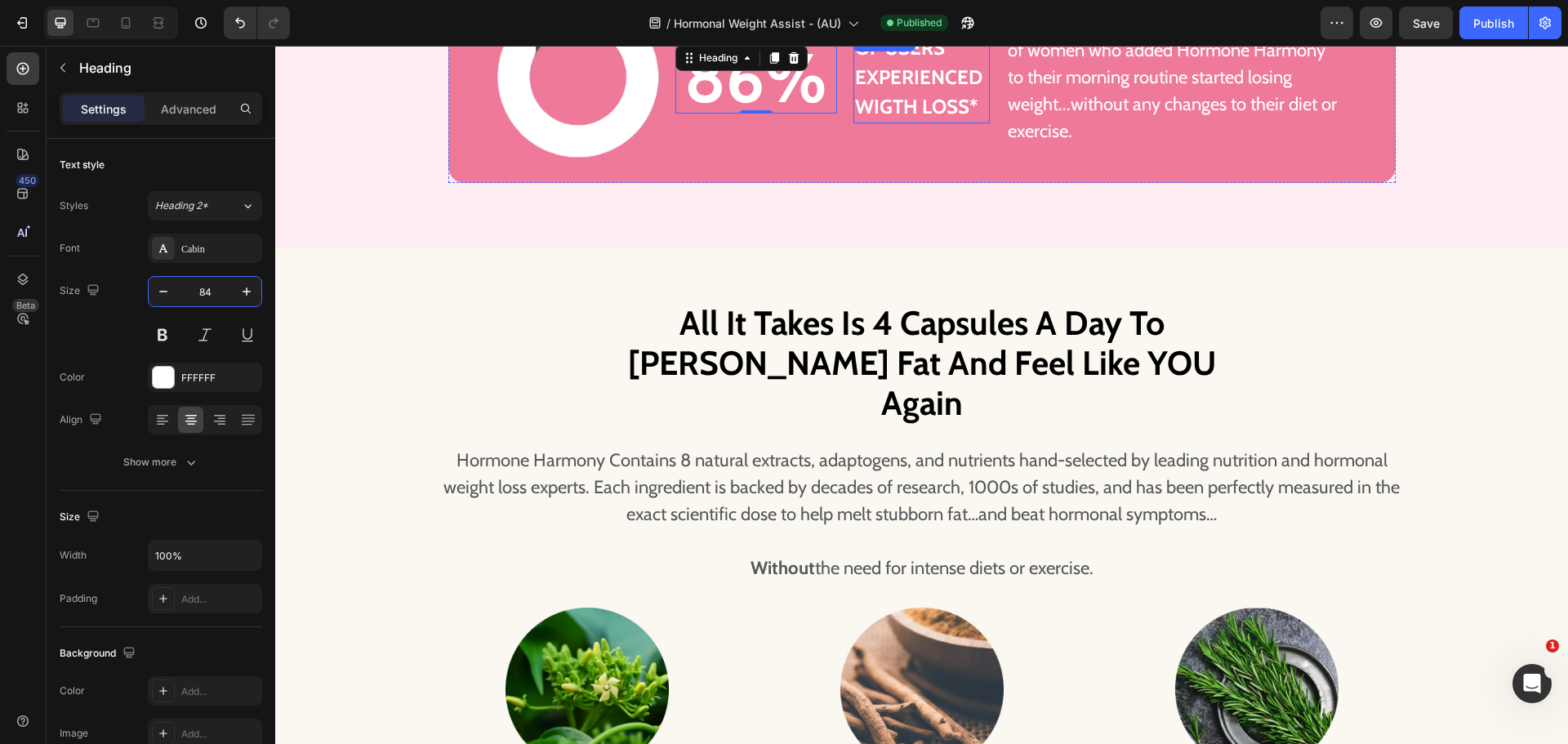
click at [865, 113] on p "of users experienced wigth loss*" at bounding box center [921, 78] width 133 height 88
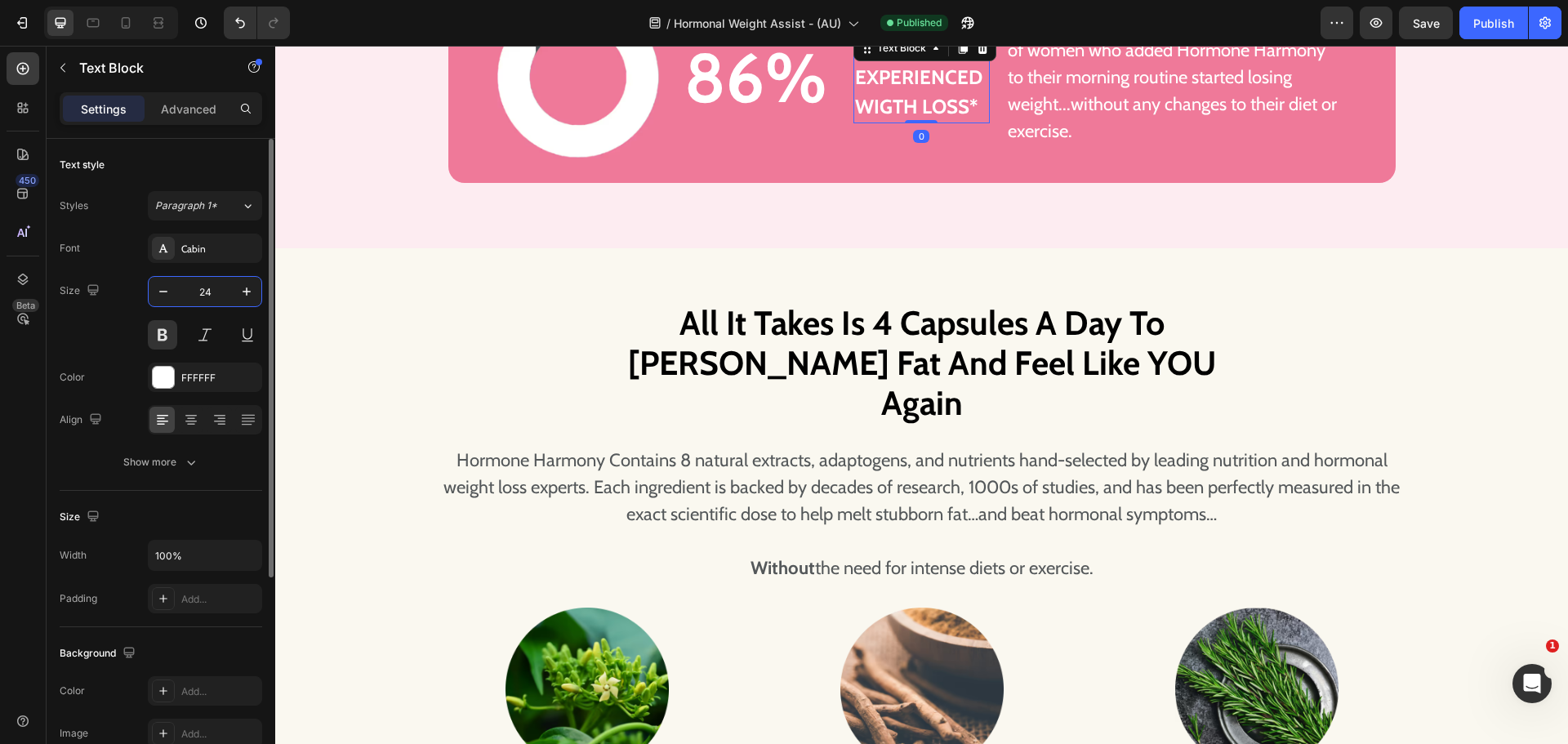
click at [209, 286] on input "24" at bounding box center [205, 291] width 54 height 29
type input "22"
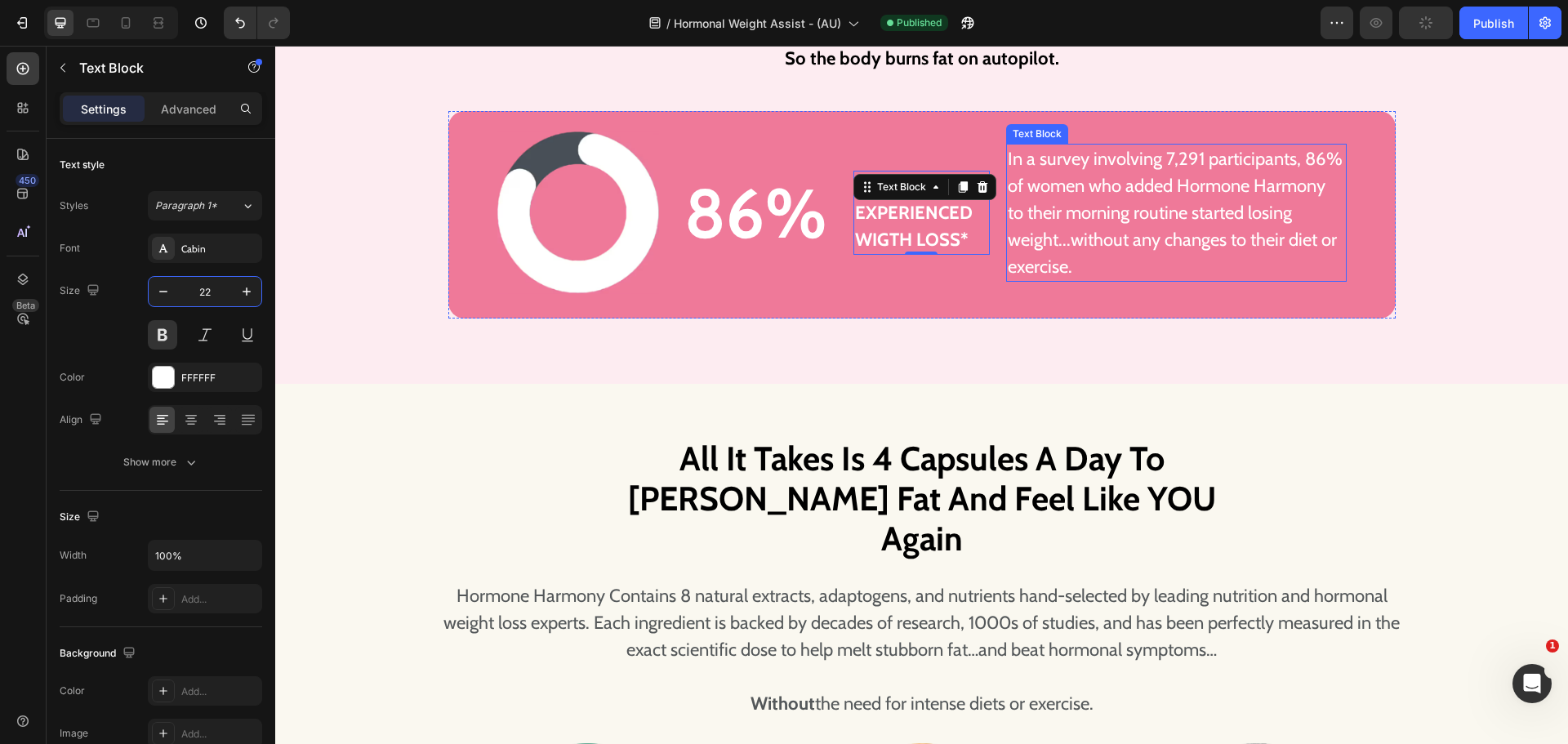
scroll to position [3539, 0]
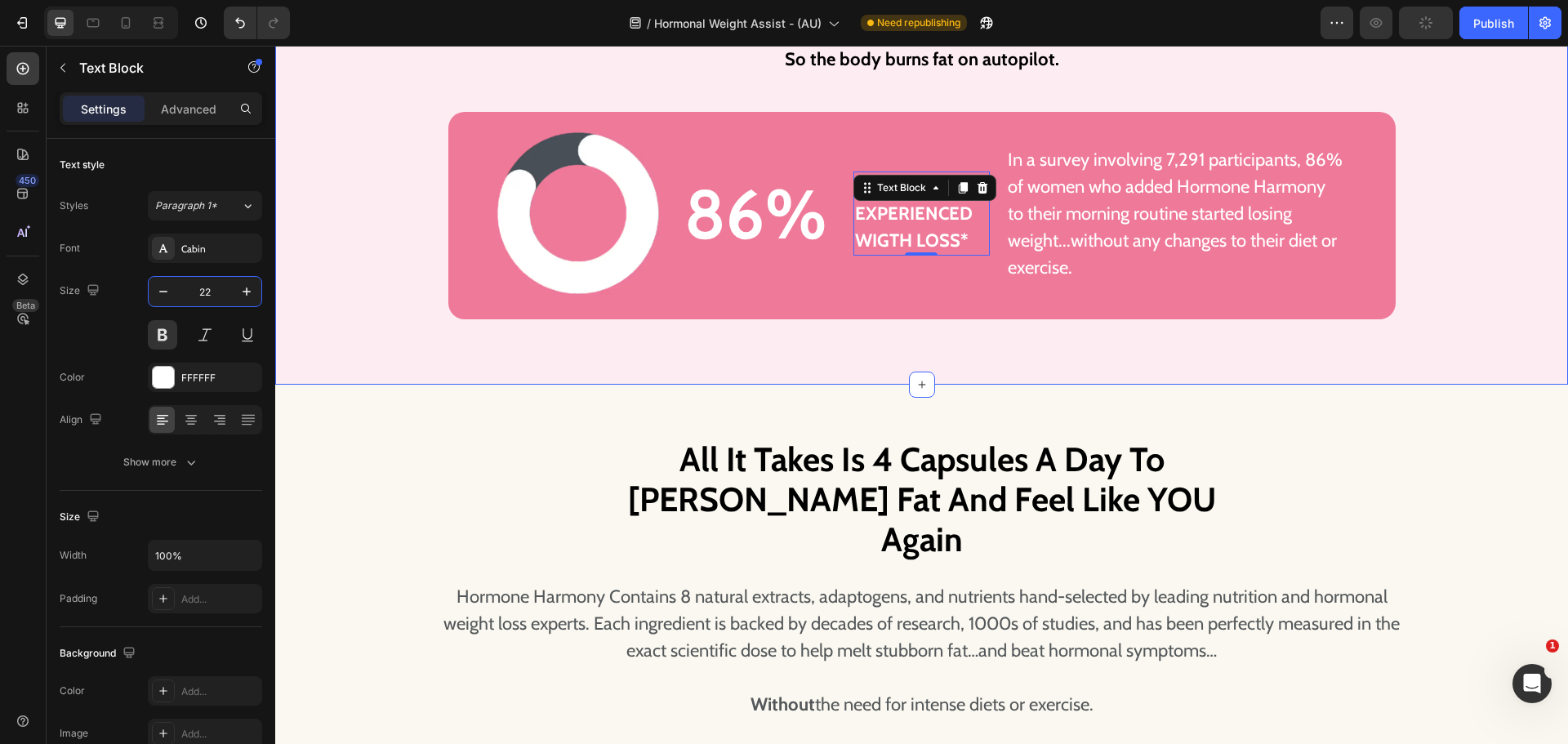
click at [1442, 254] on div "Image Now It’s Possible To Maintain A Healthy Weight And Get A Flat Belly At An…" at bounding box center [921, 34] width 1260 height 569
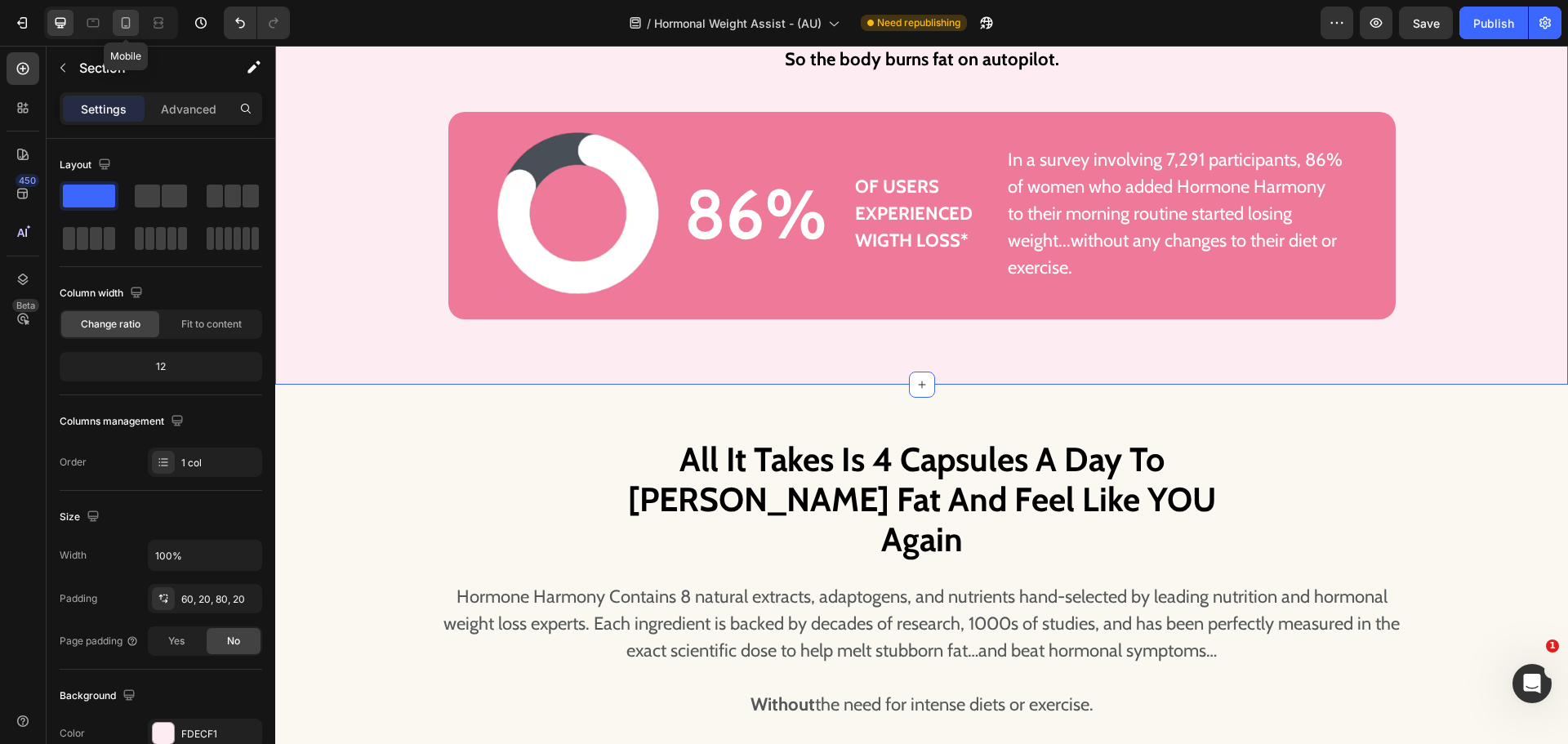
click at [117, 27] on icon at bounding box center [125, 23] width 16 height 16
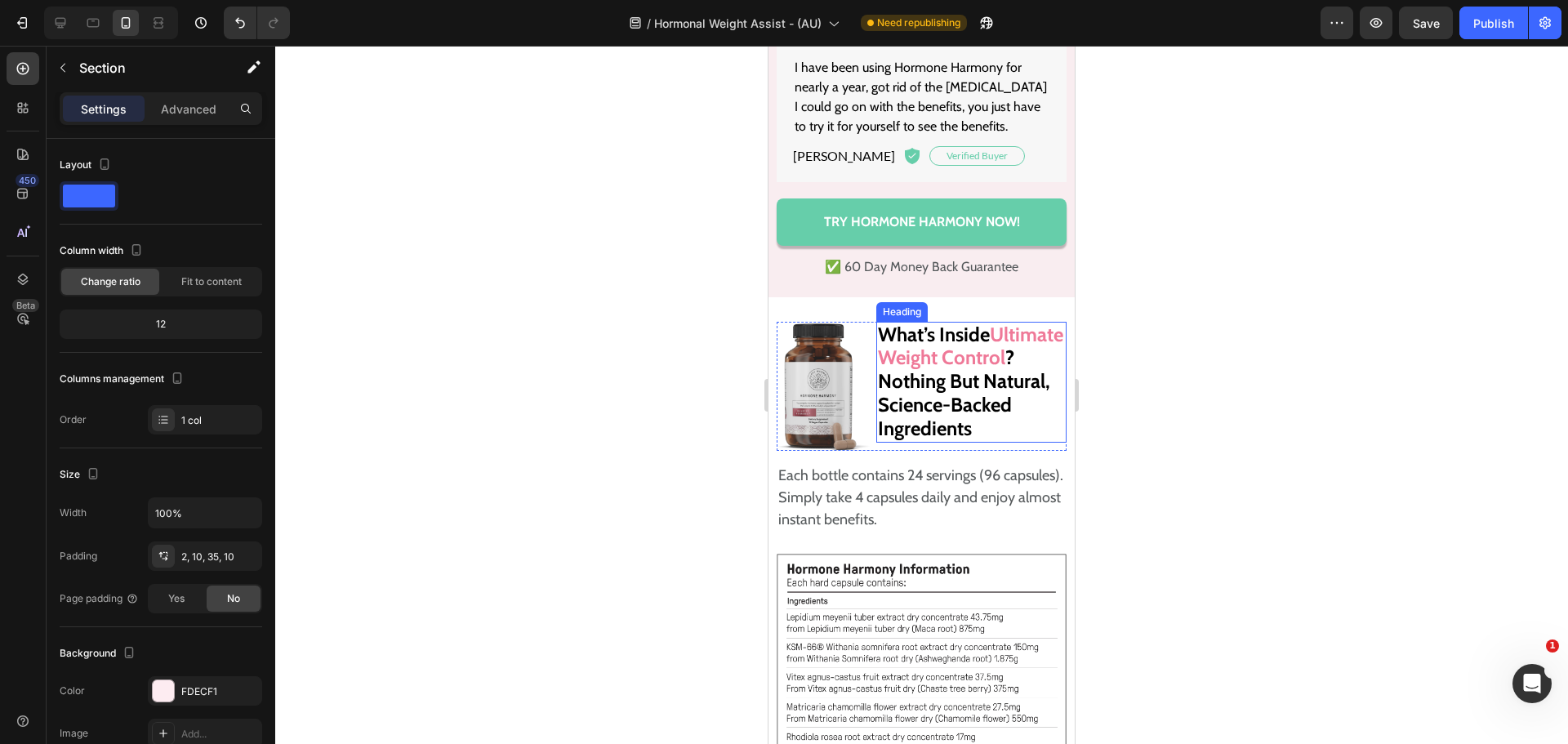
scroll to position [15104, 0]
click at [909, 369] on strong "Ultimate Weight Control" at bounding box center [971, 345] width 186 height 48
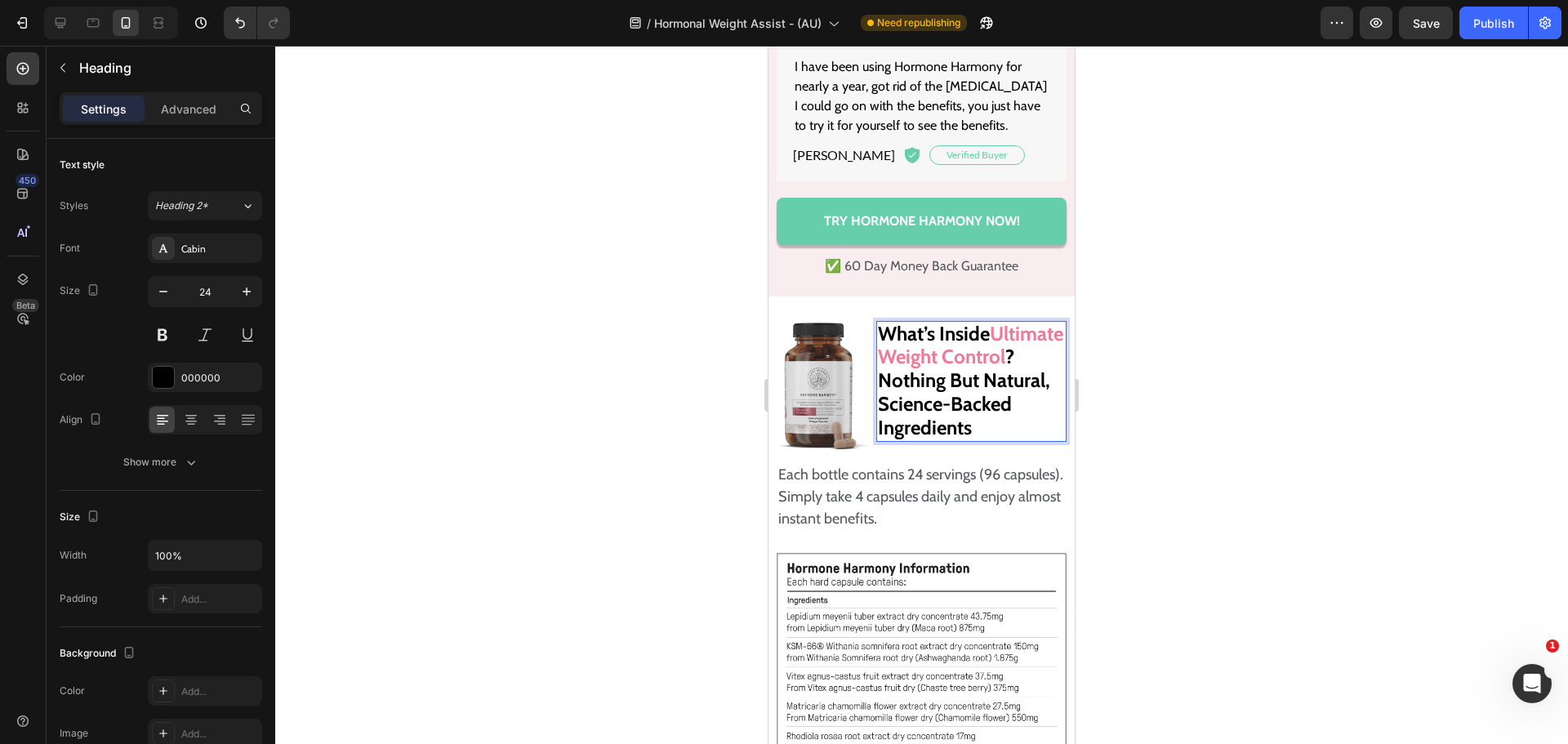
click at [928, 369] on strong "Ultimate Weight Control" at bounding box center [971, 345] width 186 height 48
click at [935, 369] on strong "Ultimate Weight Control" at bounding box center [971, 345] width 186 height 48
click at [881, 369] on strong "Ultimate Weight Control" at bounding box center [971, 345] width 186 height 48
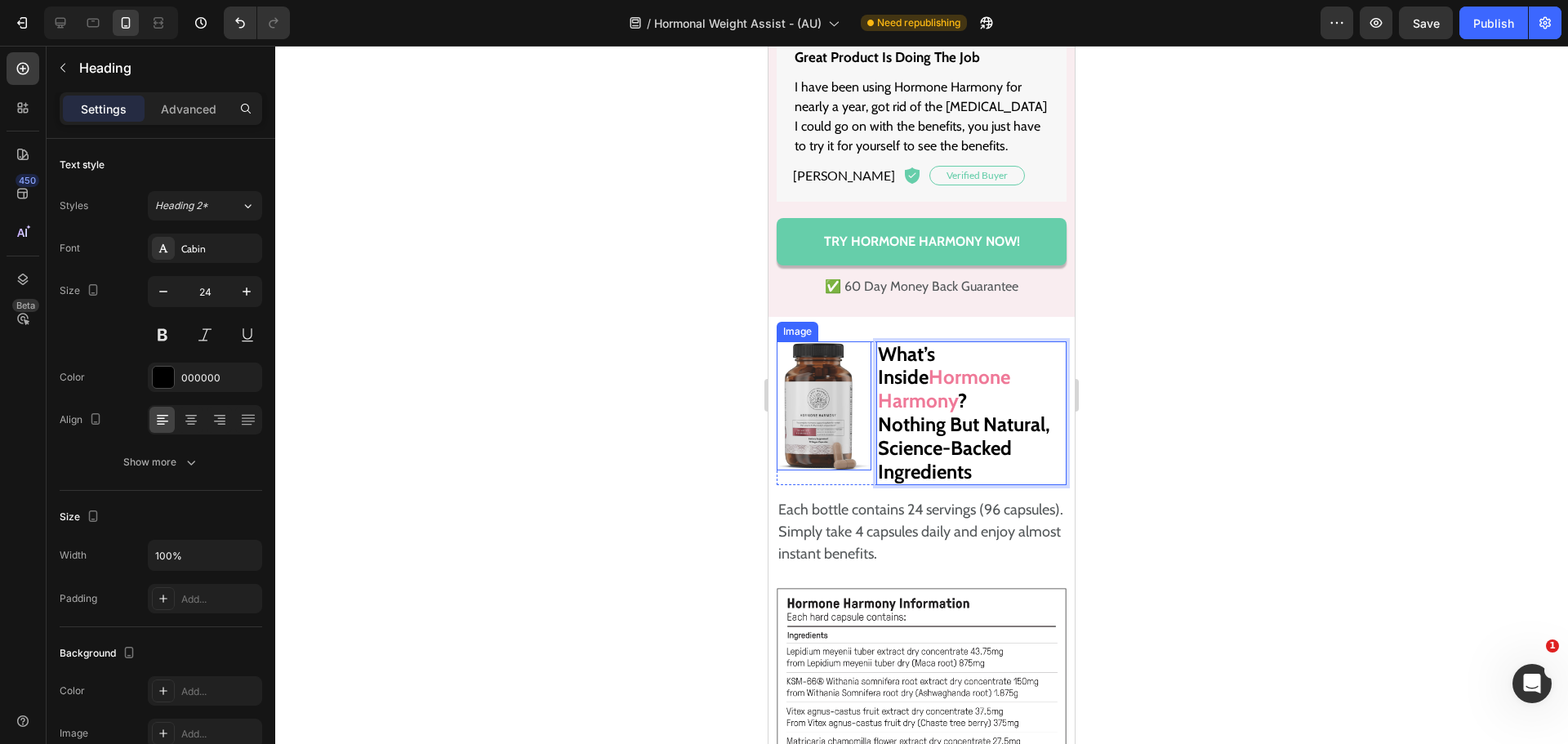
scroll to position [15079, 0]
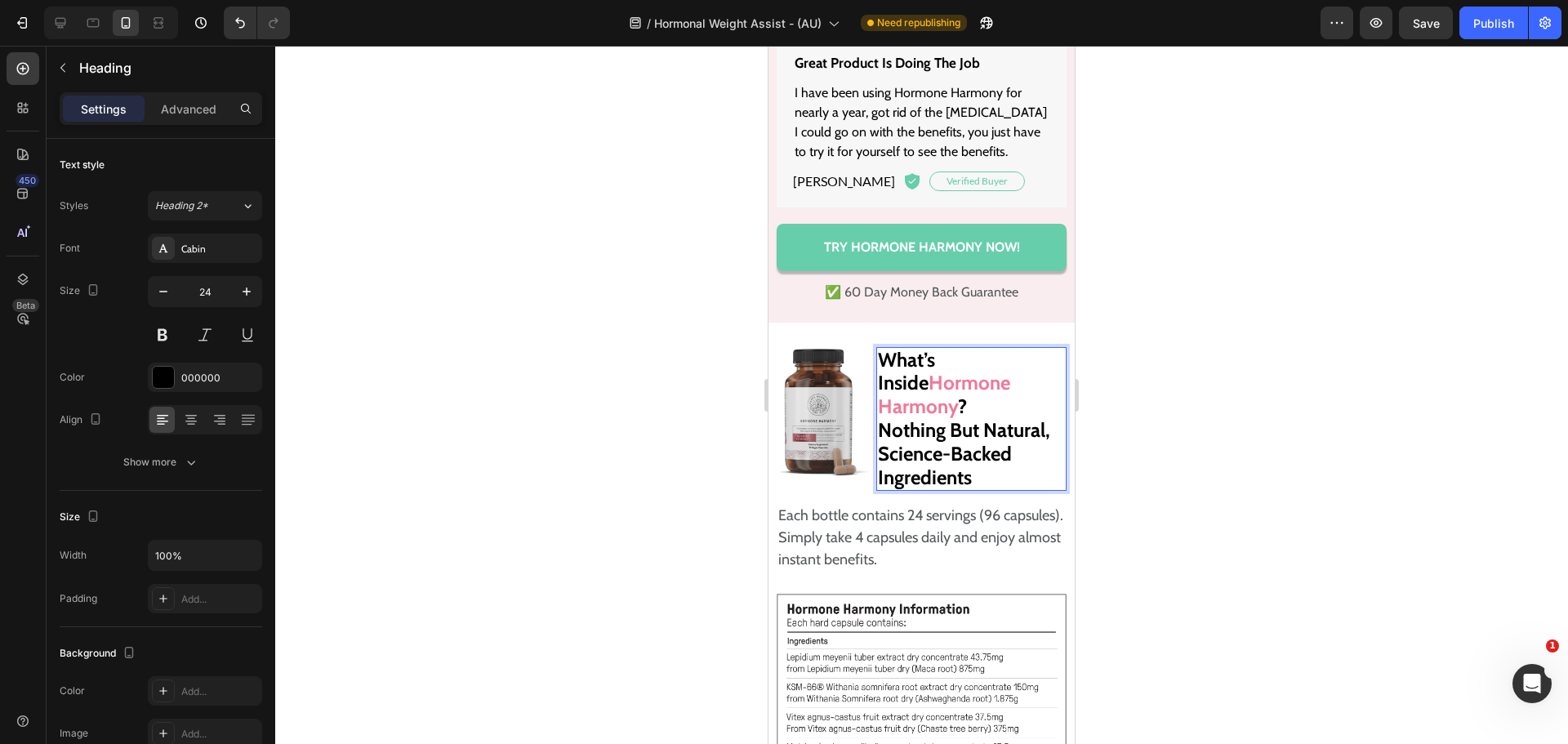
click at [632, 441] on div at bounding box center [921, 395] width 1292 height 698
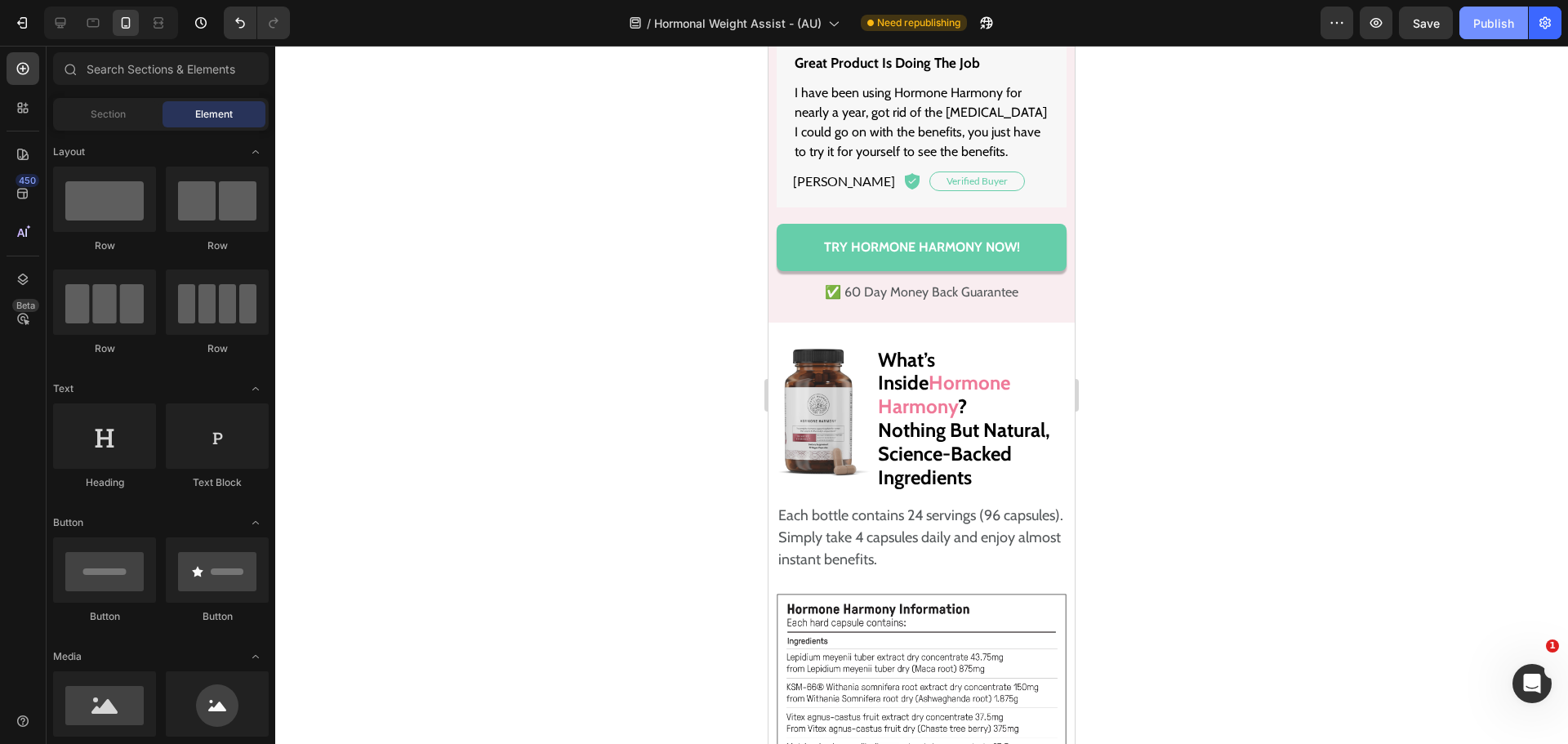
click at [1504, 27] on div "Publish" at bounding box center [1494, 23] width 41 height 17
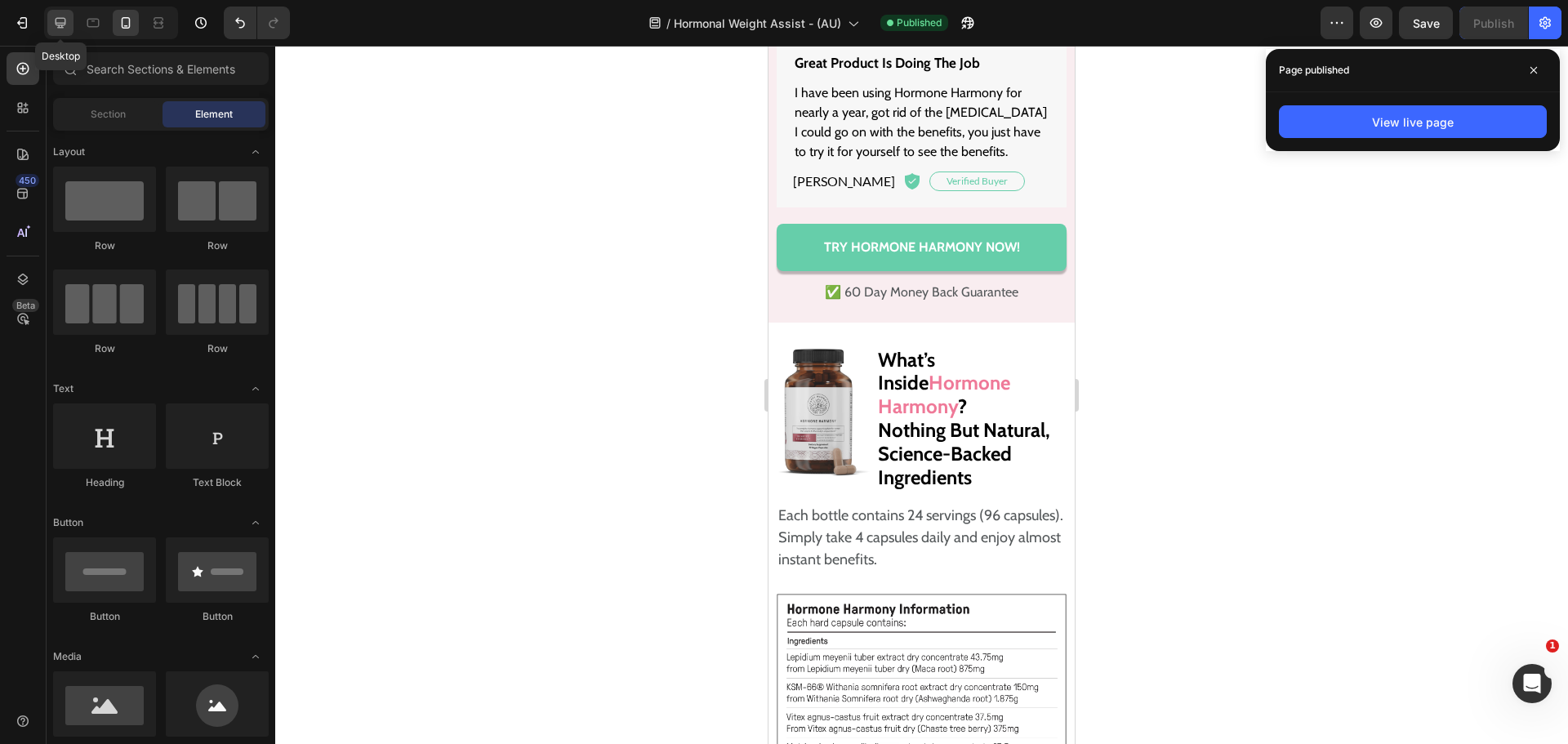
click at [57, 33] on div at bounding box center [61, 23] width 27 height 27
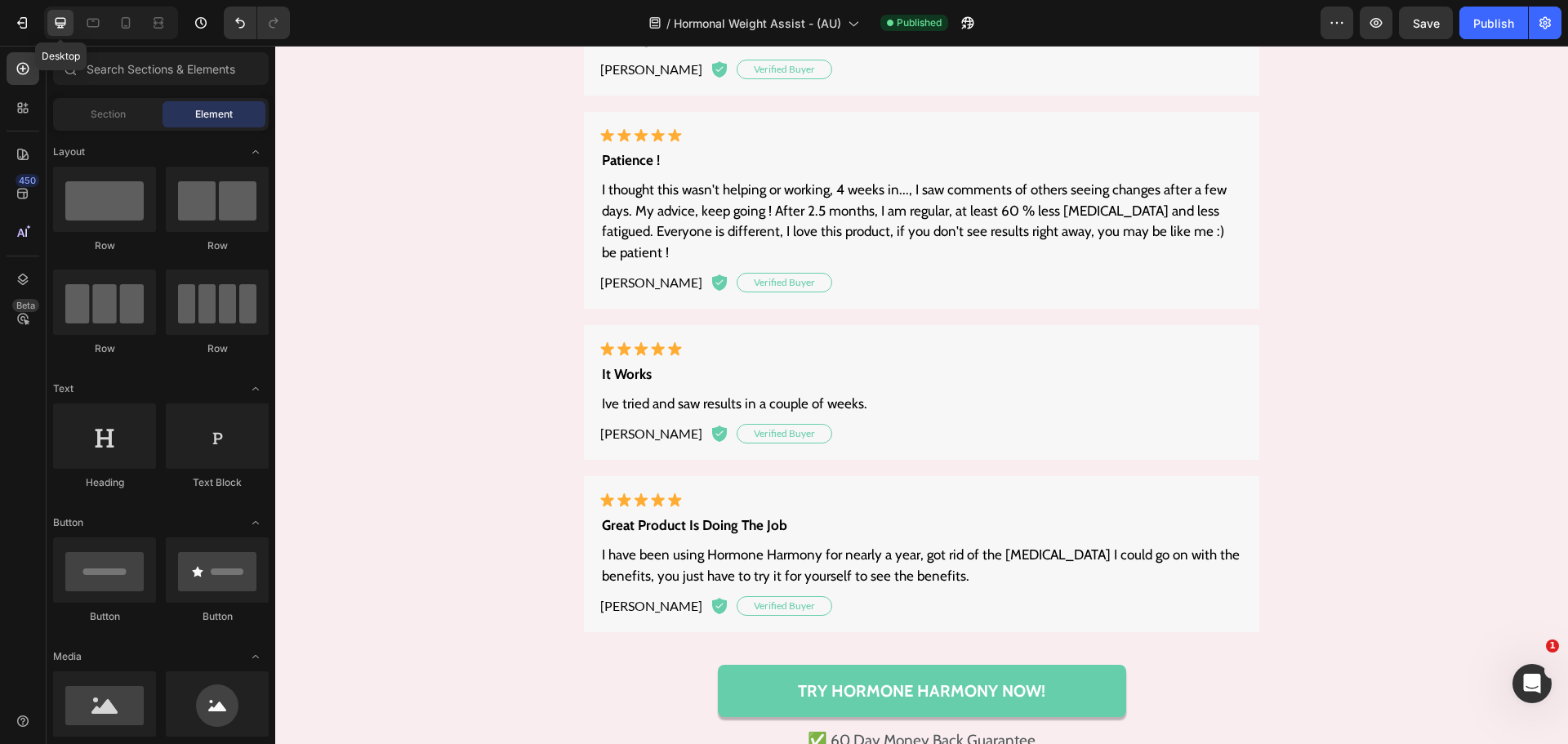
scroll to position [15000, 0]
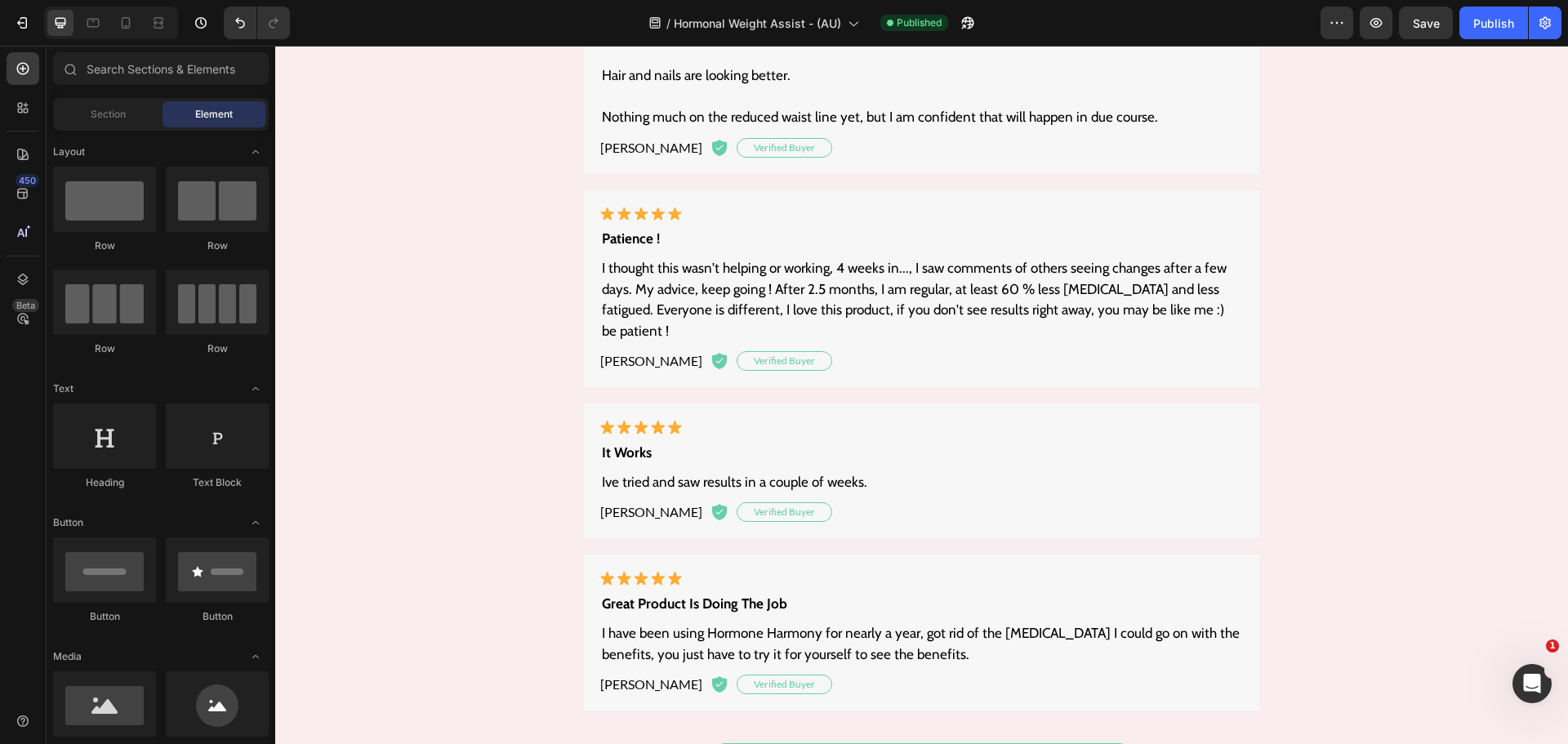
click at [1049, 18] on div "/ Hormonal Weight Assist - (AU) Published" at bounding box center [812, 22] width 1018 height 33
